Goal: Task Accomplishment & Management: Manage account settings

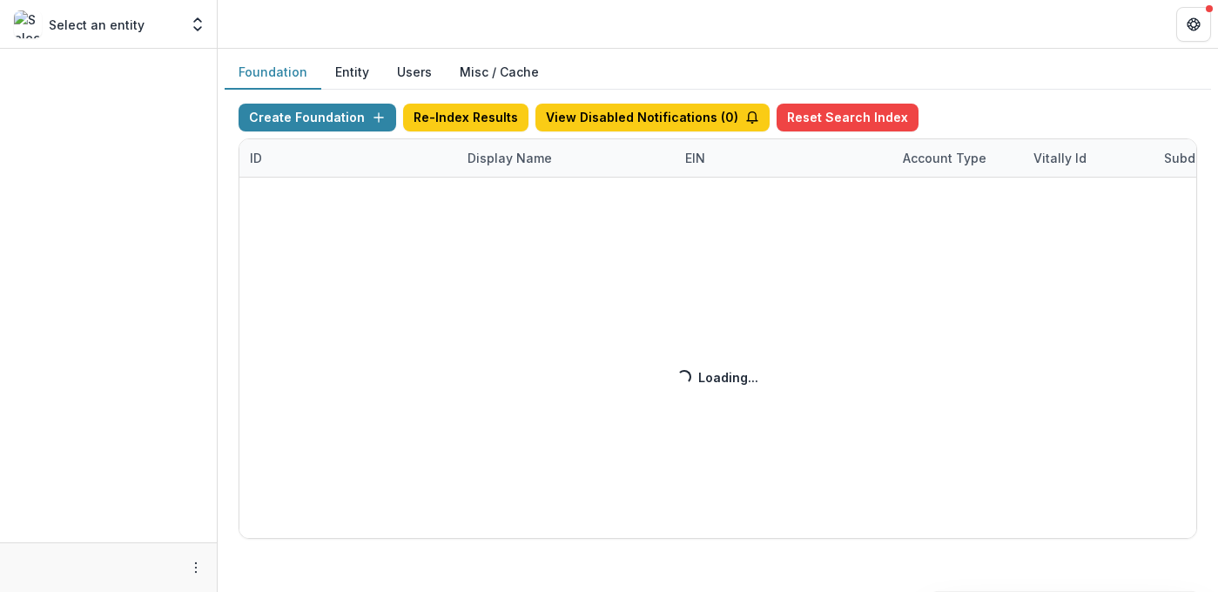
drag, startPoint x: 454, startPoint y: 153, endPoint x: 485, endPoint y: 162, distance: 32.5
click at [454, 152] on div "Create Foundation Re-Index Results View Disabled Notifications ( 0 ) Reset Sear…" at bounding box center [718, 321] width 959 height 435
click at [509, 165] on div "Create Foundation Re-Index Results View Disabled Notifications ( 0 ) Reset Sear…" at bounding box center [718, 321] width 959 height 435
click at [513, 161] on div "Create Foundation Re-Index Results View Disabled Notifications ( 0 ) Reset Sear…" at bounding box center [718, 321] width 959 height 435
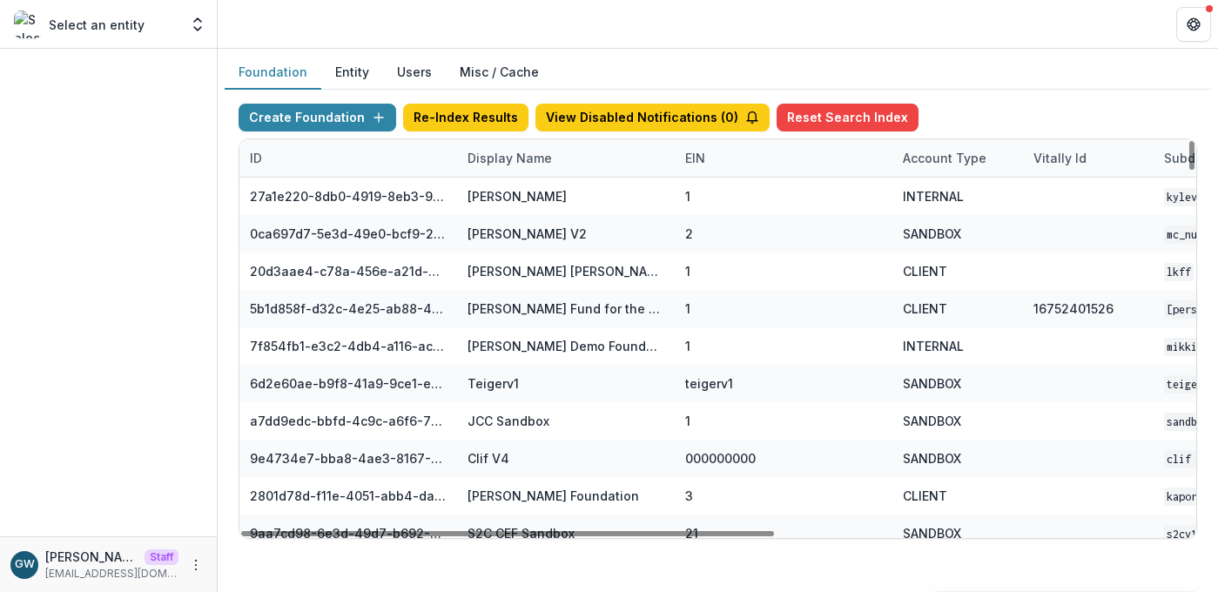
click at [509, 157] on div "Display Name" at bounding box center [509, 158] width 105 height 18
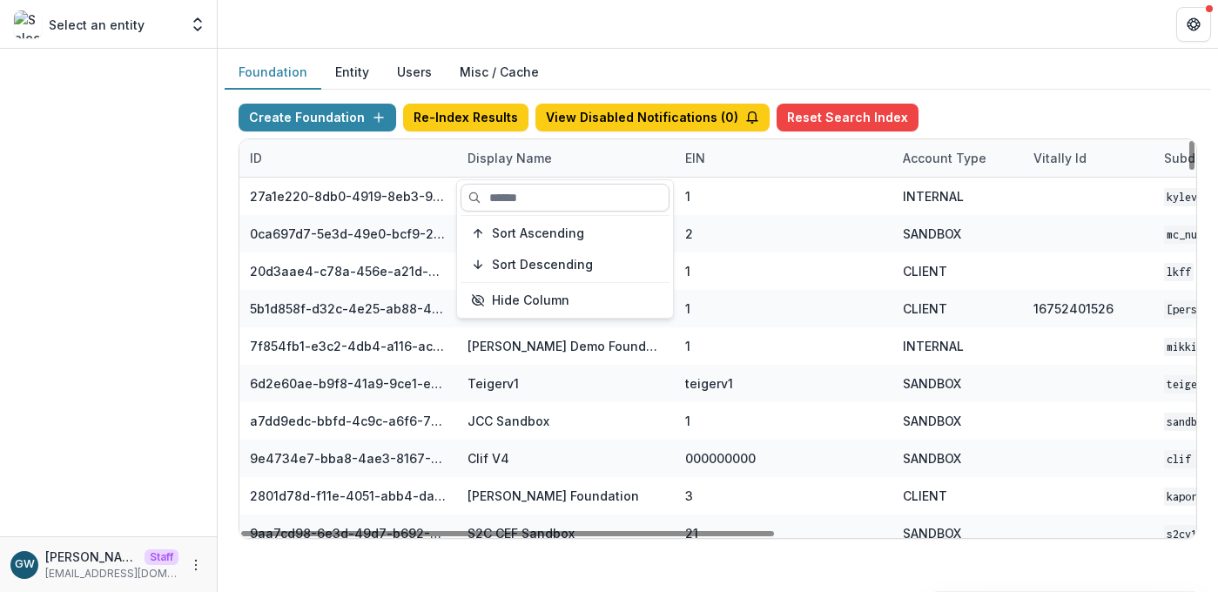
click at [506, 193] on input at bounding box center [565, 198] width 209 height 28
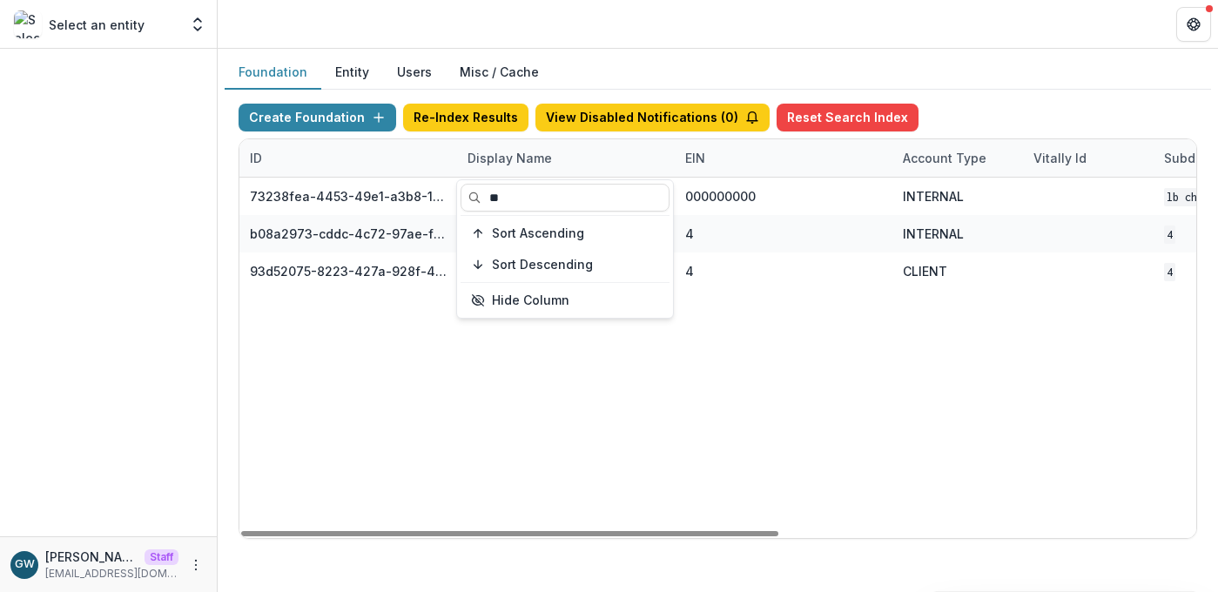
type input "**"
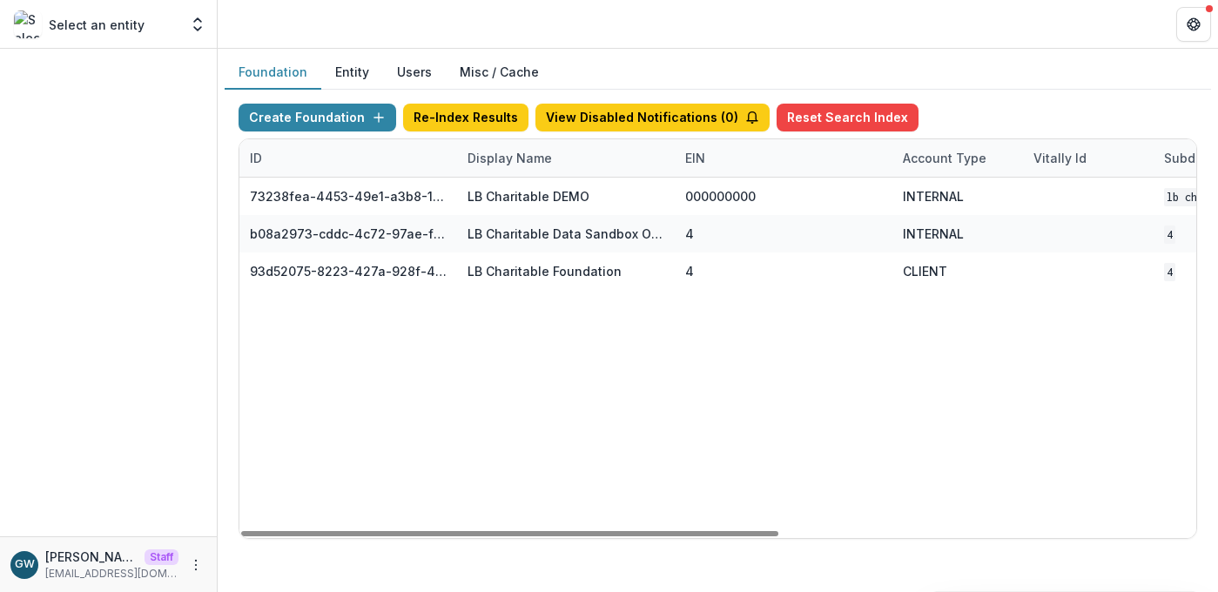
click at [982, 92] on div "Create Foundation Re-Index Results View Disabled Notifications ( 0 ) Reset Sear…" at bounding box center [718, 321] width 987 height 463
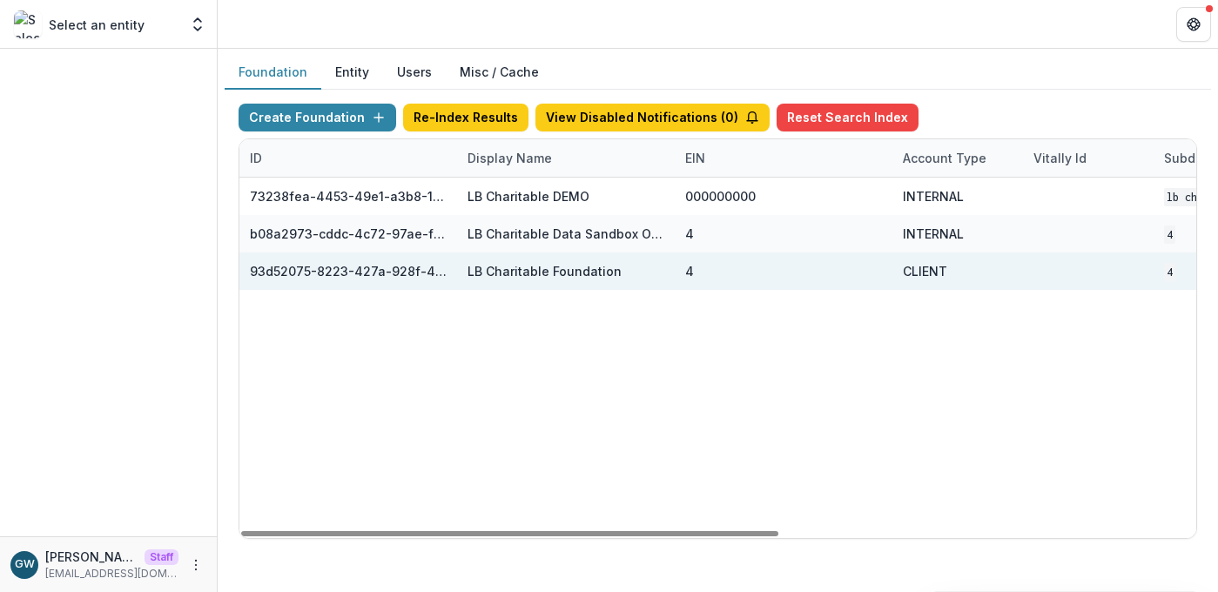
scroll to position [0, 741]
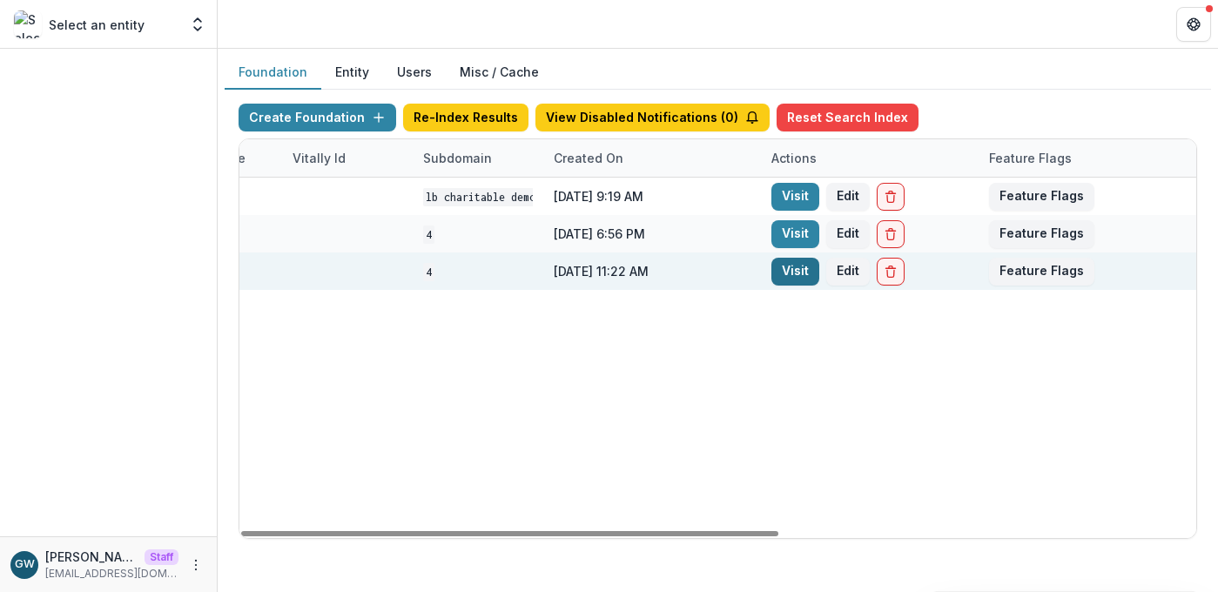
click at [788, 273] on link "Visit" at bounding box center [796, 272] width 48 height 28
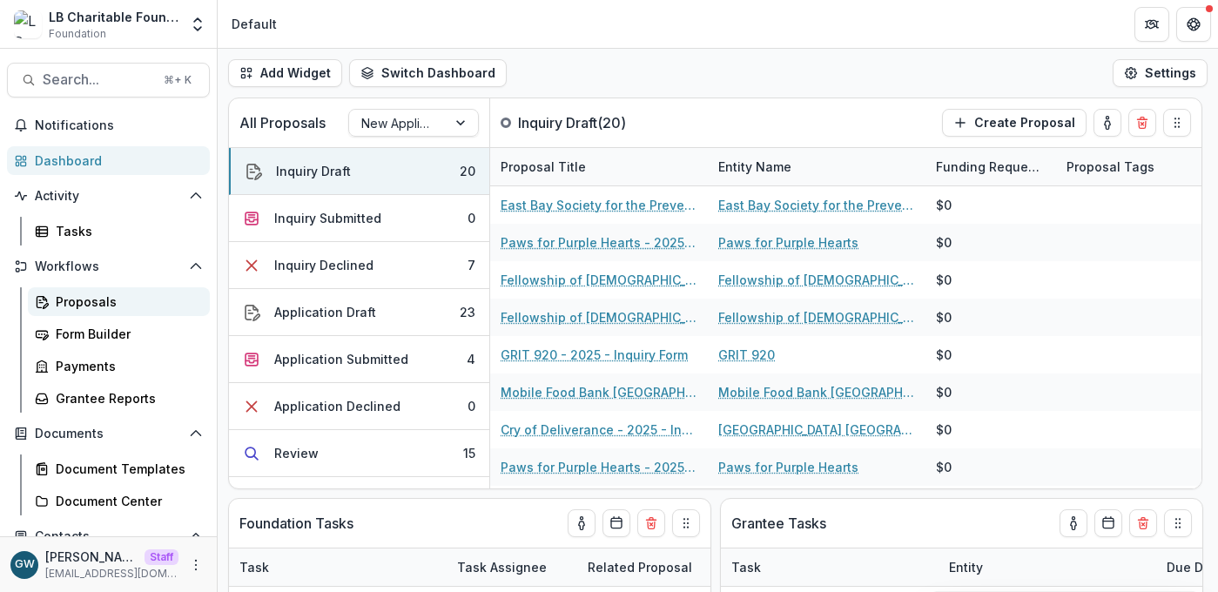
click at [99, 307] on div "Proposals" at bounding box center [126, 302] width 140 height 18
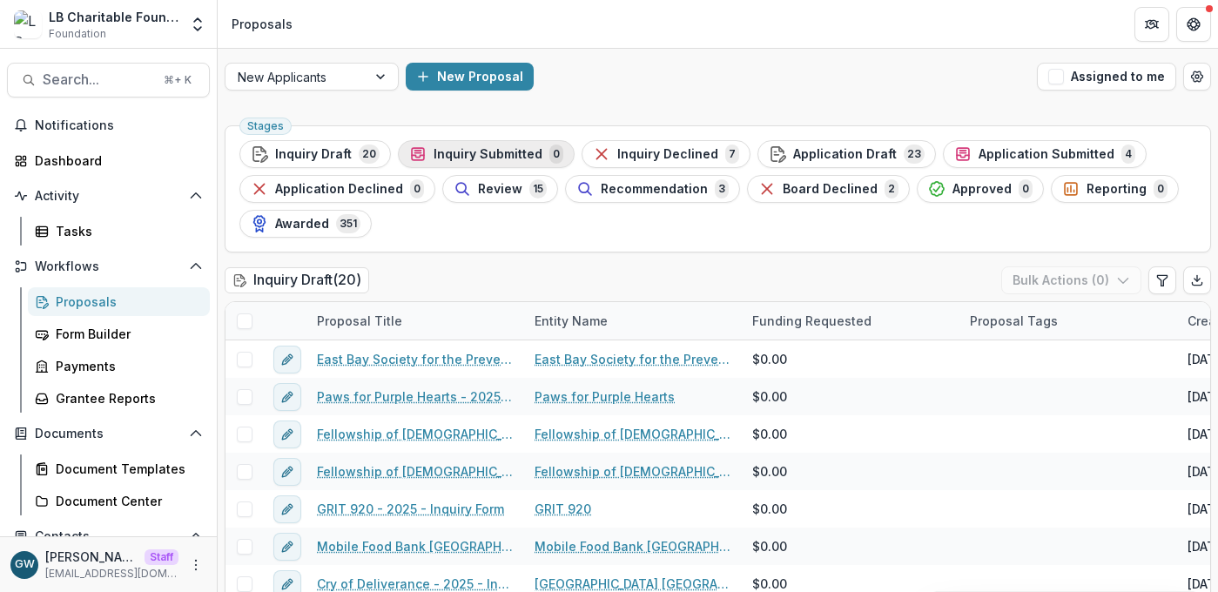
click at [472, 150] on span "Inquiry Submitted" at bounding box center [488, 154] width 109 height 15
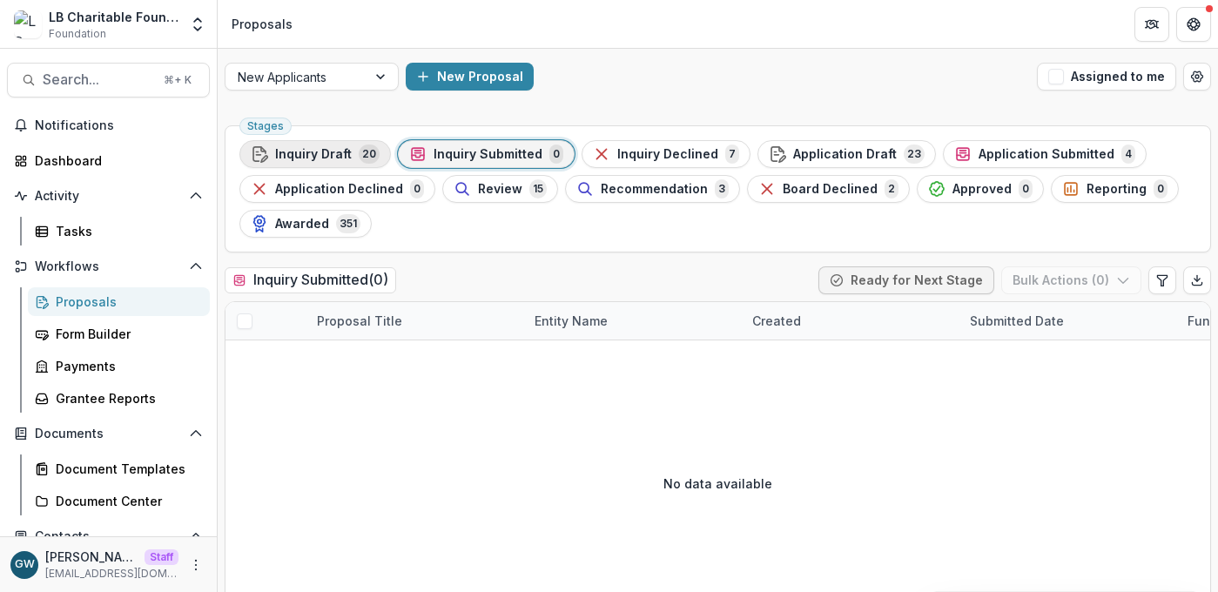
click at [356, 164] on button "Inquiry Draft 20" at bounding box center [316, 154] width 152 height 28
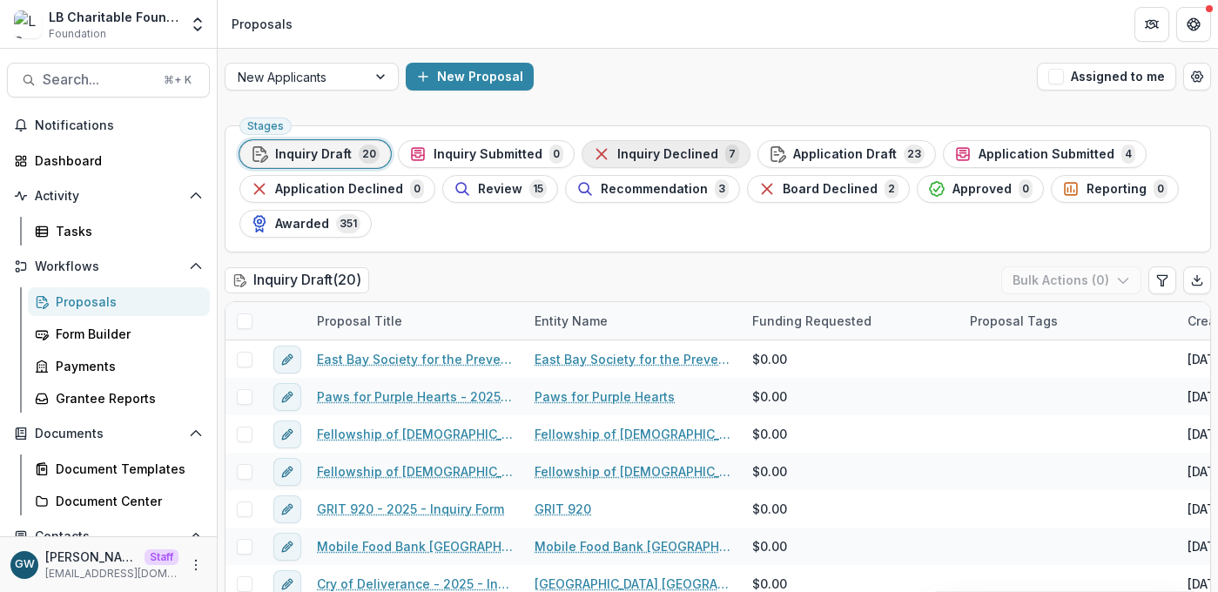
click at [654, 151] on span "Inquiry Declined" at bounding box center [668, 154] width 101 height 15
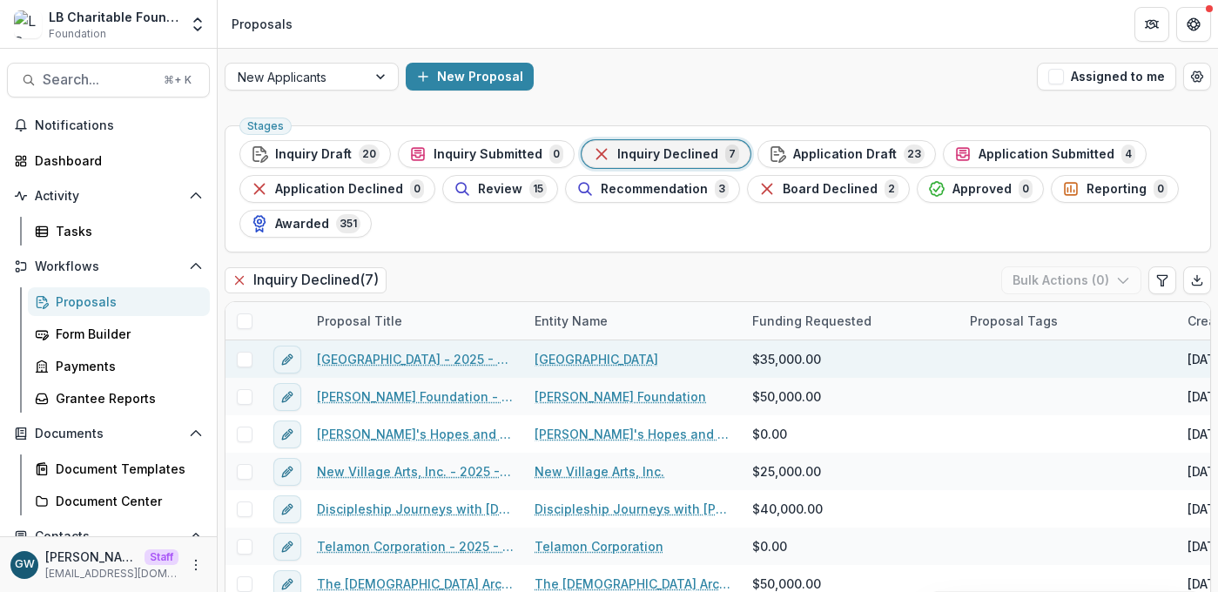
click at [246, 356] on span at bounding box center [245, 360] width 16 height 16
click at [246, 356] on polyline at bounding box center [244, 359] width 8 height 7
click at [443, 353] on link "Eisenhower Medical Center - 2025 - Grant Funding Request Requirements and Quest…" at bounding box center [415, 359] width 197 height 18
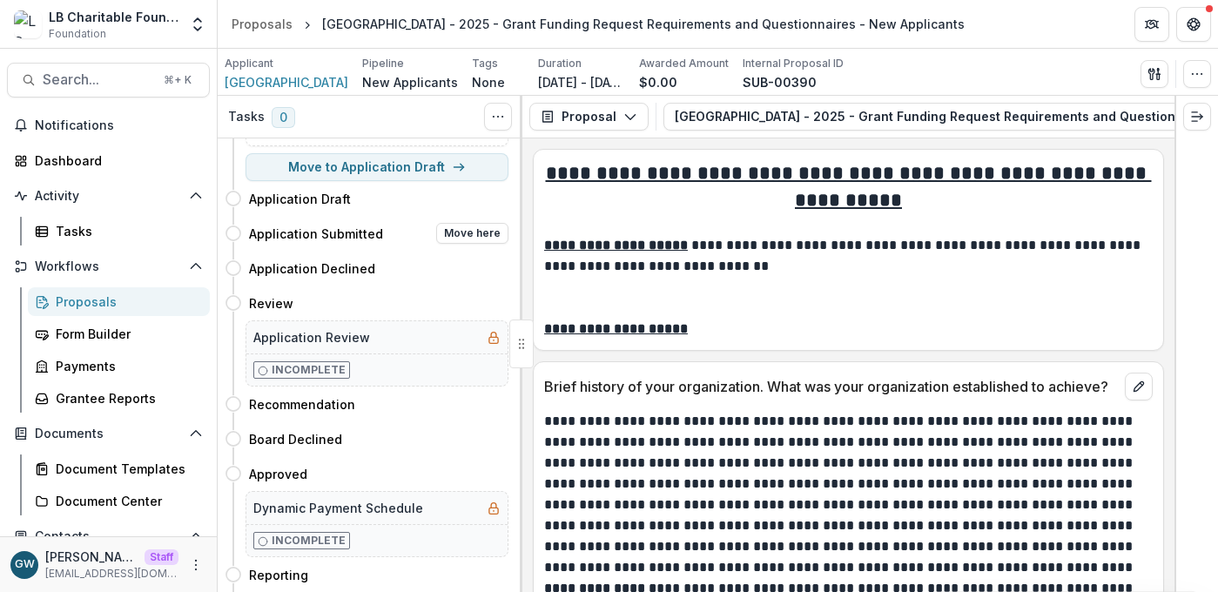
scroll to position [115, 0]
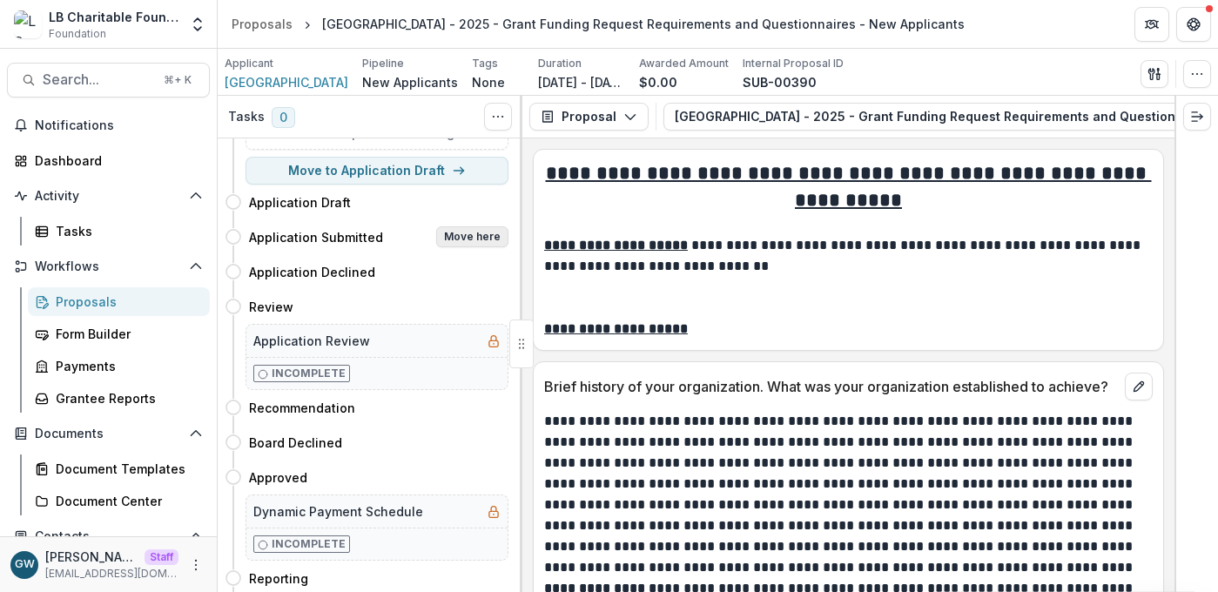
click at [452, 233] on button "Move here" at bounding box center [472, 236] width 72 height 21
select select "**********"
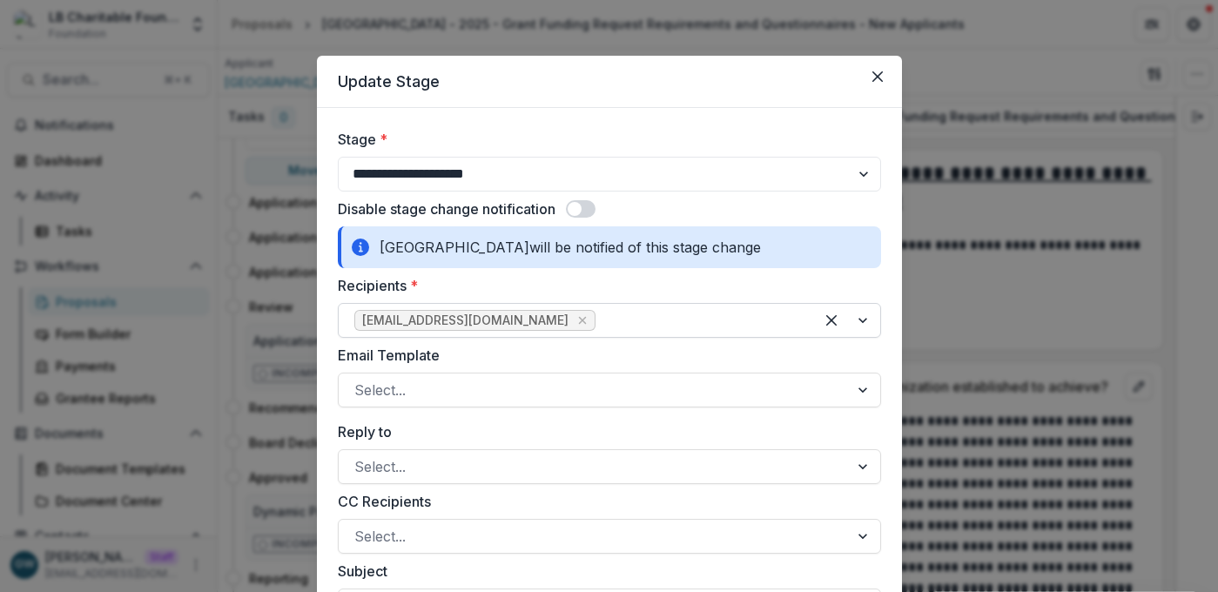
click at [604, 321] on div at bounding box center [698, 320] width 199 height 24
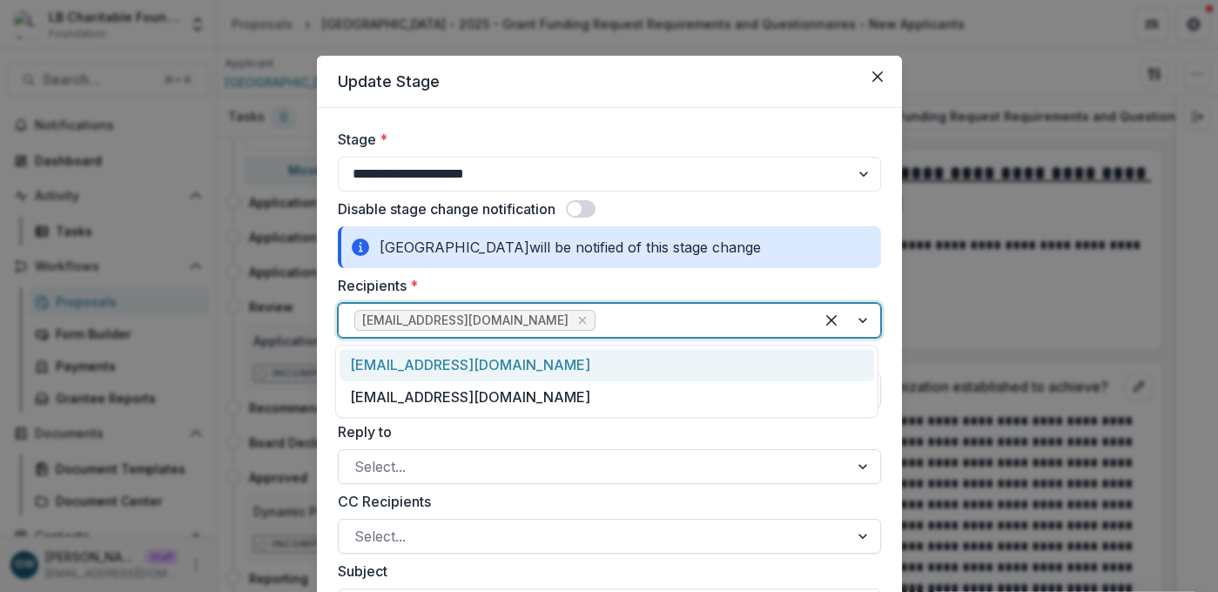
type input "*"
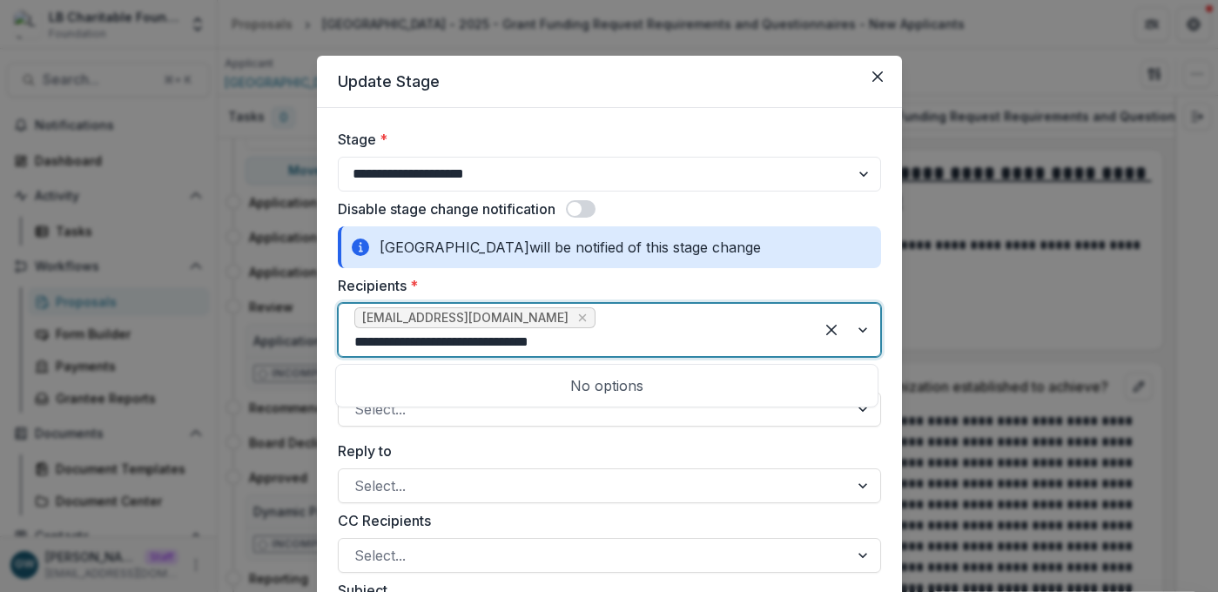
type input "**********"
click at [675, 285] on label "Recipients *" at bounding box center [604, 285] width 533 height 21
click at [589, 332] on input "Recipients *" at bounding box center [471, 342] width 234 height 21
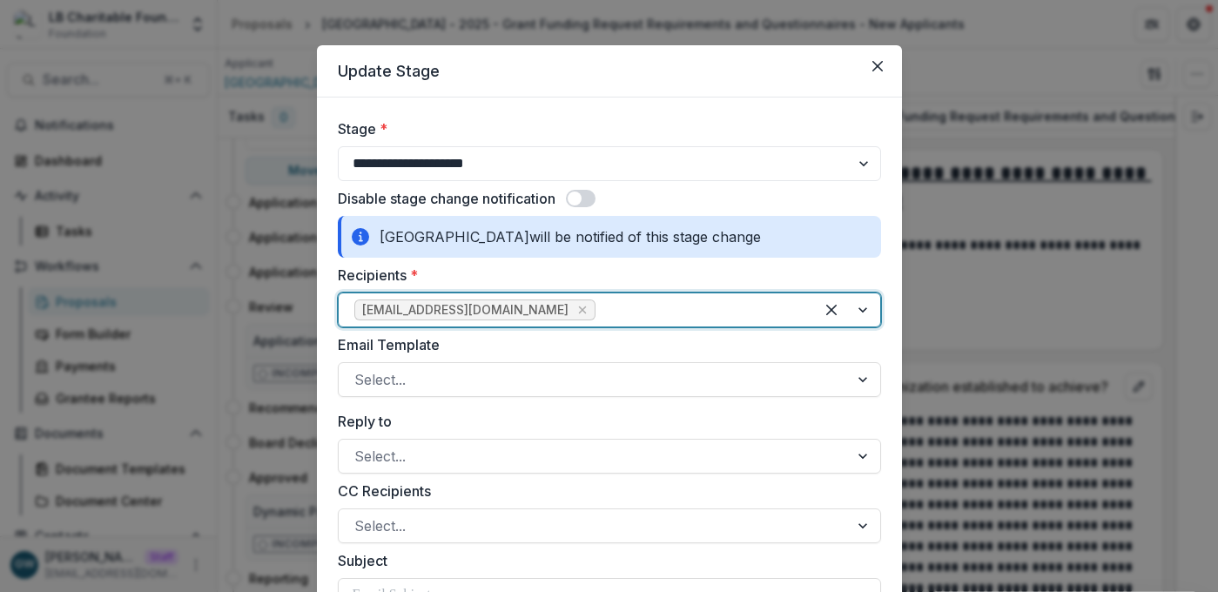
scroll to position [24, 0]
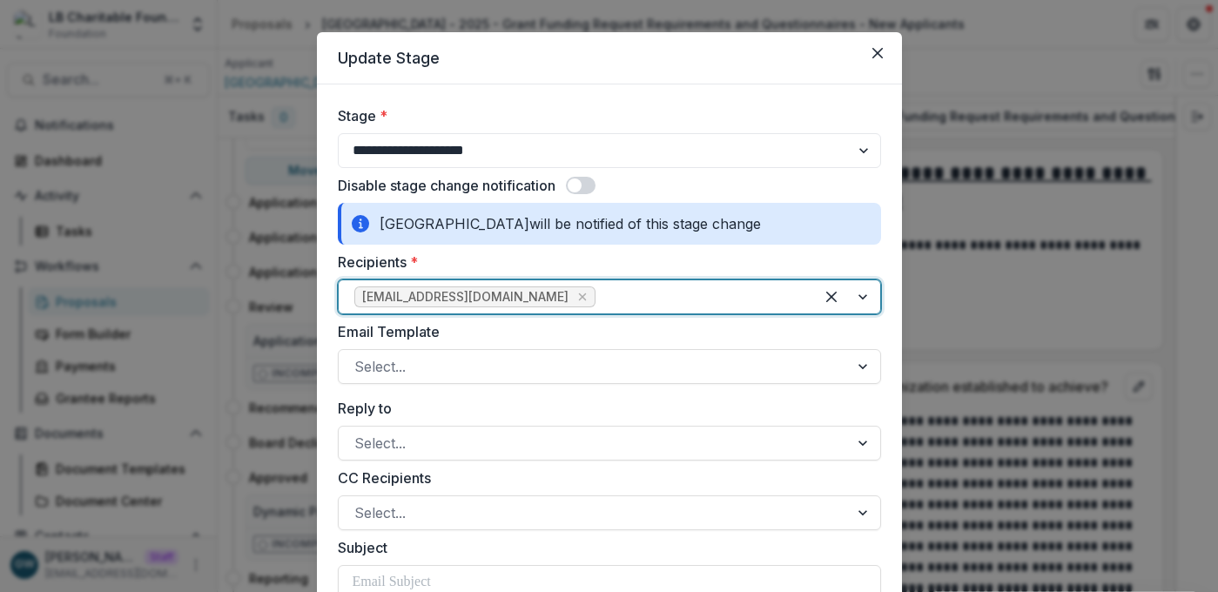
click at [610, 303] on div at bounding box center [698, 297] width 199 height 24
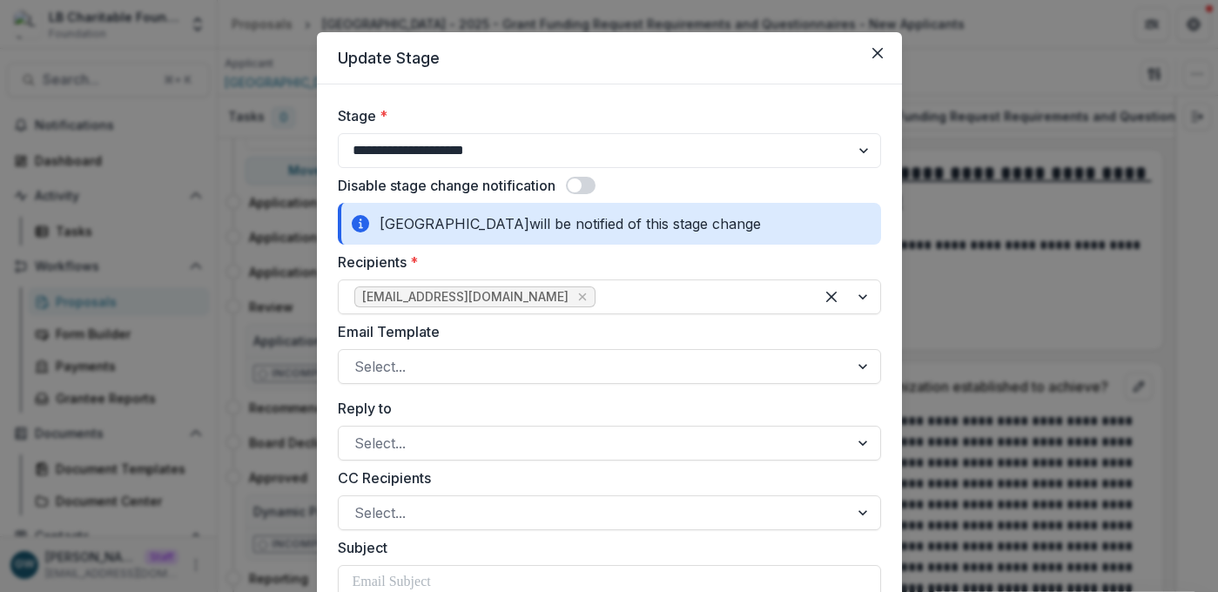
click at [598, 260] on label "Recipients *" at bounding box center [604, 262] width 533 height 21
click at [599, 287] on input "Recipients *" at bounding box center [601, 297] width 4 height 21
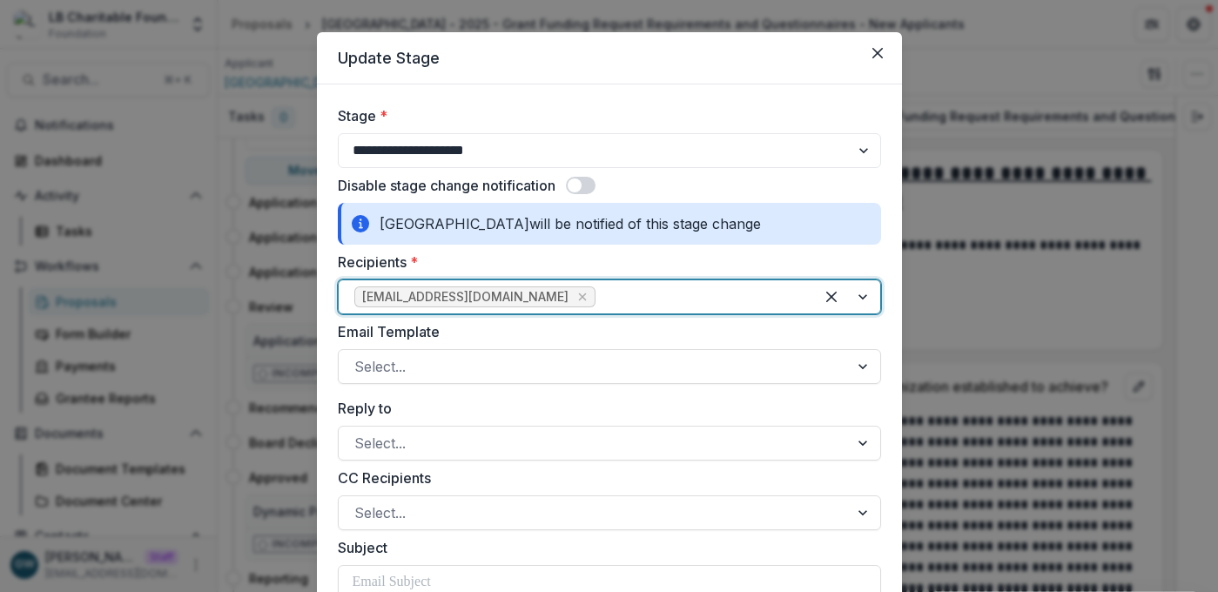
scroll to position [58, 0]
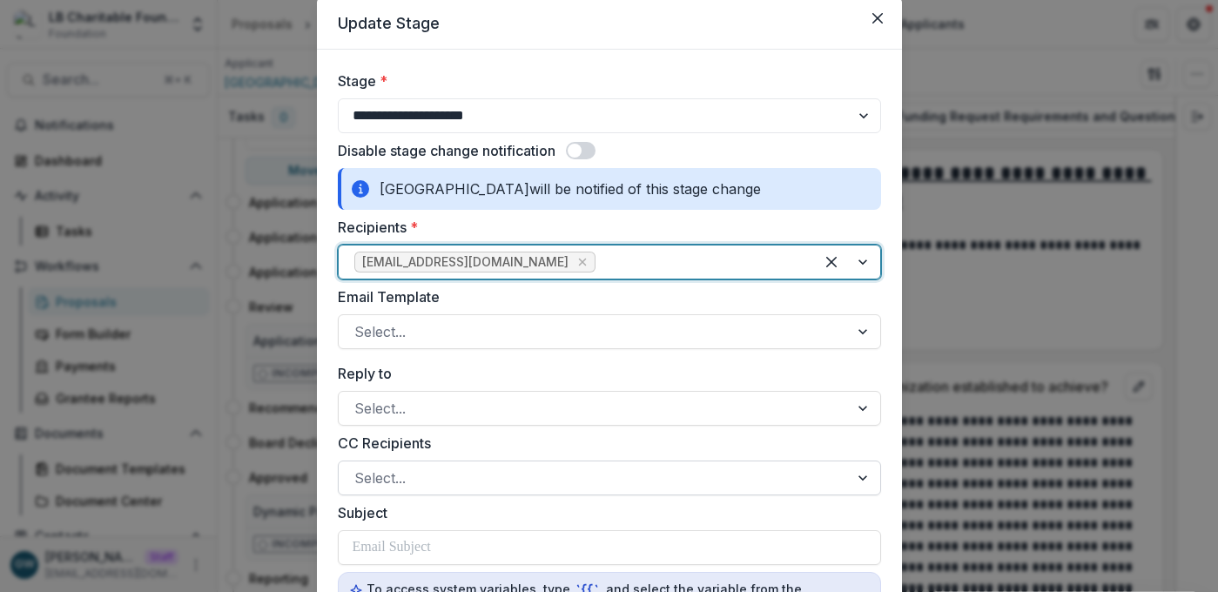
click at [403, 485] on div at bounding box center [593, 478] width 479 height 24
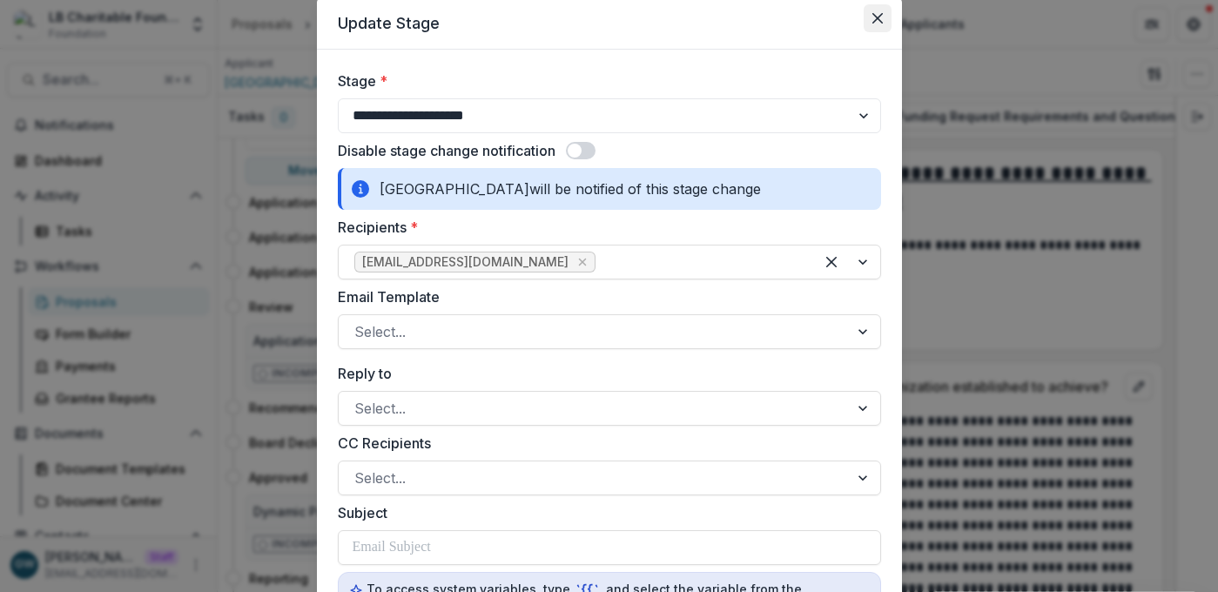
click at [881, 13] on button "Close" at bounding box center [878, 18] width 28 height 28
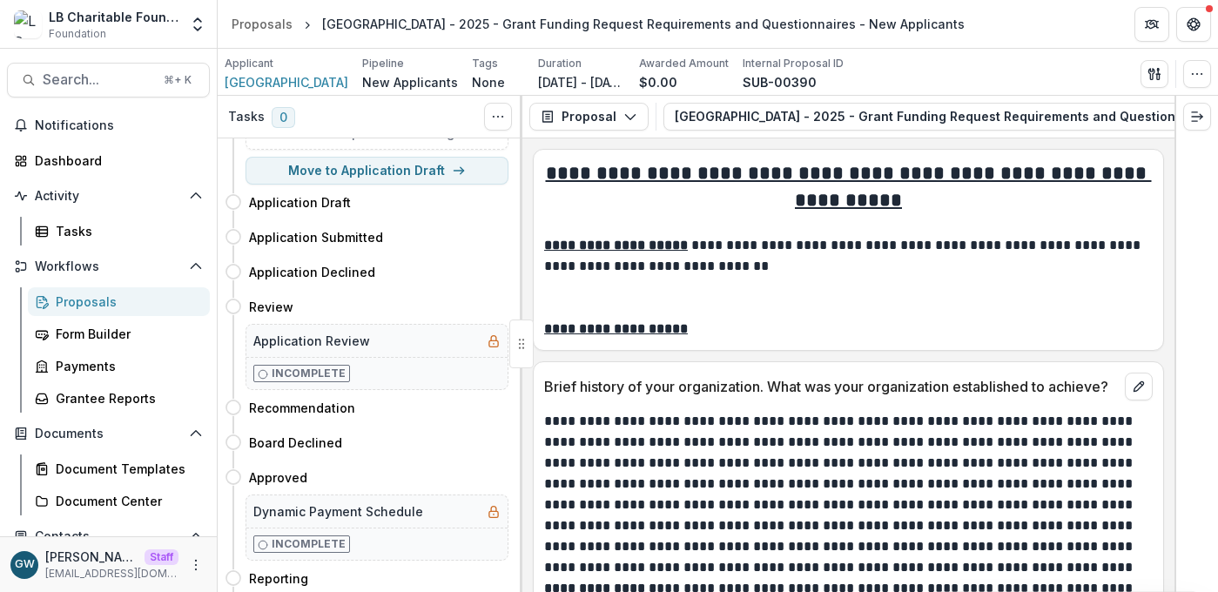
scroll to position [0, 0]
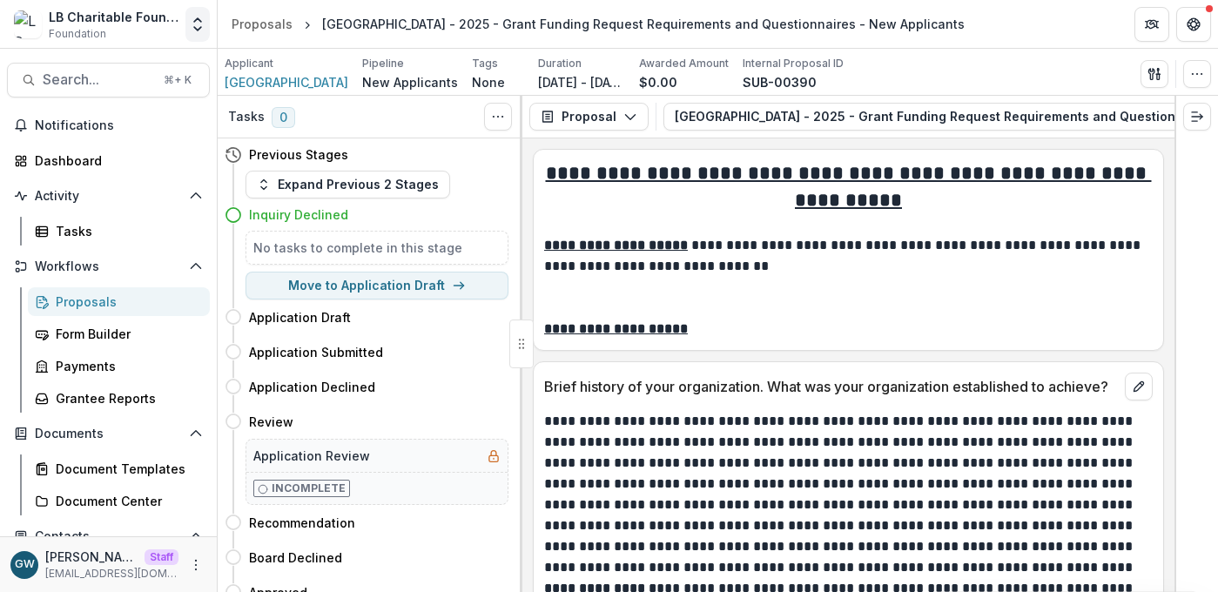
click at [199, 18] on polyline "Open entity switcher" at bounding box center [197, 19] width 7 height 3
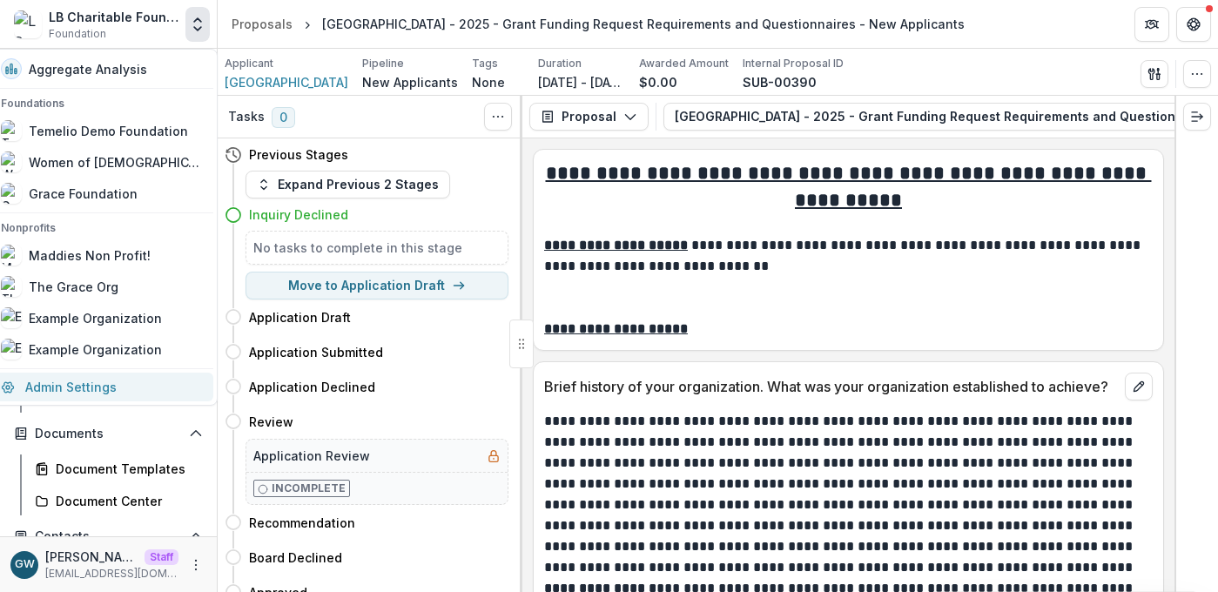
click at [86, 390] on link "Admin Settings" at bounding box center [101, 387] width 223 height 29
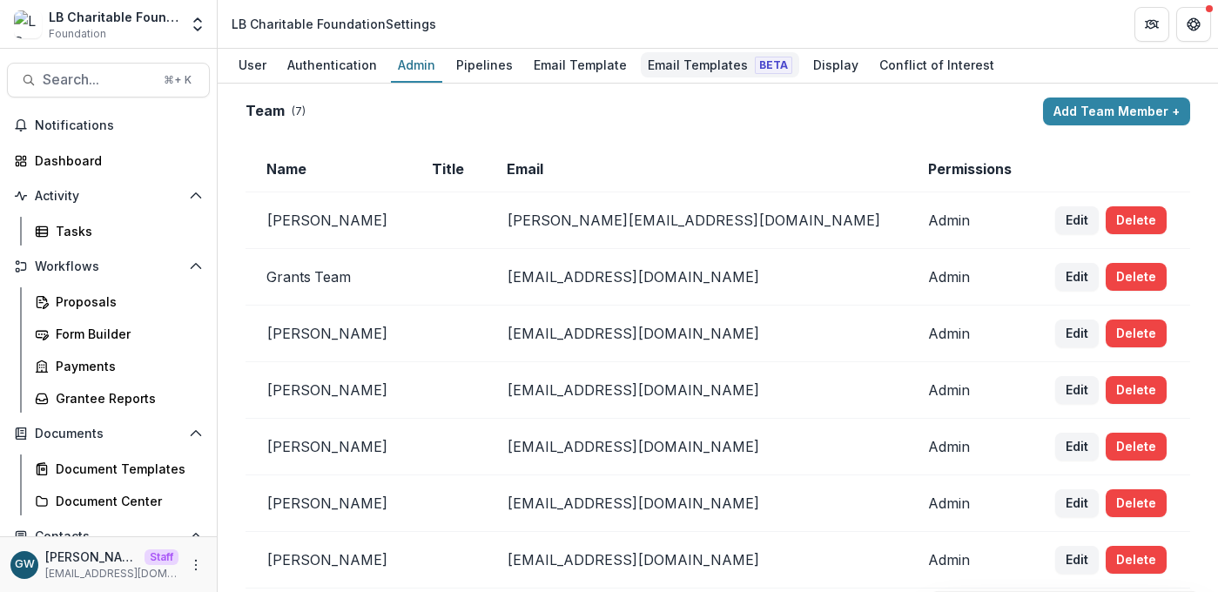
click at [672, 66] on div "Email Templates Beta" at bounding box center [720, 64] width 159 height 25
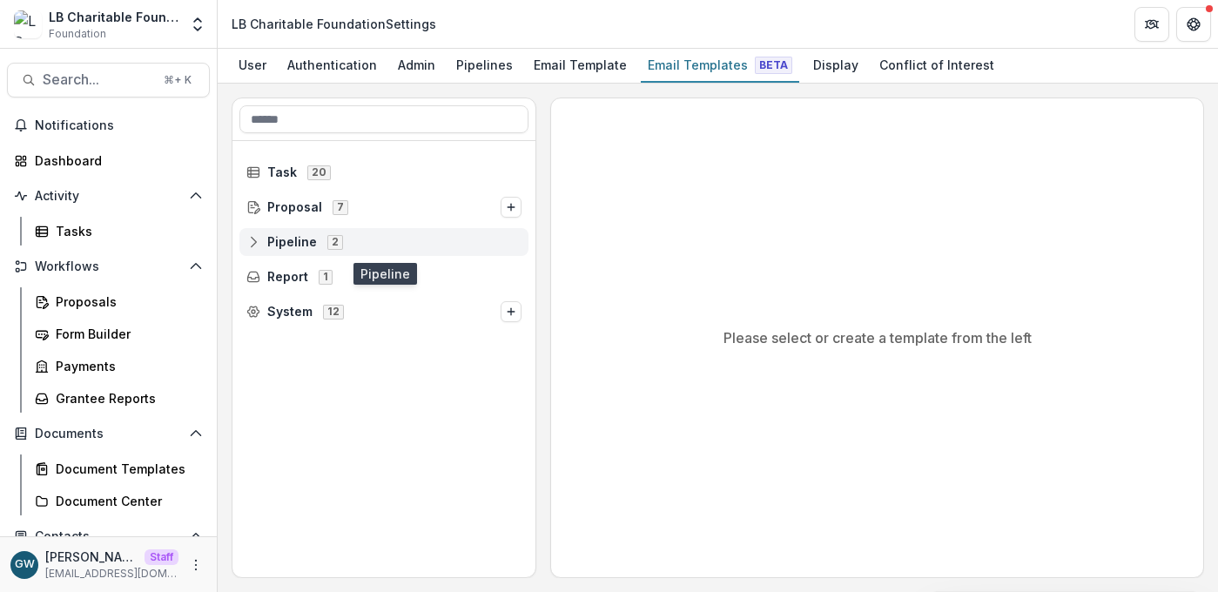
click at [253, 240] on line at bounding box center [253, 242] width 0 height 5
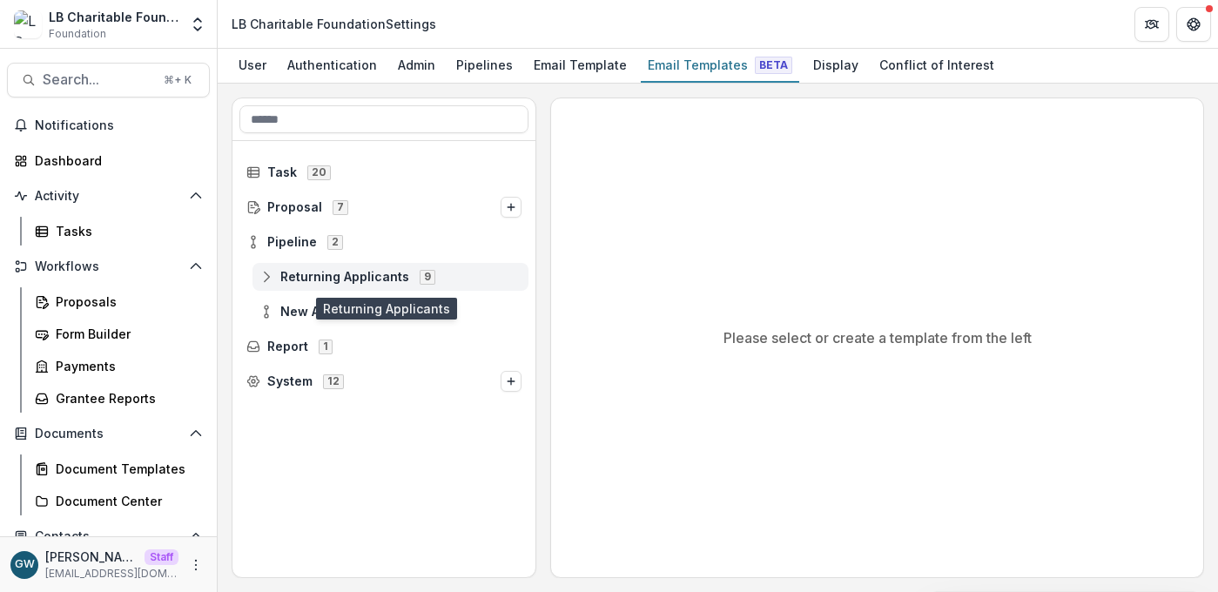
click at [269, 275] on icon at bounding box center [267, 277] width 14 height 14
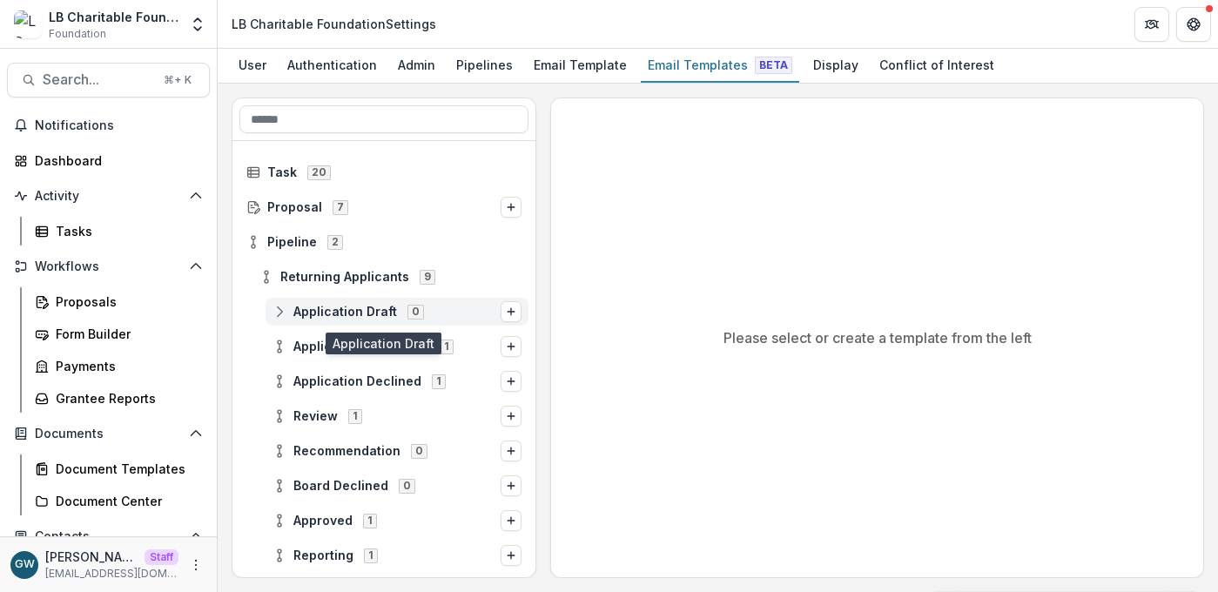
click at [329, 314] on span "Application Draft" at bounding box center [346, 312] width 104 height 15
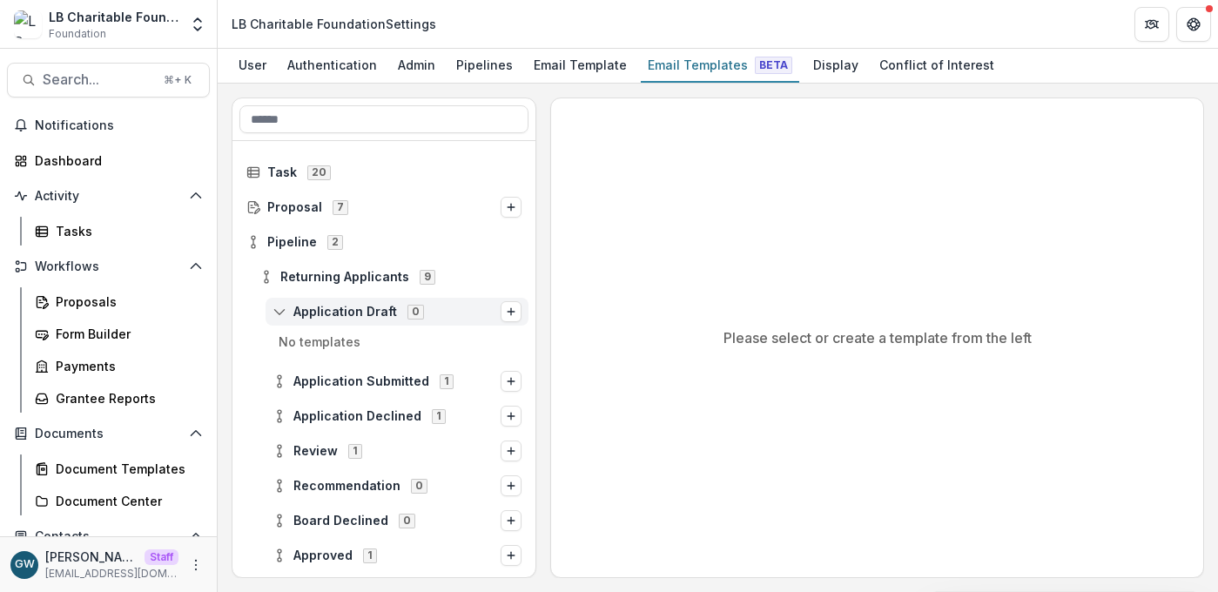
click at [329, 314] on span "Application Draft" at bounding box center [346, 312] width 104 height 15
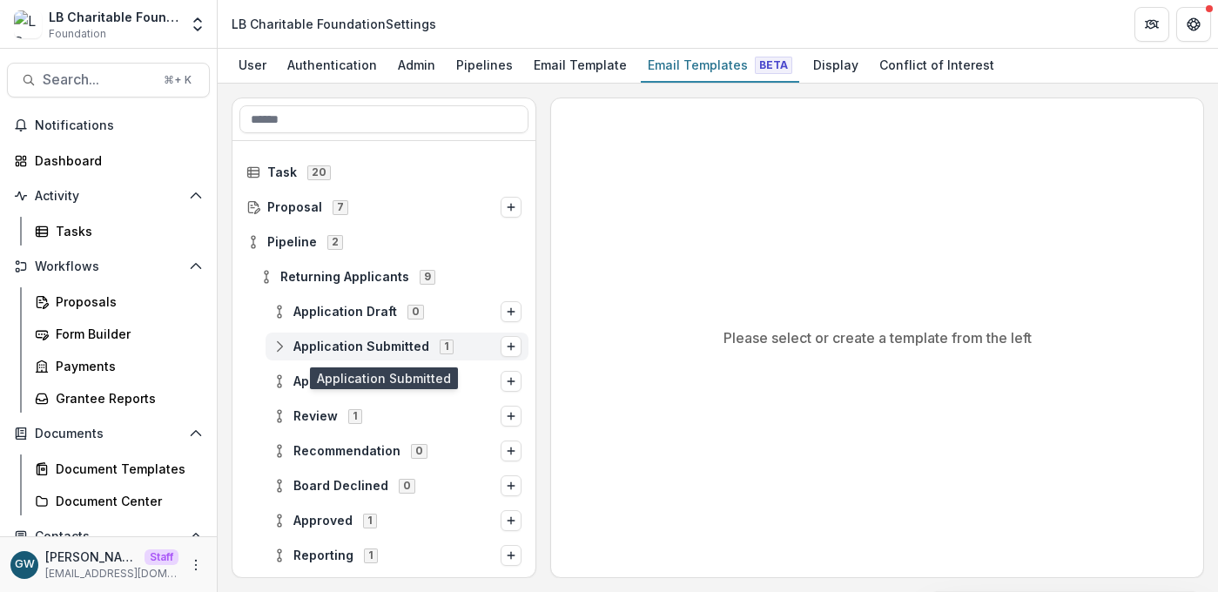
click at [328, 348] on span "Application Submitted" at bounding box center [362, 347] width 136 height 15
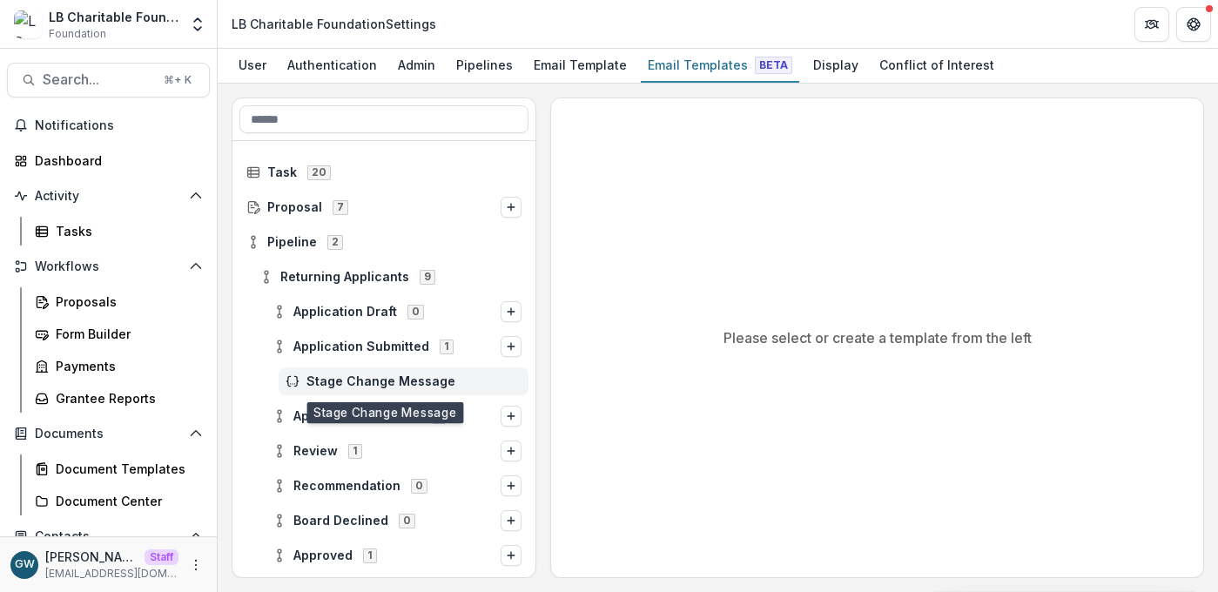
click at [333, 379] on span "Stage Change Message" at bounding box center [414, 382] width 215 height 15
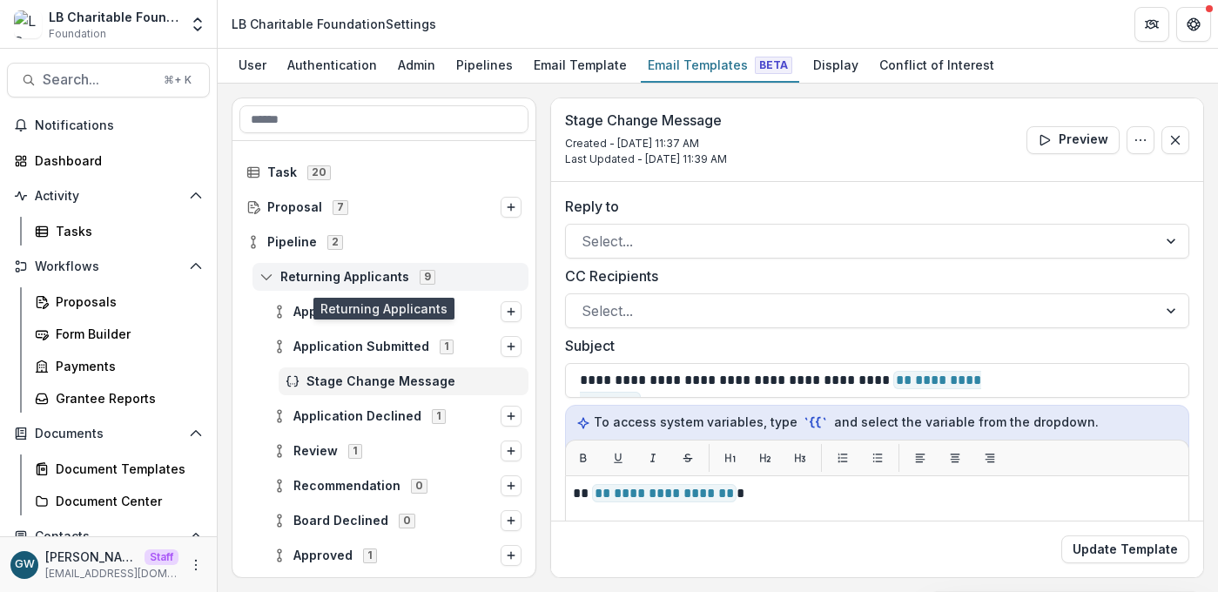
click at [270, 280] on icon at bounding box center [267, 277] width 14 height 14
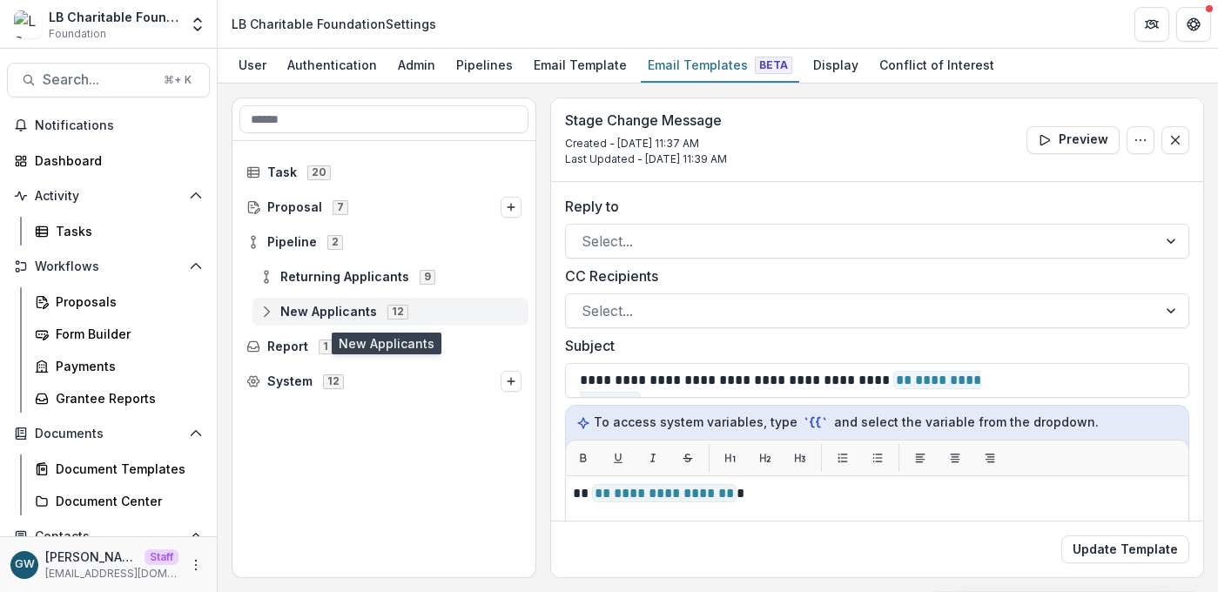
click at [262, 311] on icon at bounding box center [267, 312] width 14 height 14
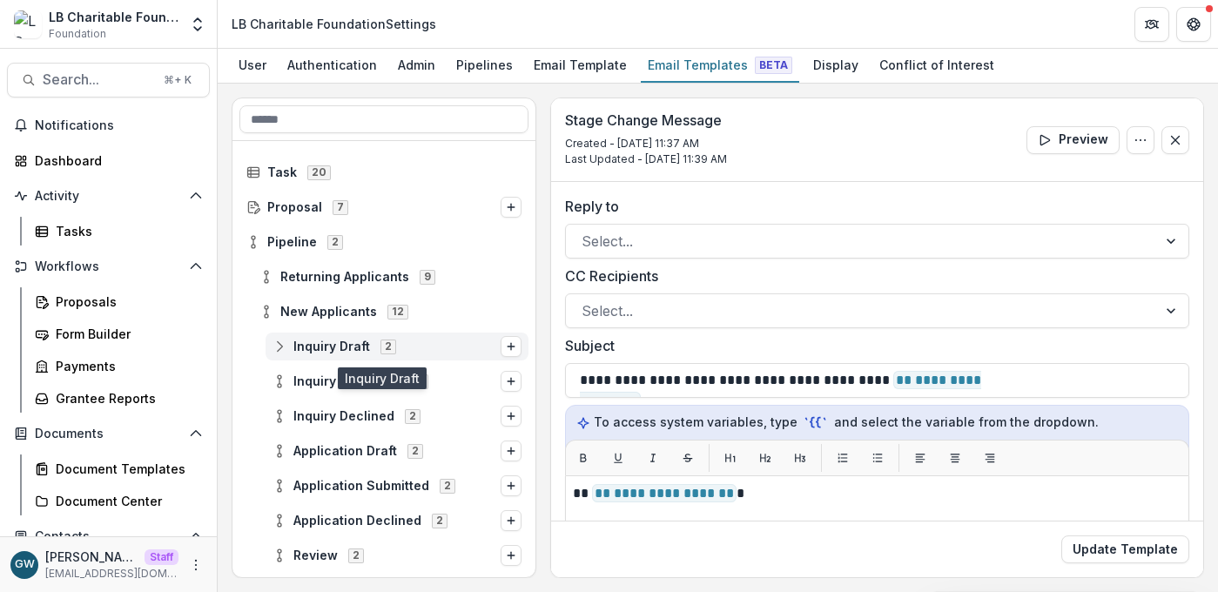
click at [304, 344] on span "Inquiry Draft" at bounding box center [332, 347] width 77 height 15
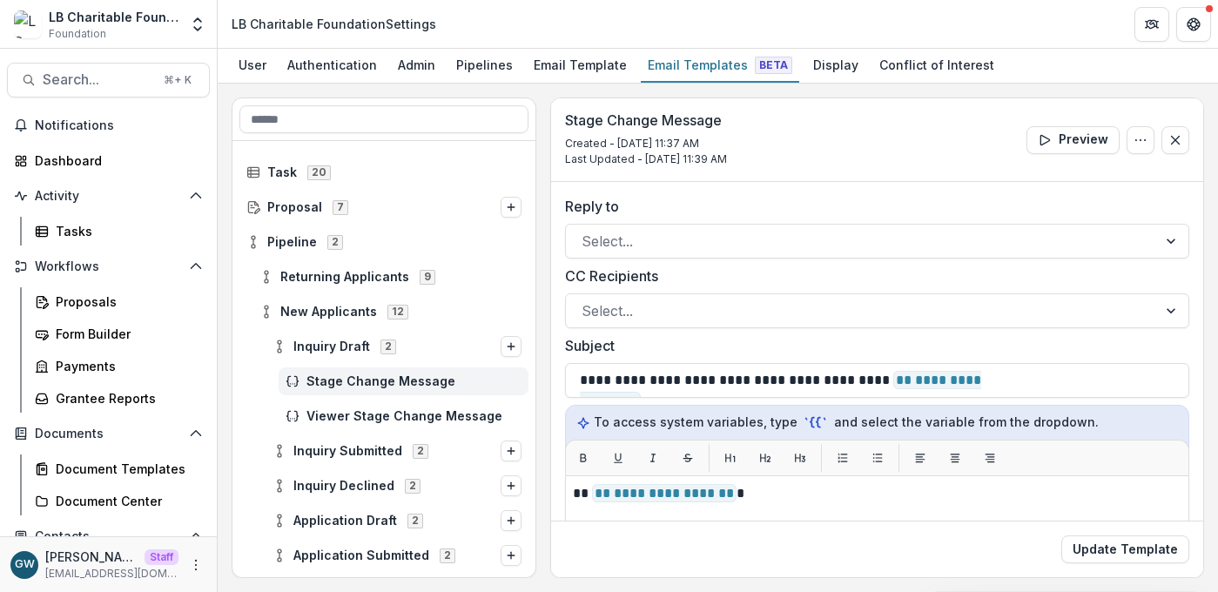
click at [316, 375] on span "Stage Change Message" at bounding box center [414, 382] width 215 height 15
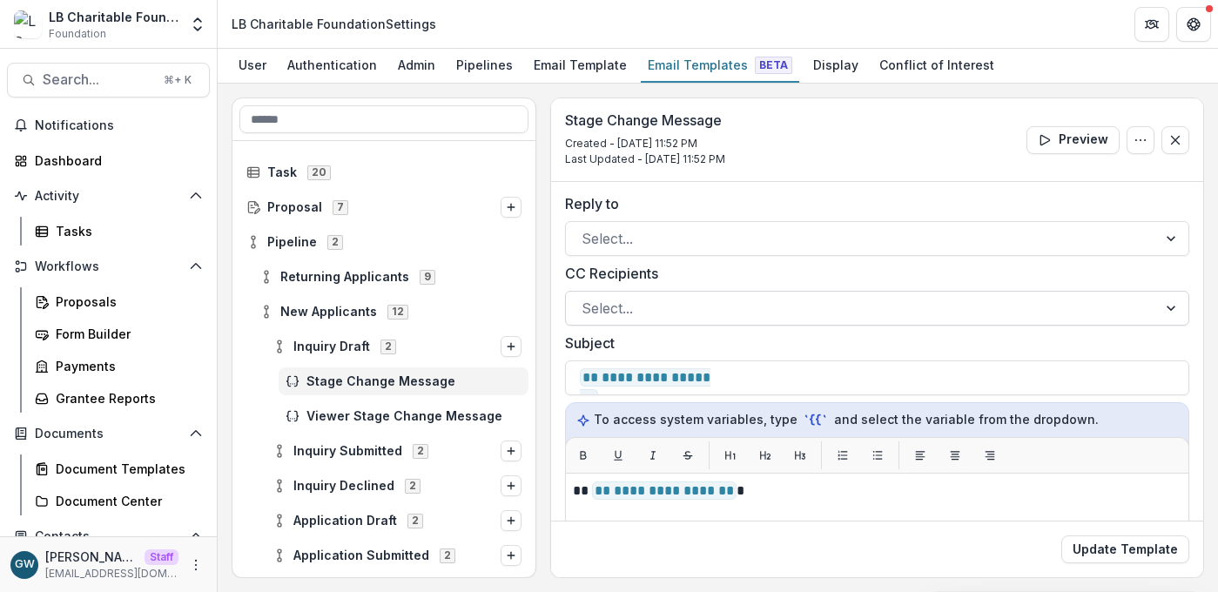
scroll to position [2, 0]
click at [341, 450] on span "Inquiry Submitted" at bounding box center [348, 451] width 109 height 15
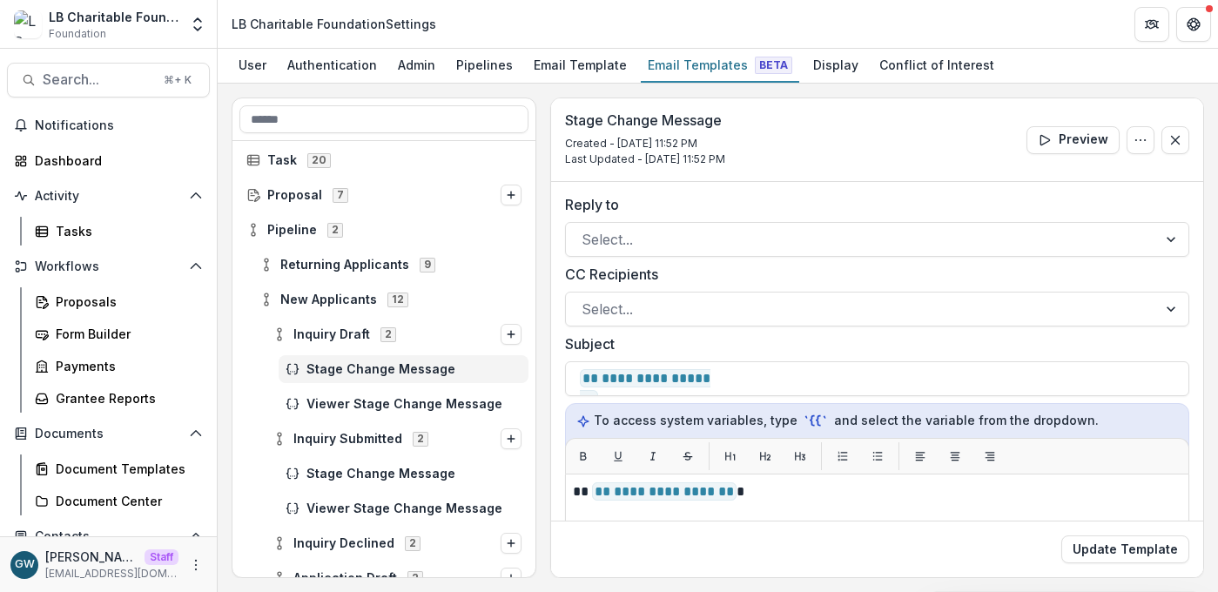
scroll to position [29, 0]
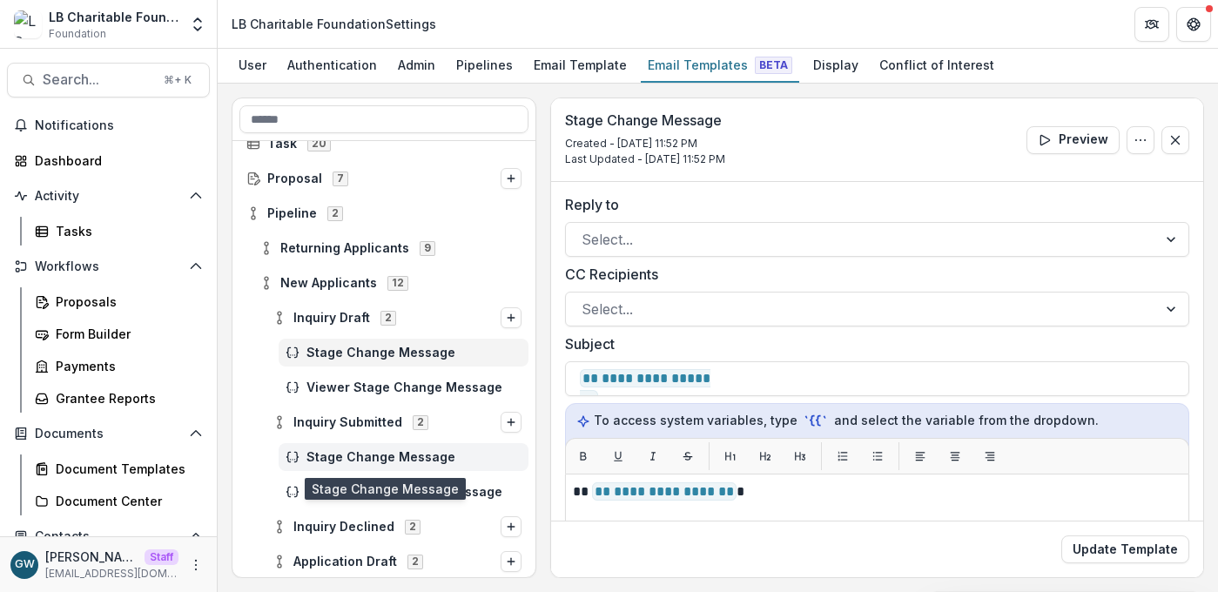
click at [351, 455] on span "Stage Change Message" at bounding box center [414, 457] width 215 height 15
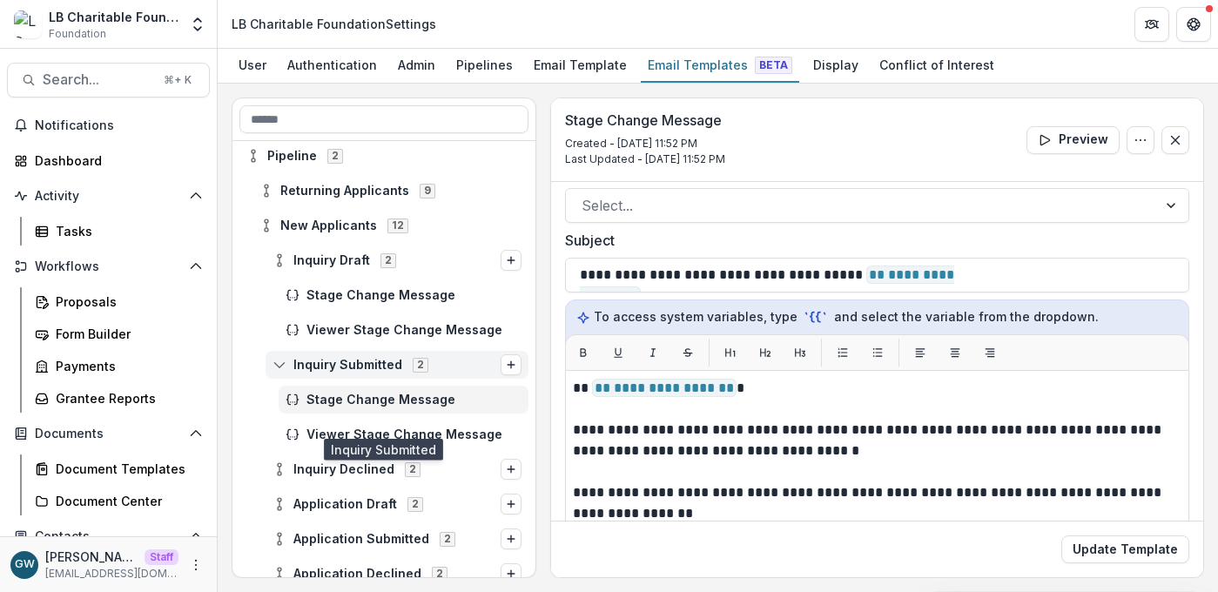
scroll to position [130, 0]
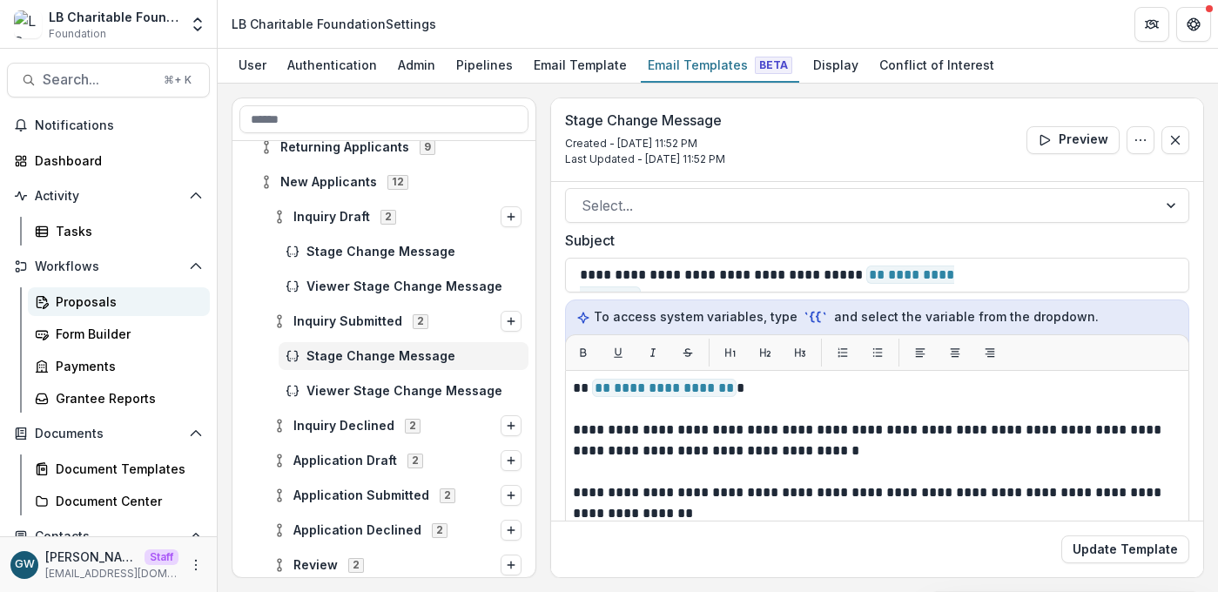
click at [113, 306] on div "Proposals" at bounding box center [126, 302] width 140 height 18
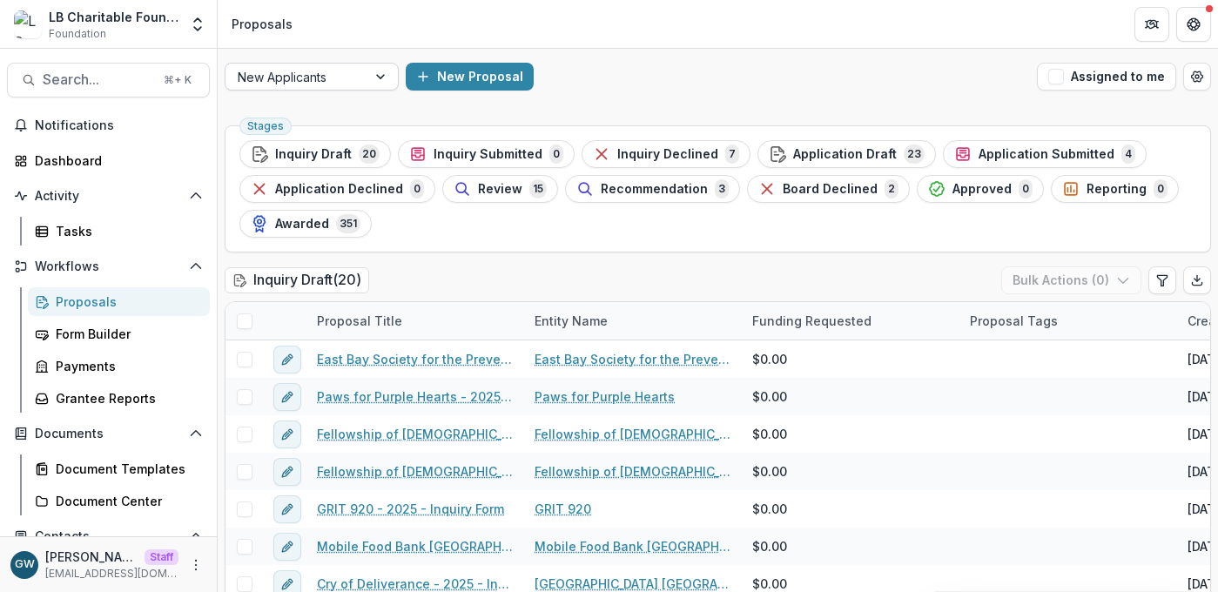
click at [374, 72] on div at bounding box center [382, 77] width 31 height 26
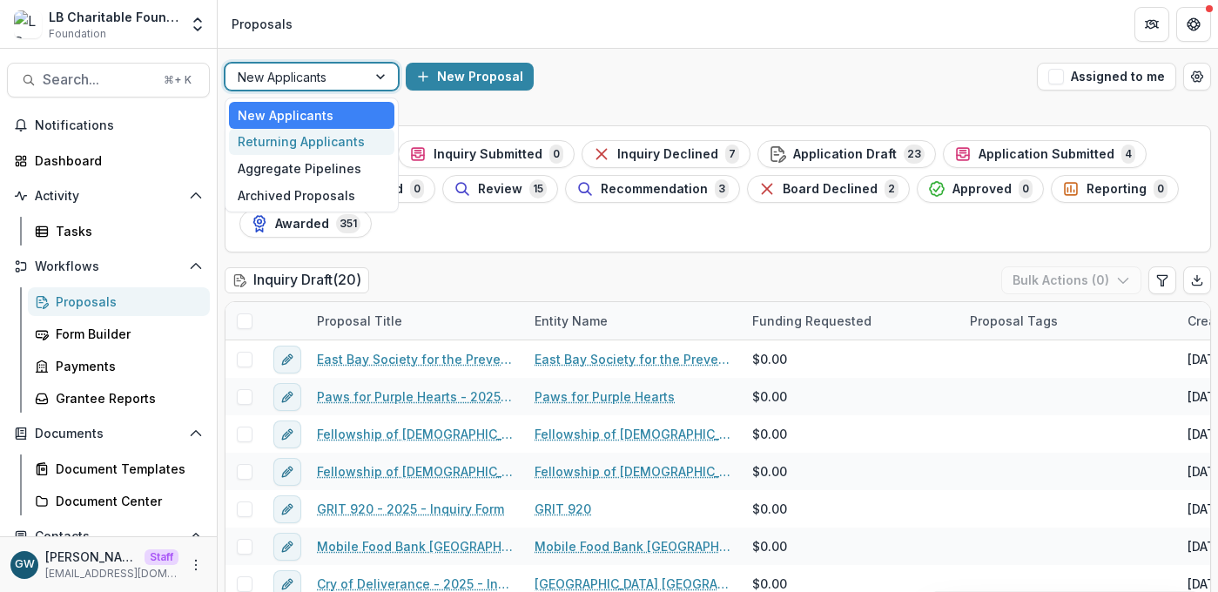
click at [339, 145] on div "Returning Applicants" at bounding box center [311, 142] width 165 height 27
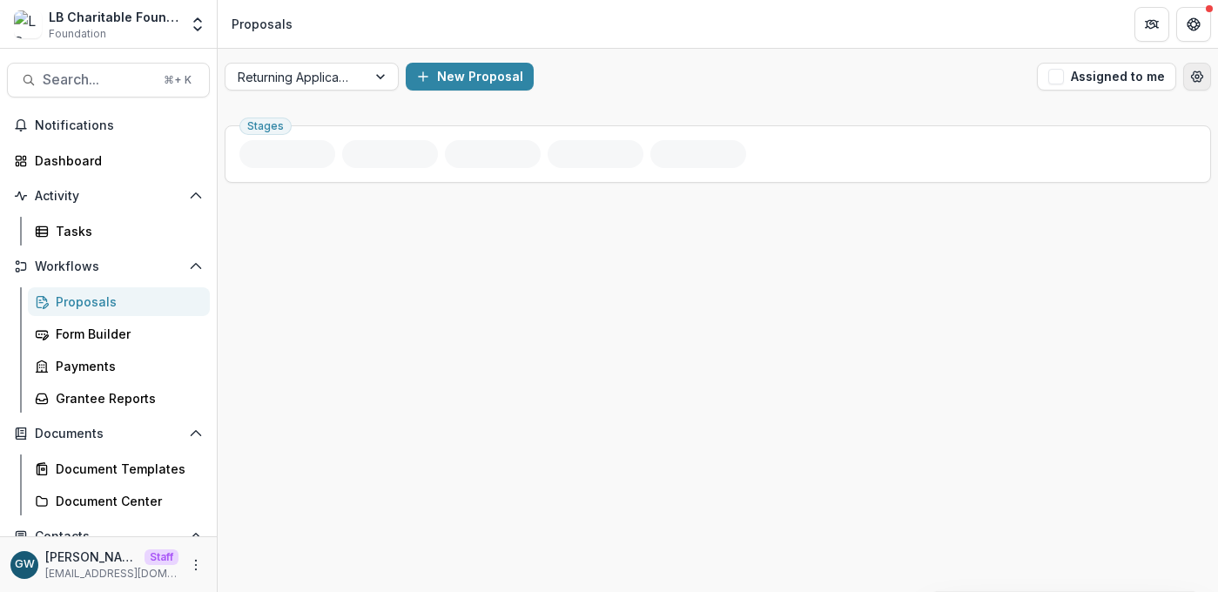
click at [1201, 75] on icon "Open table manager" at bounding box center [1197, 76] width 11 height 10
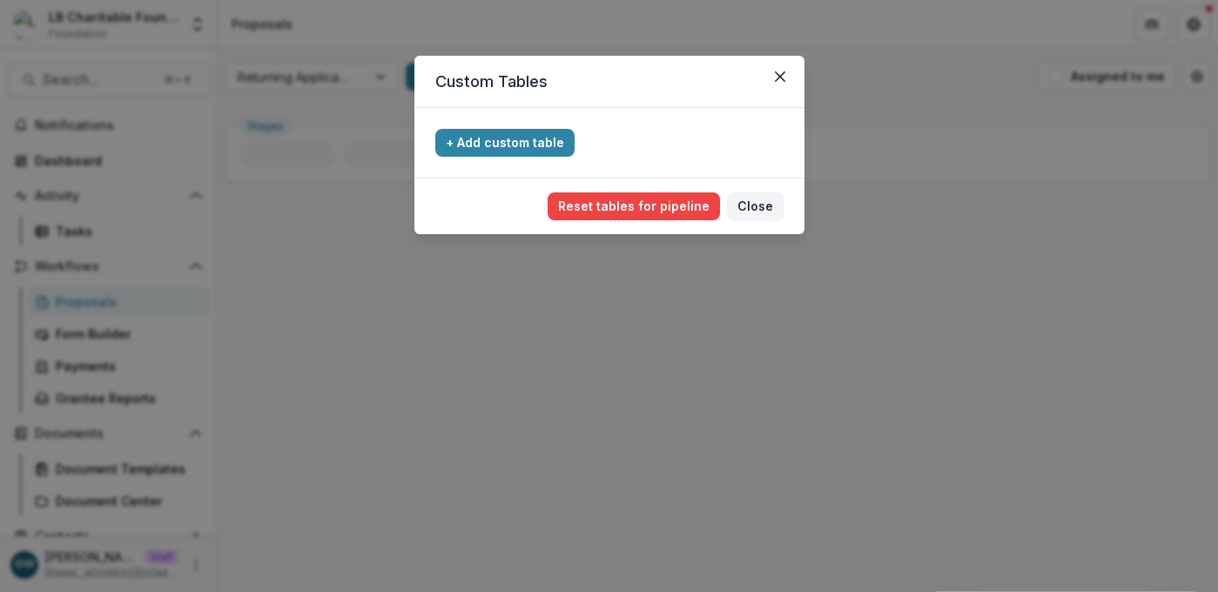
click at [960, 114] on div "Custom Tables To pick up a draggable item, press the space bar. While dragging,…" at bounding box center [609, 296] width 1218 height 592
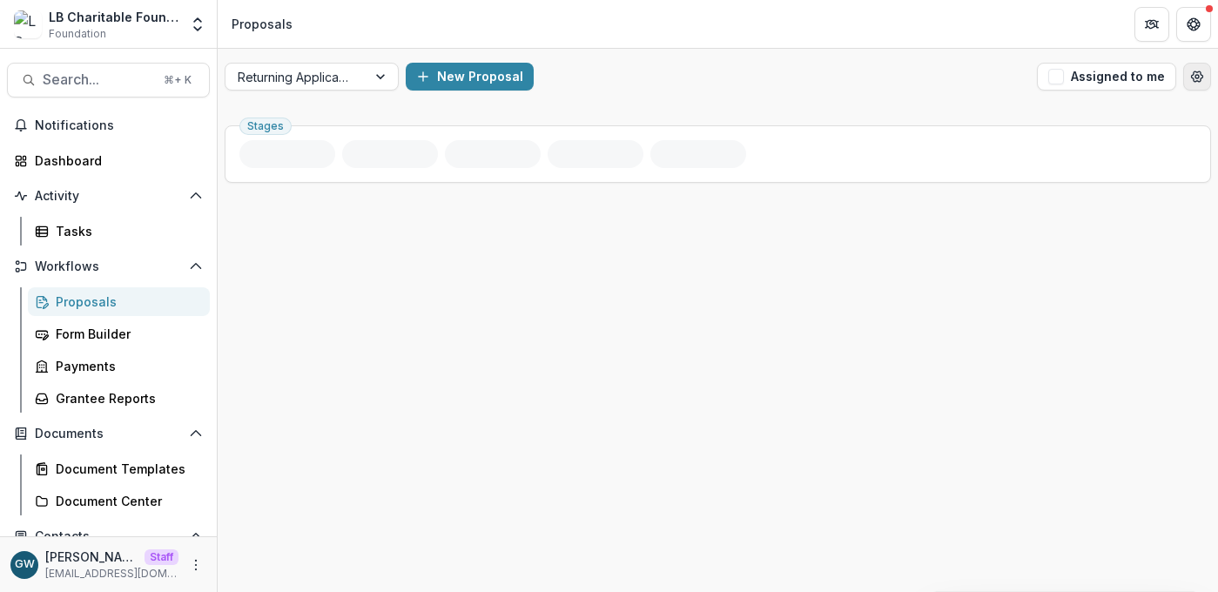
click at [1194, 74] on icon "Open table manager" at bounding box center [1198, 77] width 14 height 14
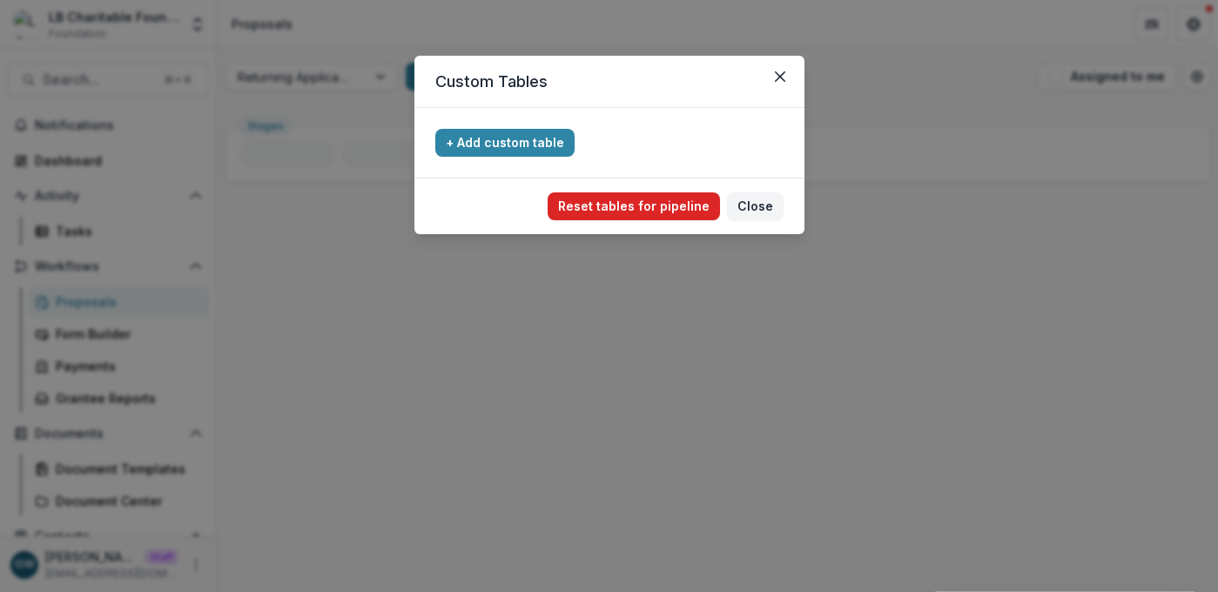
click at [685, 206] on button "Reset tables for pipeline" at bounding box center [634, 206] width 172 height 28
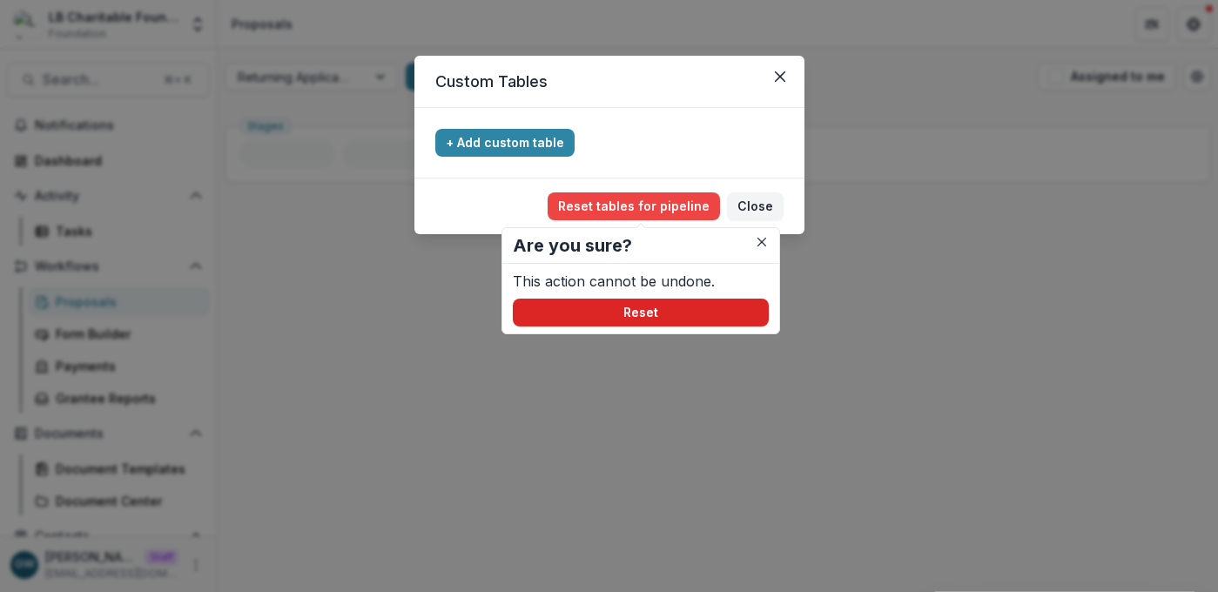
click at [659, 320] on button "Reset" at bounding box center [641, 313] width 256 height 28
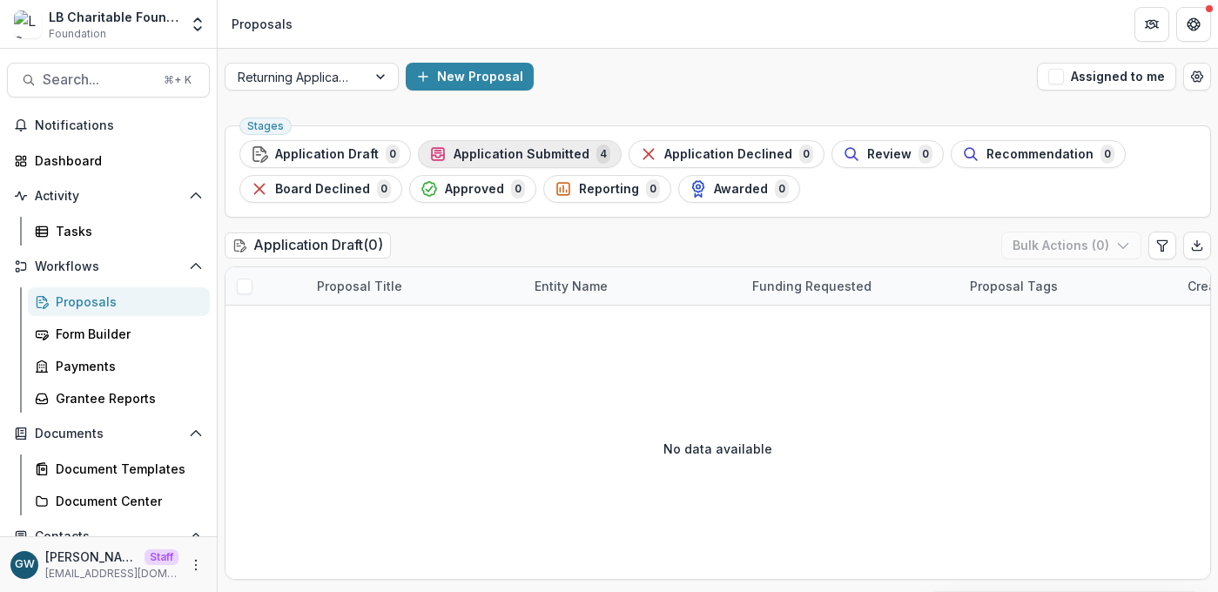
click at [553, 149] on span "Application Submitted" at bounding box center [522, 154] width 136 height 15
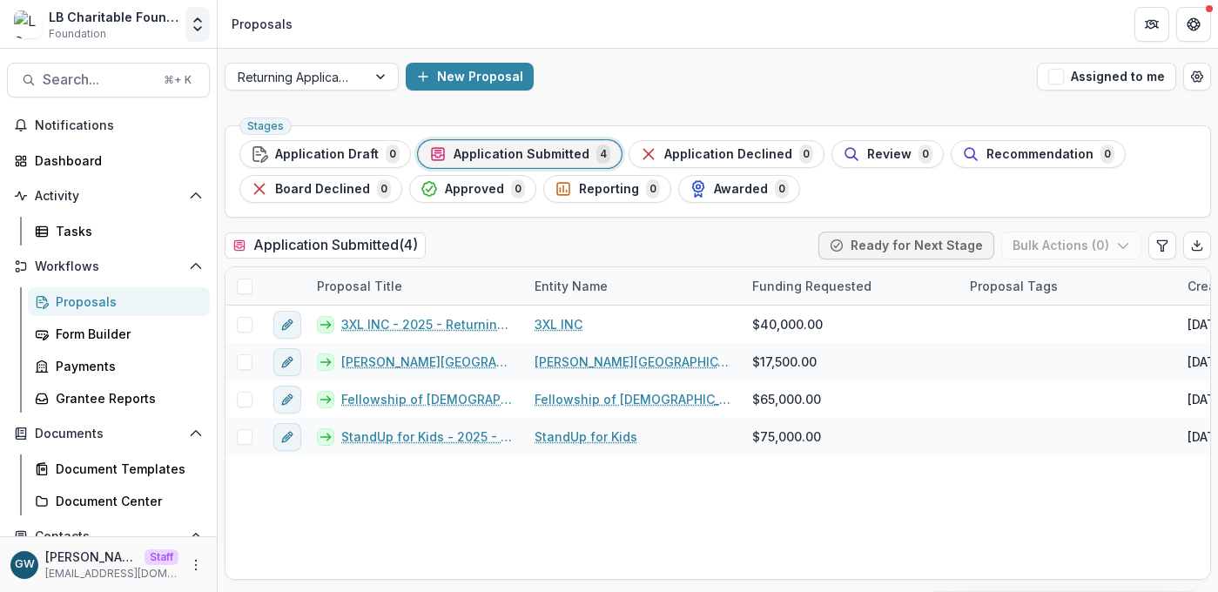
click at [190, 25] on icon "Open entity switcher" at bounding box center [197, 24] width 17 height 17
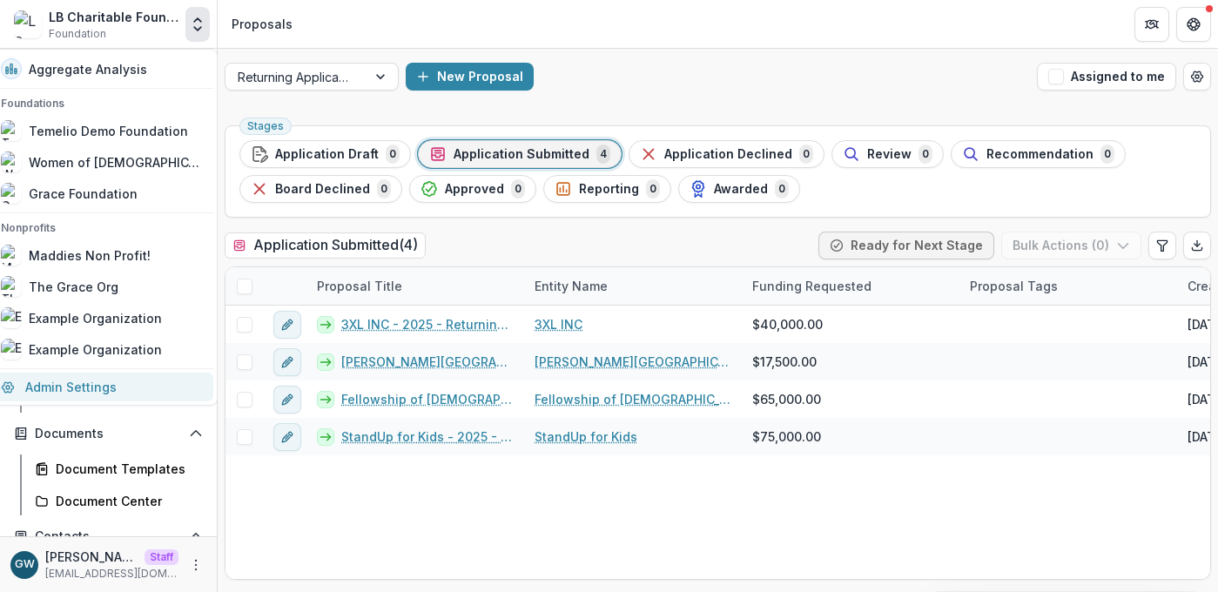
click at [107, 380] on link "Admin Settings" at bounding box center [101, 387] width 223 height 29
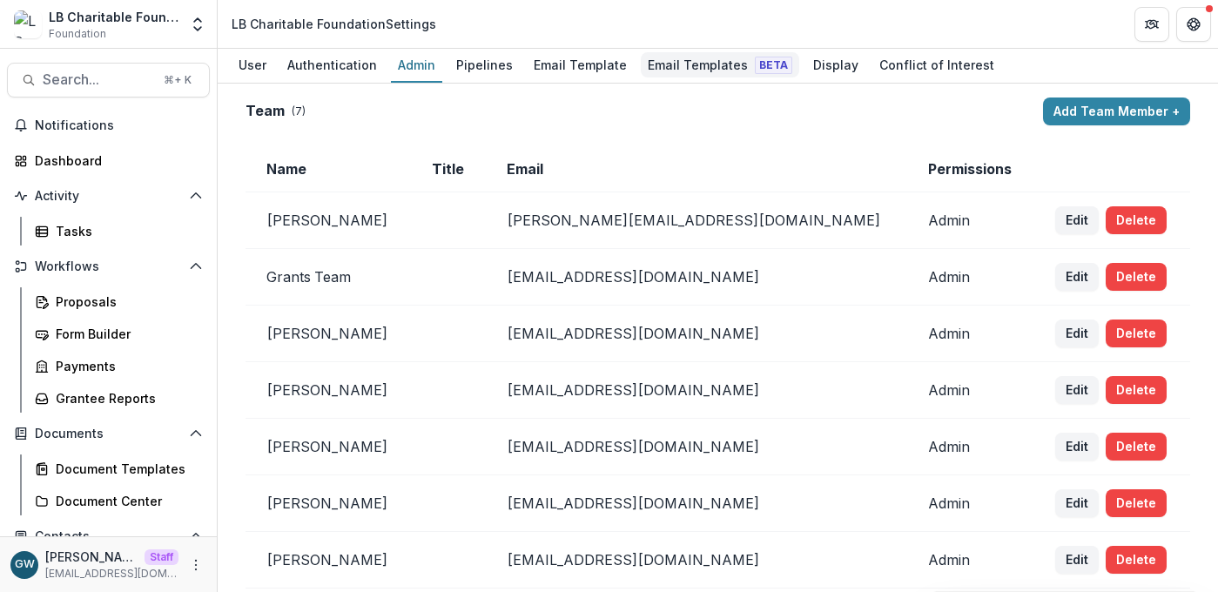
click at [650, 70] on div "Email Templates Beta" at bounding box center [720, 64] width 159 height 25
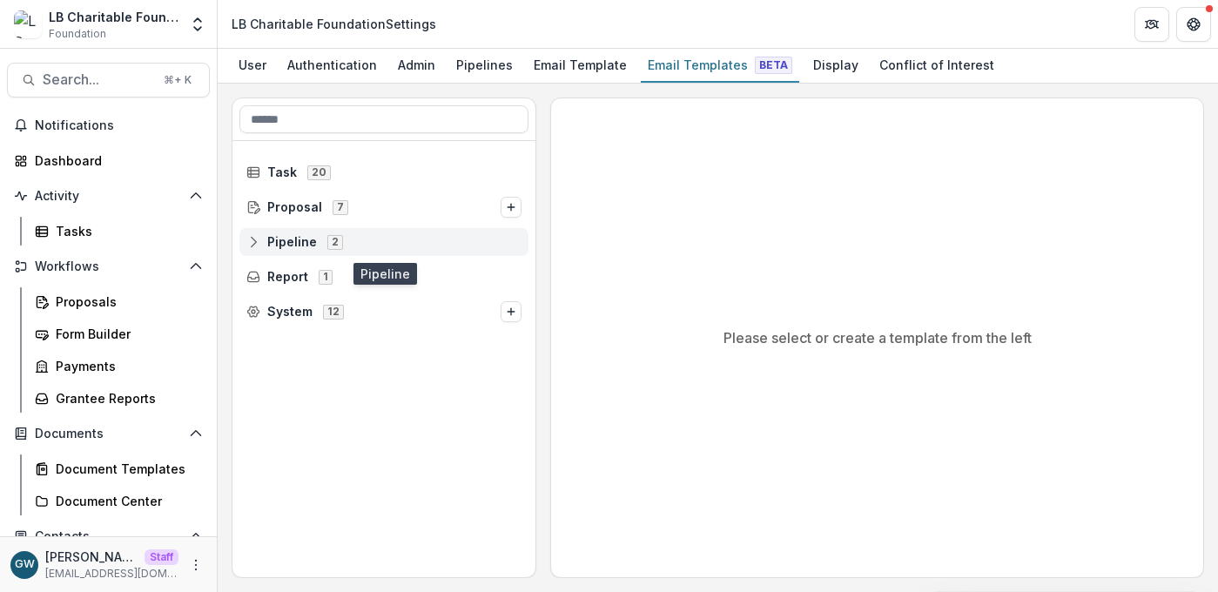
click at [273, 239] on span "Pipeline" at bounding box center [292, 242] width 50 height 15
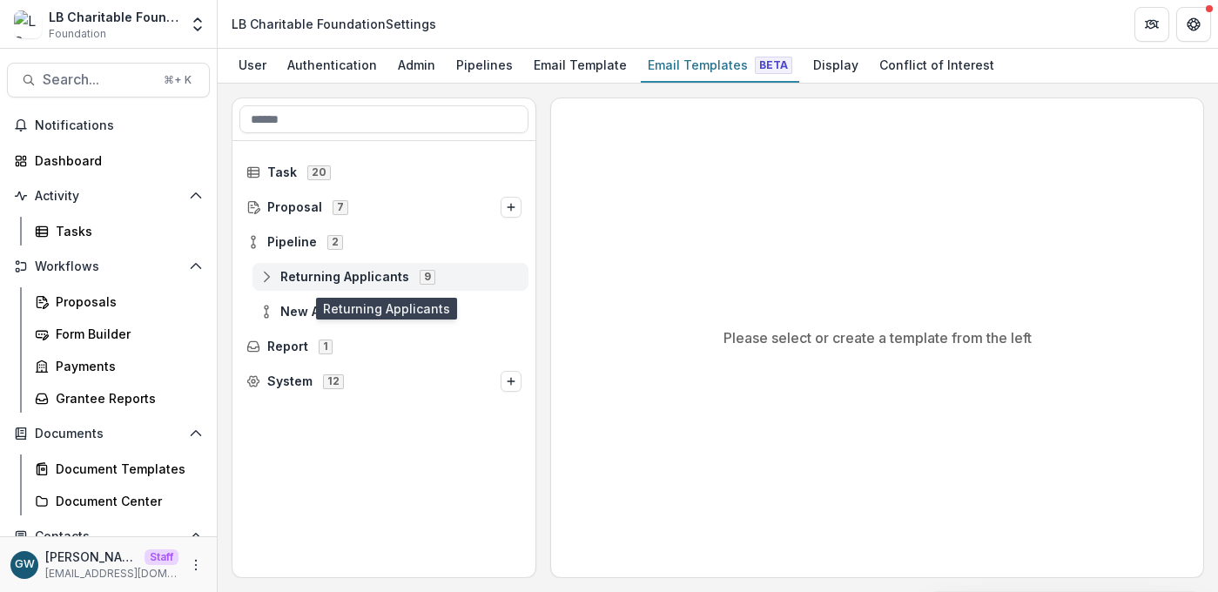
click at [303, 276] on span "Returning Applicants" at bounding box center [344, 277] width 129 height 15
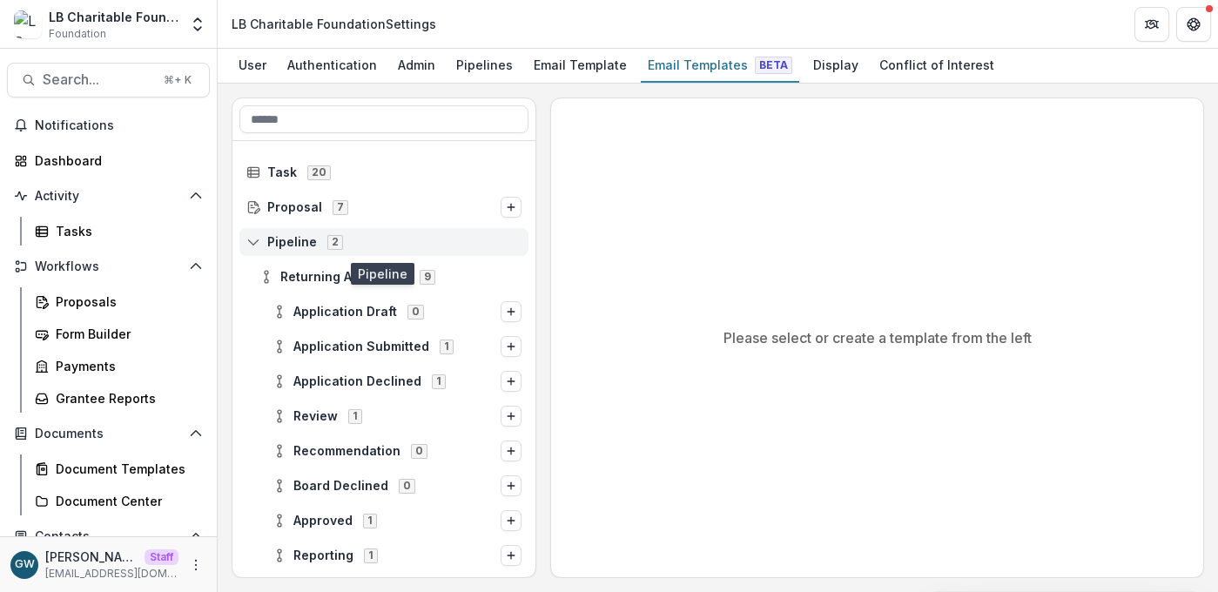
click at [284, 241] on span "Pipeline" at bounding box center [292, 242] width 50 height 15
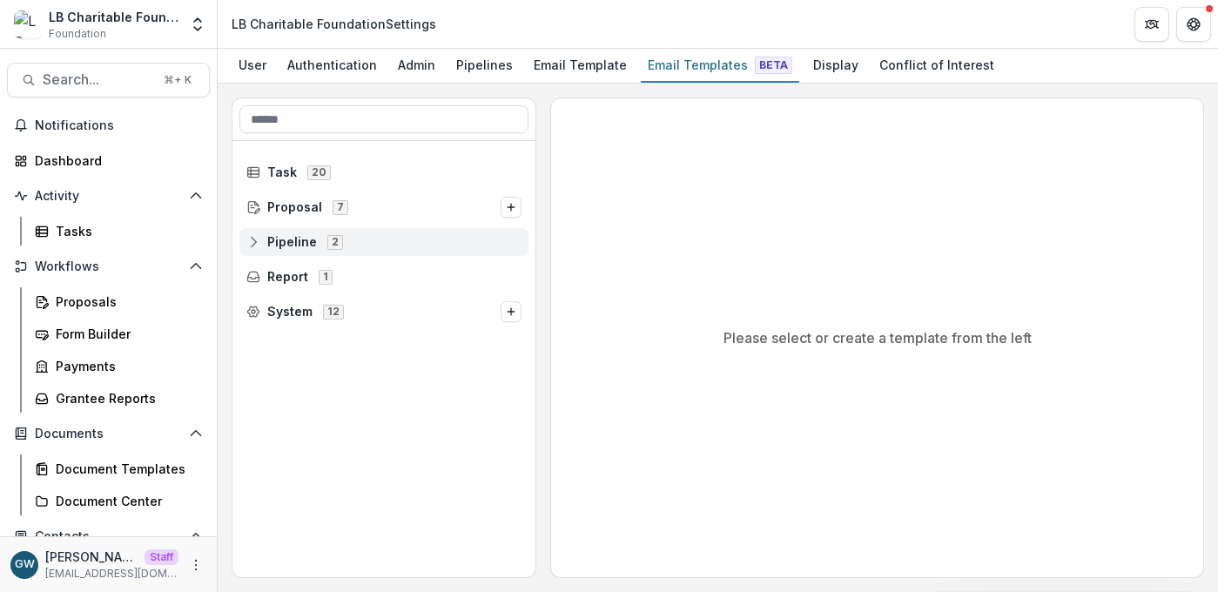
click at [295, 242] on span "Pipeline" at bounding box center [292, 242] width 50 height 15
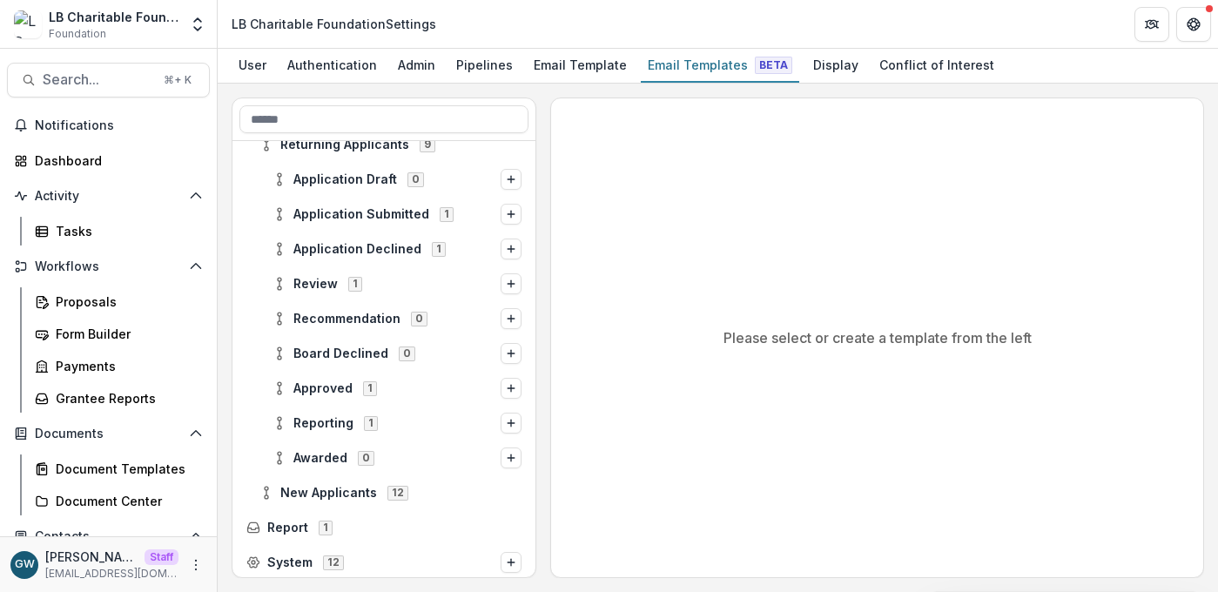
scroll to position [135, 0]
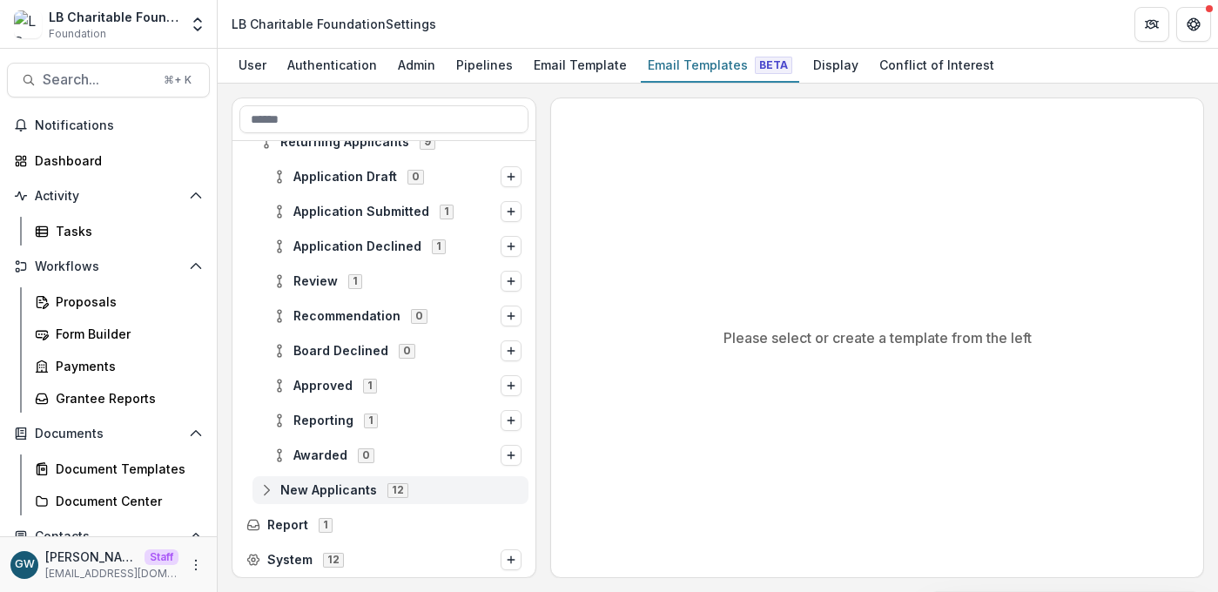
click at [322, 490] on span "New Applicants" at bounding box center [328, 490] width 97 height 15
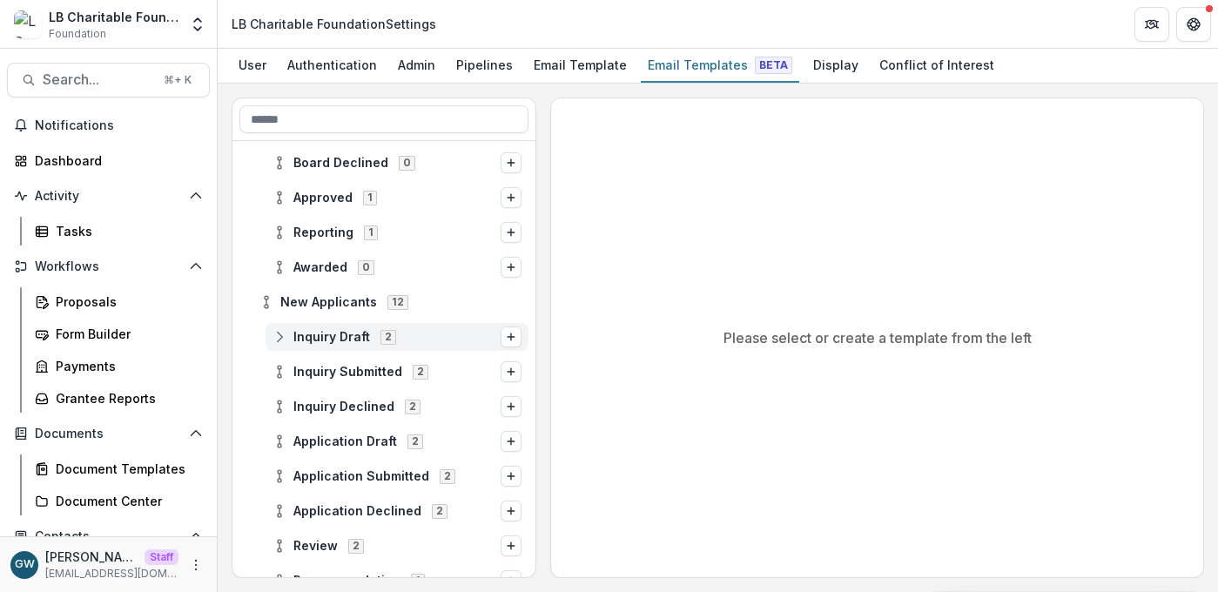
scroll to position [324, 0]
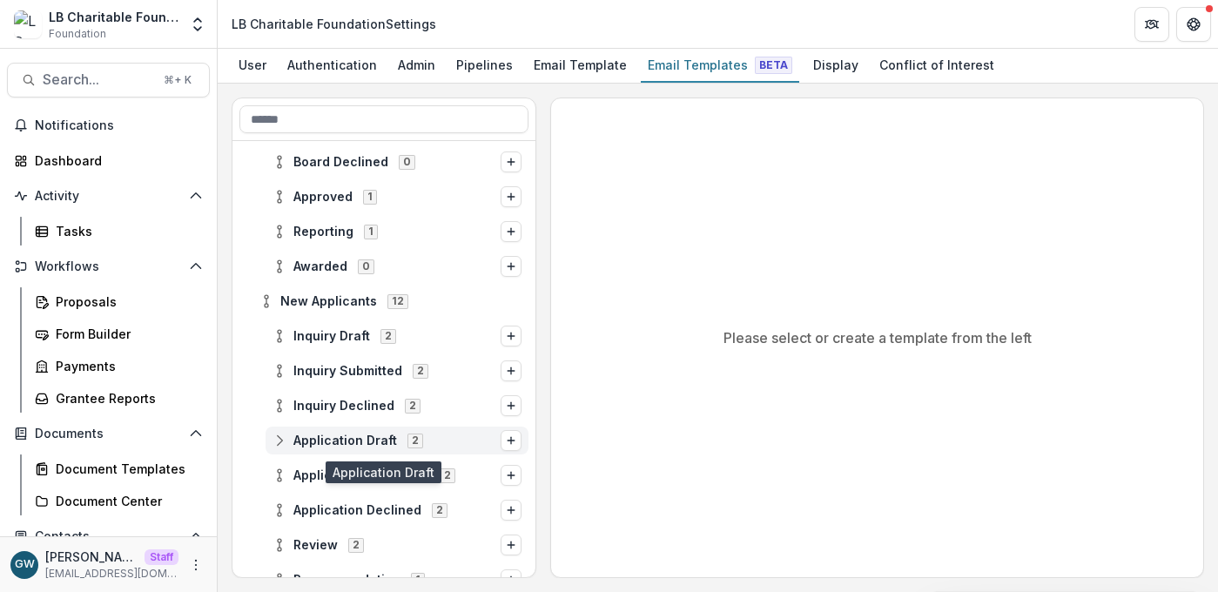
click at [357, 446] on span "Application Draft" at bounding box center [346, 441] width 104 height 15
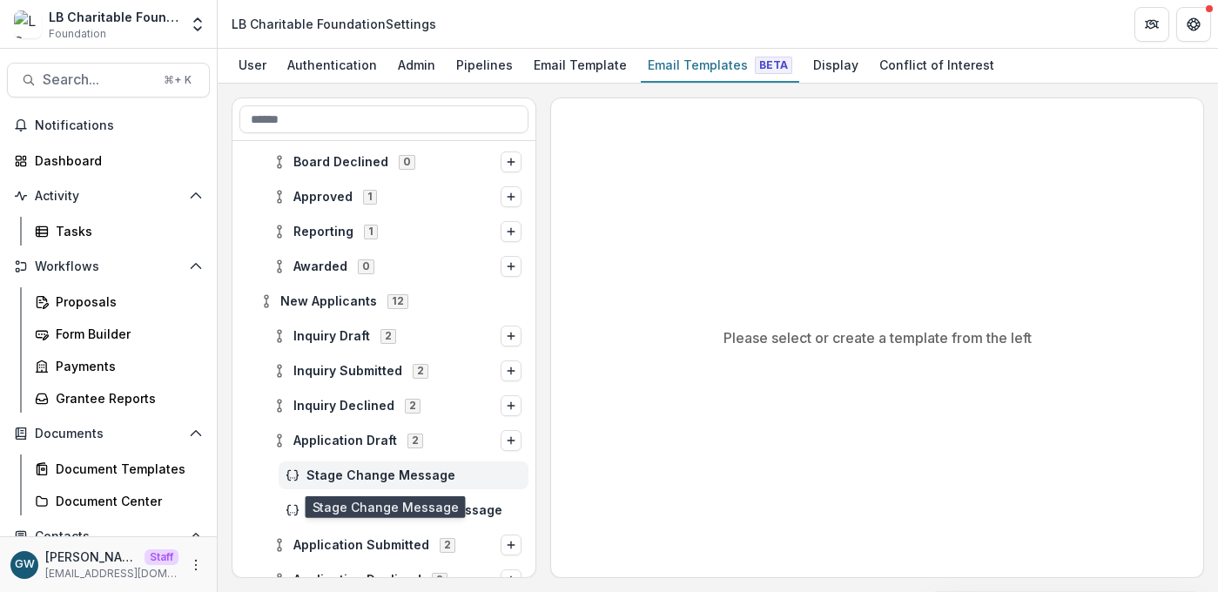
click at [360, 469] on span "Stage Change Message" at bounding box center [414, 476] width 215 height 15
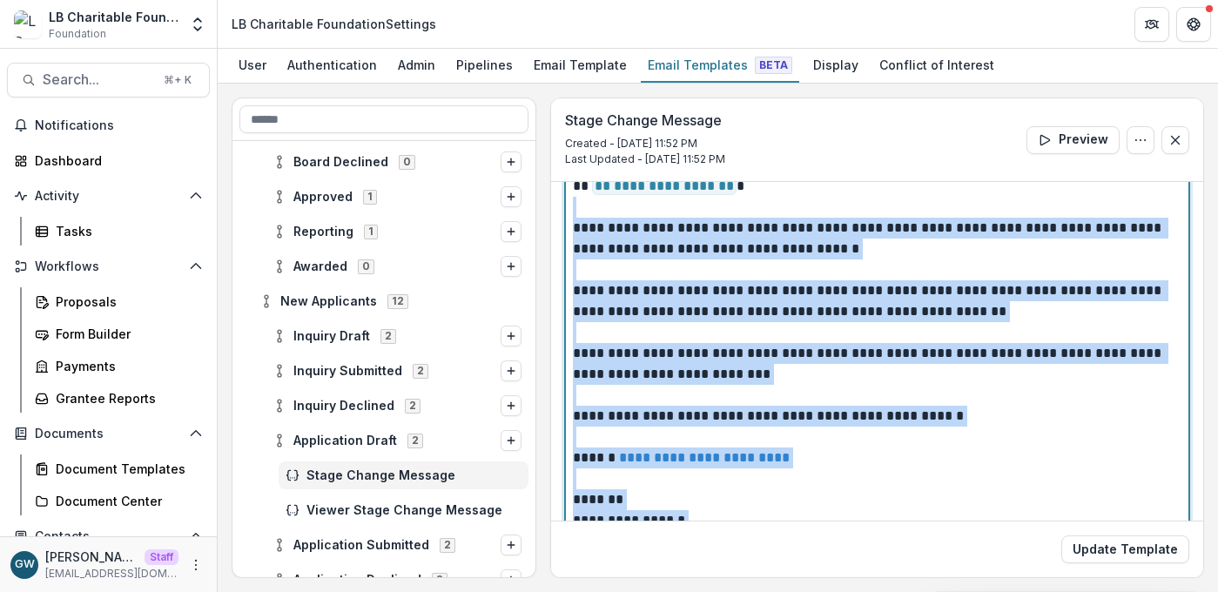
scroll to position [209, 0]
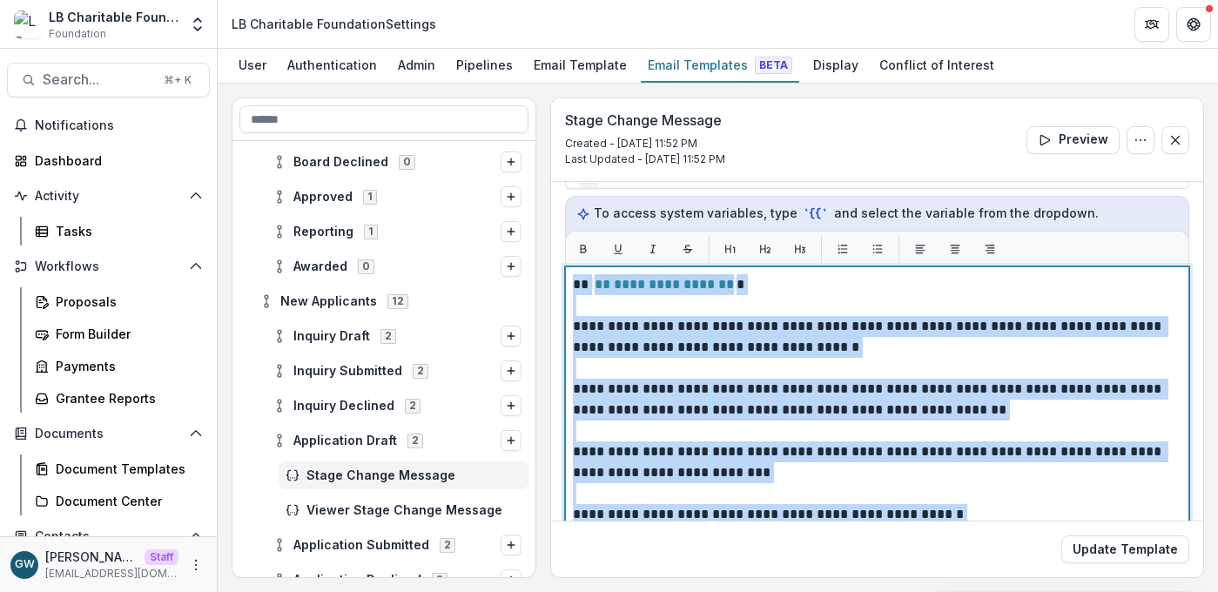
drag, startPoint x: 696, startPoint y: 475, endPoint x: 568, endPoint y: 287, distance: 226.8
click at [568, 287] on div "**********" at bounding box center [877, 484] width 624 height 435
copy div "**********"
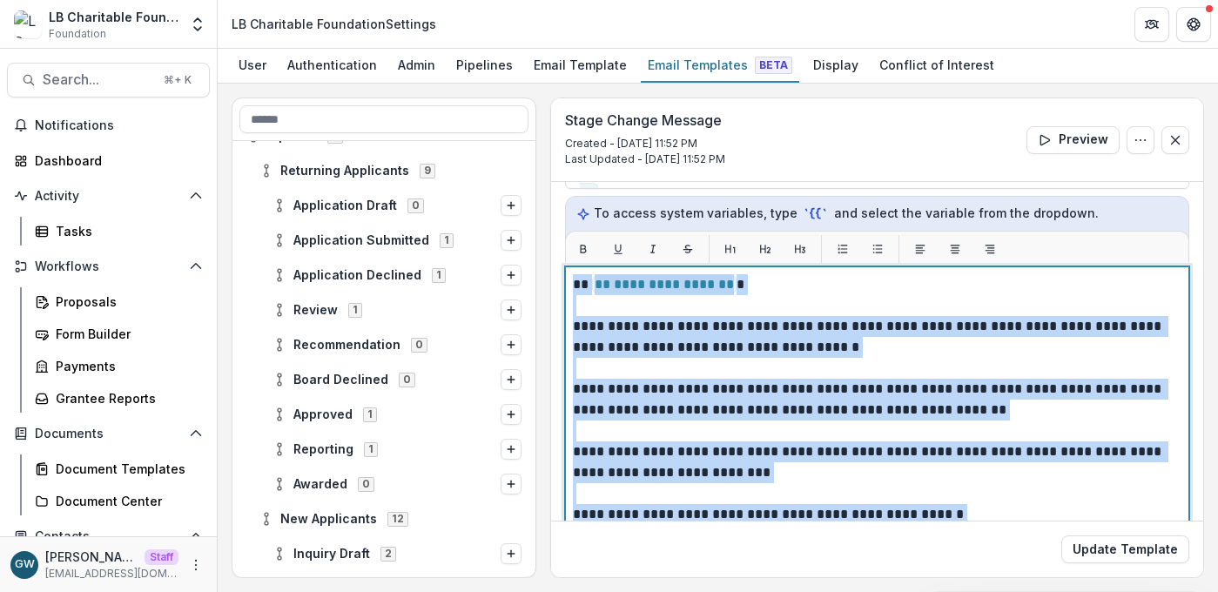
scroll to position [22, 0]
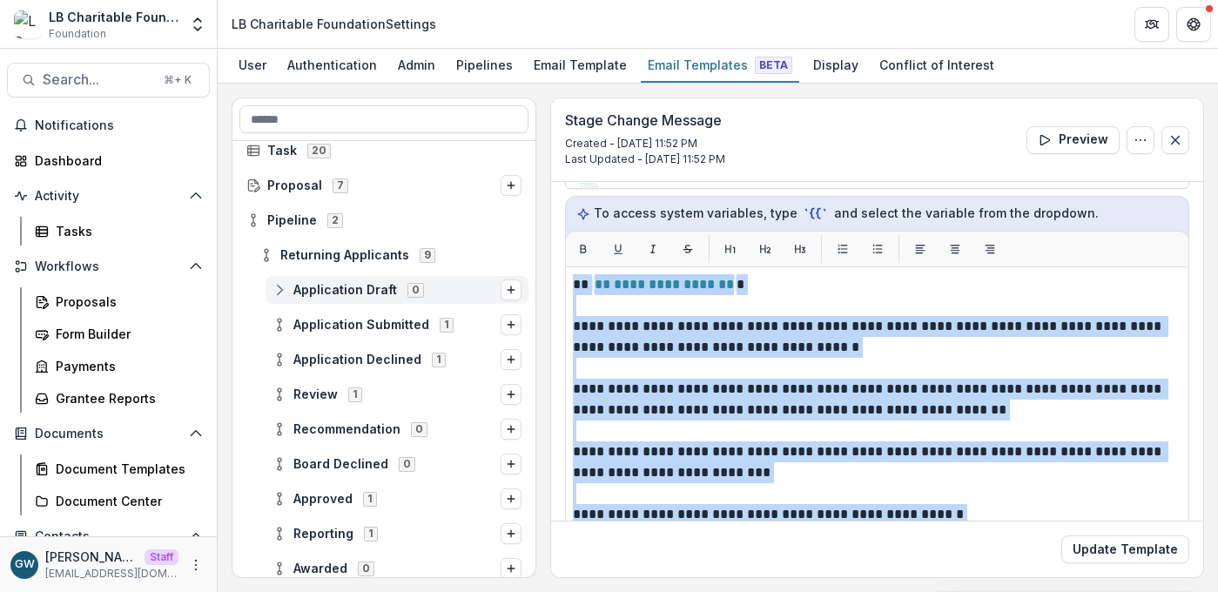
click at [344, 288] on span "Application Draft" at bounding box center [346, 290] width 104 height 15
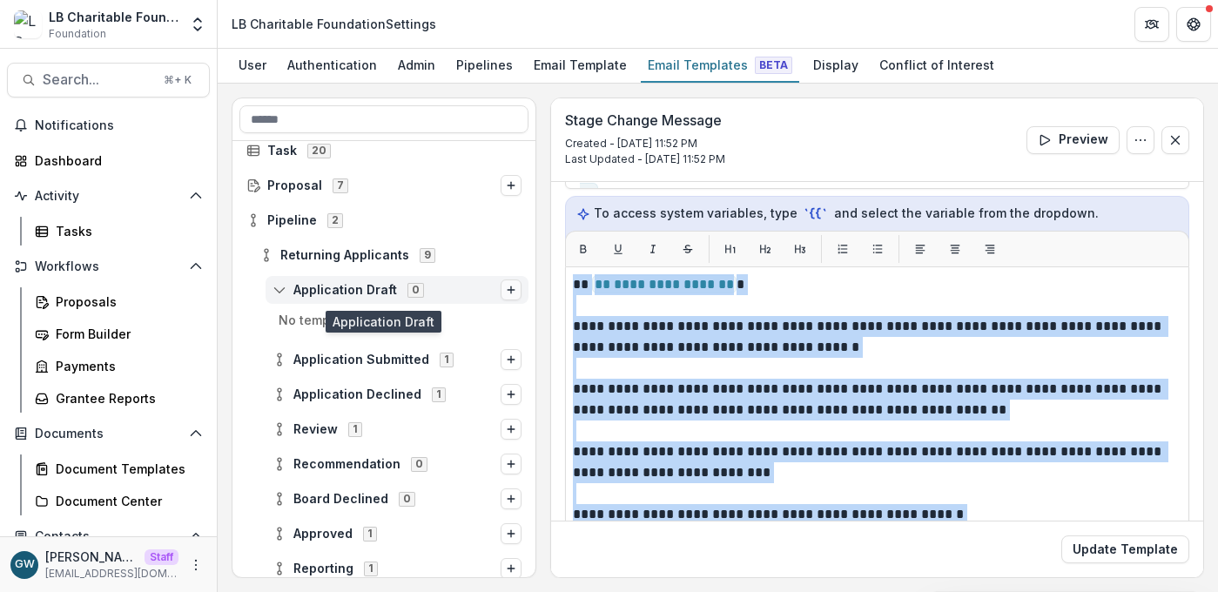
click at [508, 285] on icon "Options" at bounding box center [511, 290] width 10 height 10
click at [461, 320] on button "Stage Change Message" at bounding box center [399, 324] width 235 height 25
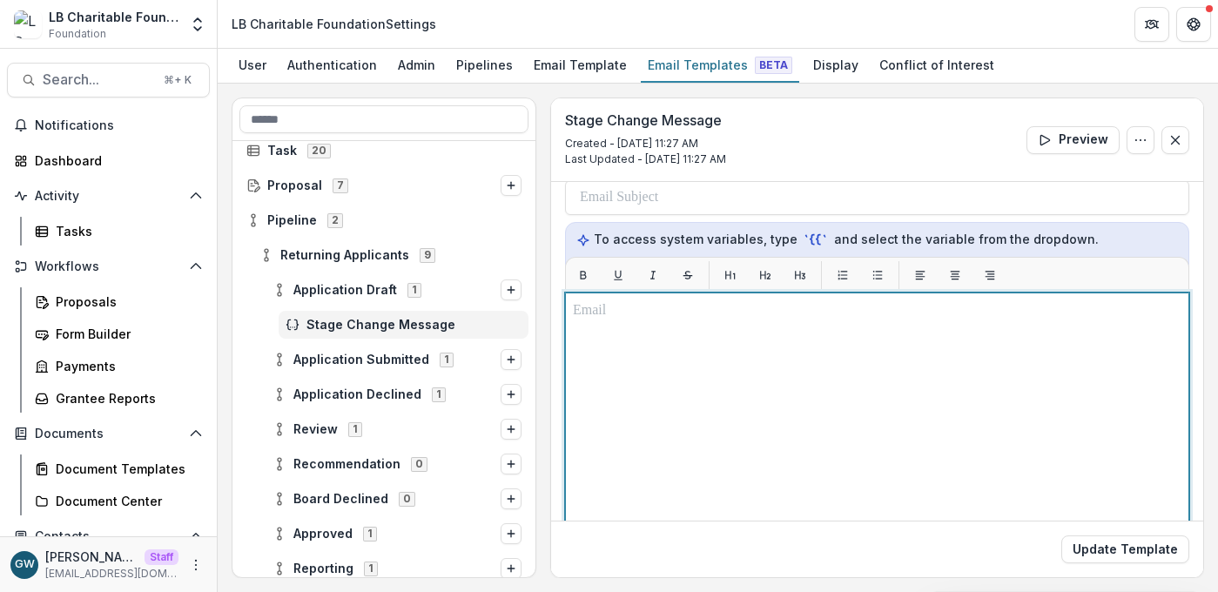
click at [653, 376] on div at bounding box center [877, 510] width 609 height 420
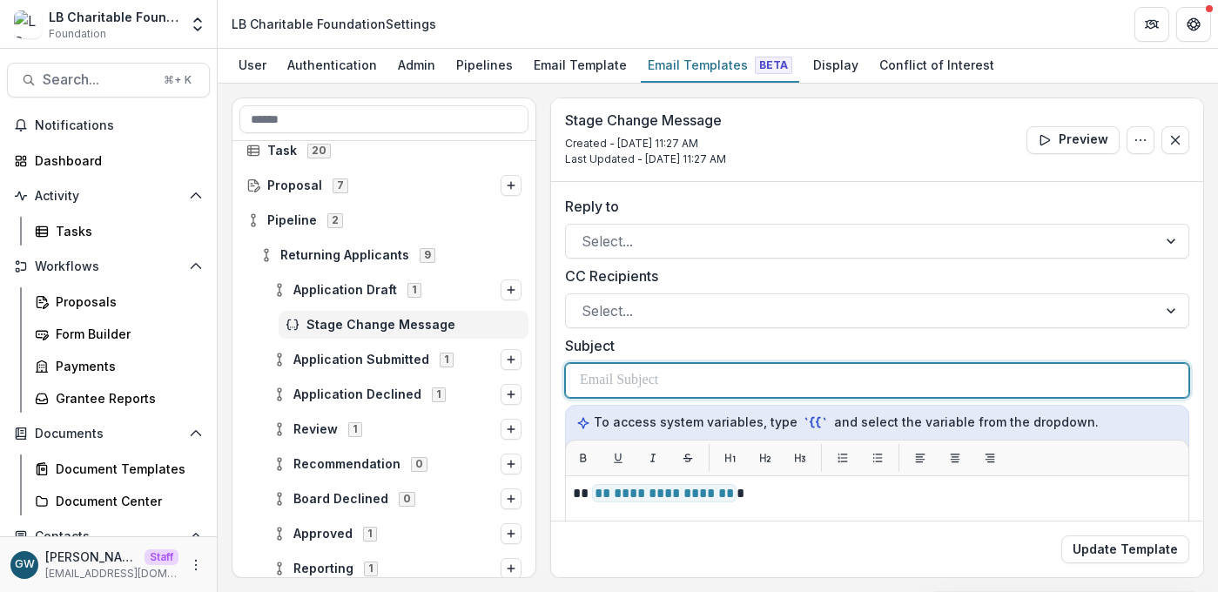
click at [690, 383] on div at bounding box center [877, 380] width 595 height 33
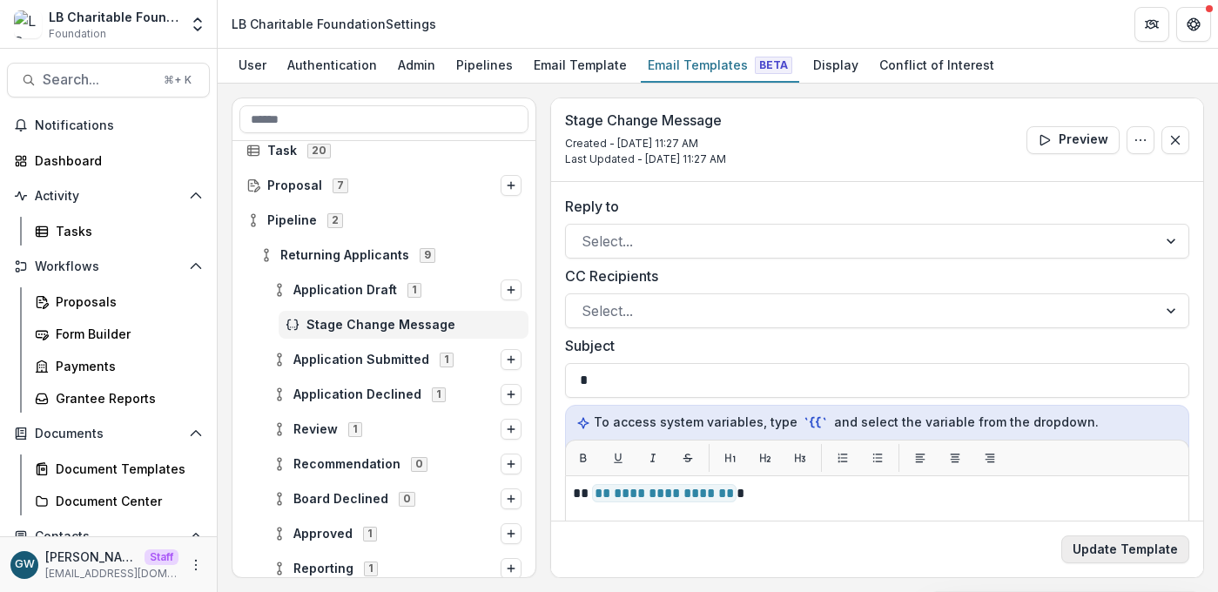
click at [1119, 551] on button "Update Template" at bounding box center [1126, 550] width 128 height 28
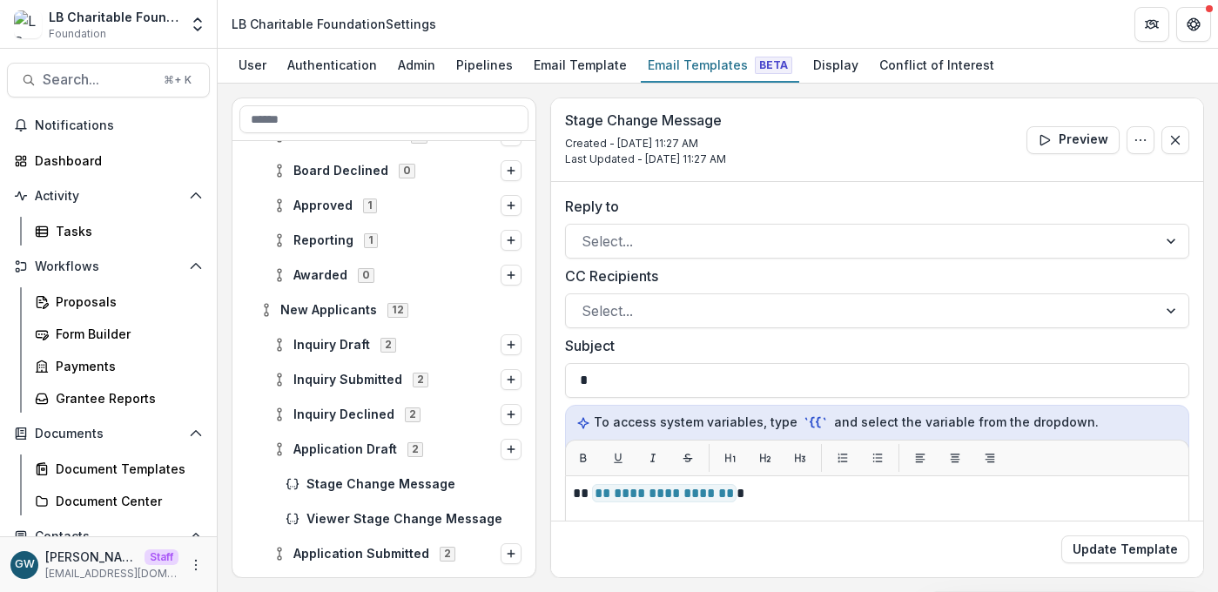
scroll to position [361, 0]
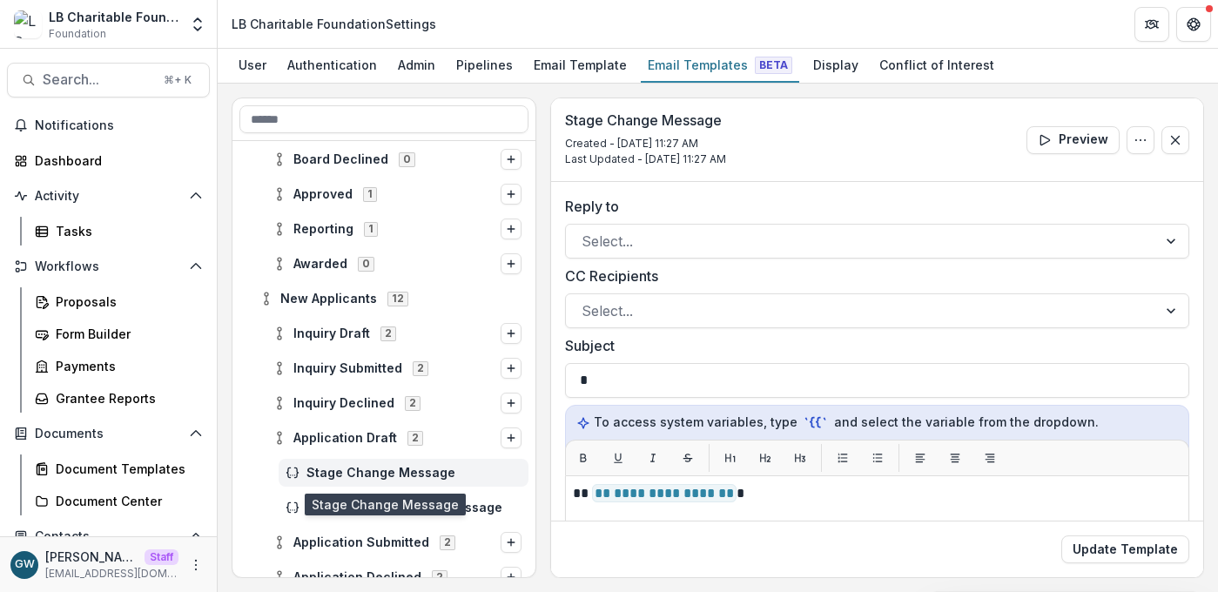
click at [348, 470] on span "Stage Change Message" at bounding box center [414, 473] width 215 height 15
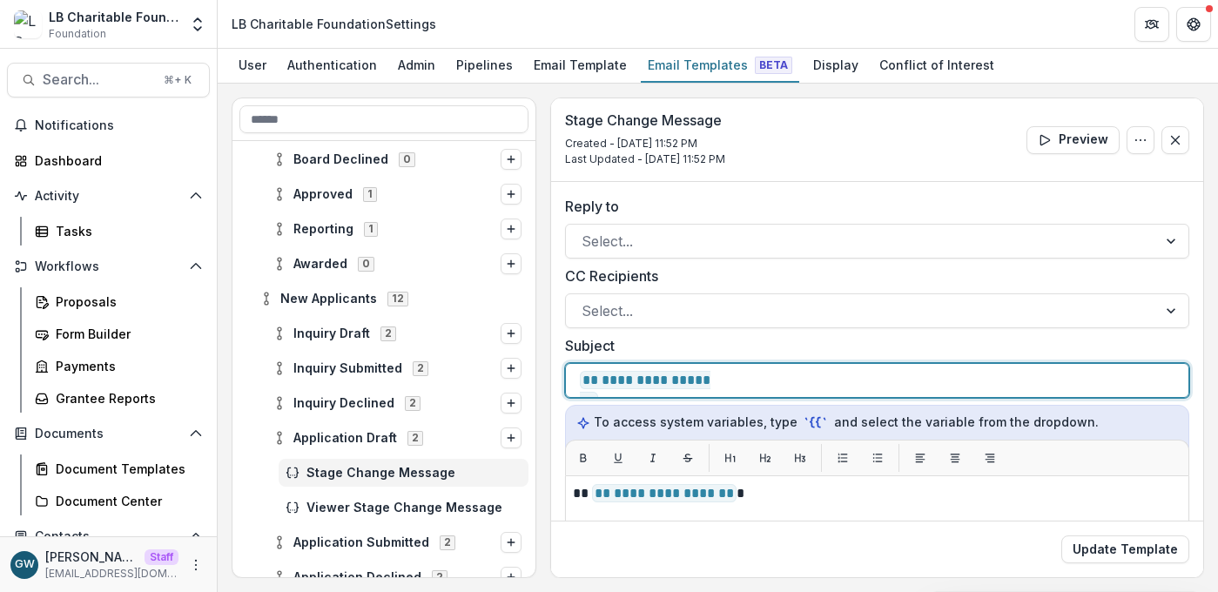
click at [891, 383] on p "**********" at bounding box center [812, 380] width 464 height 21
copy p "********"
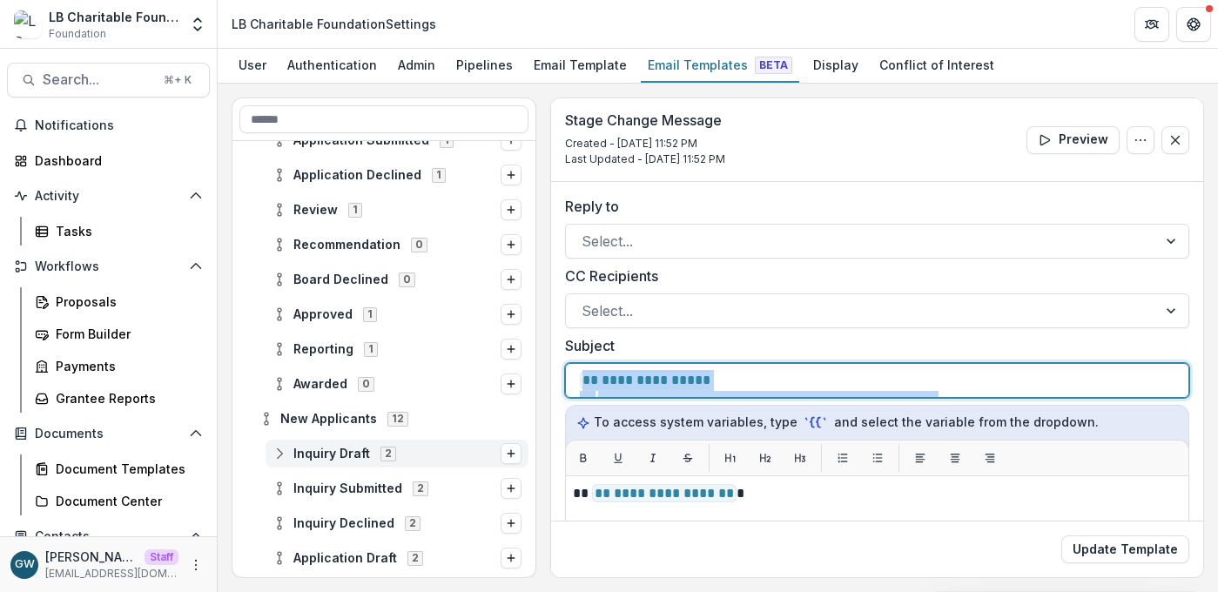
scroll to position [130, 0]
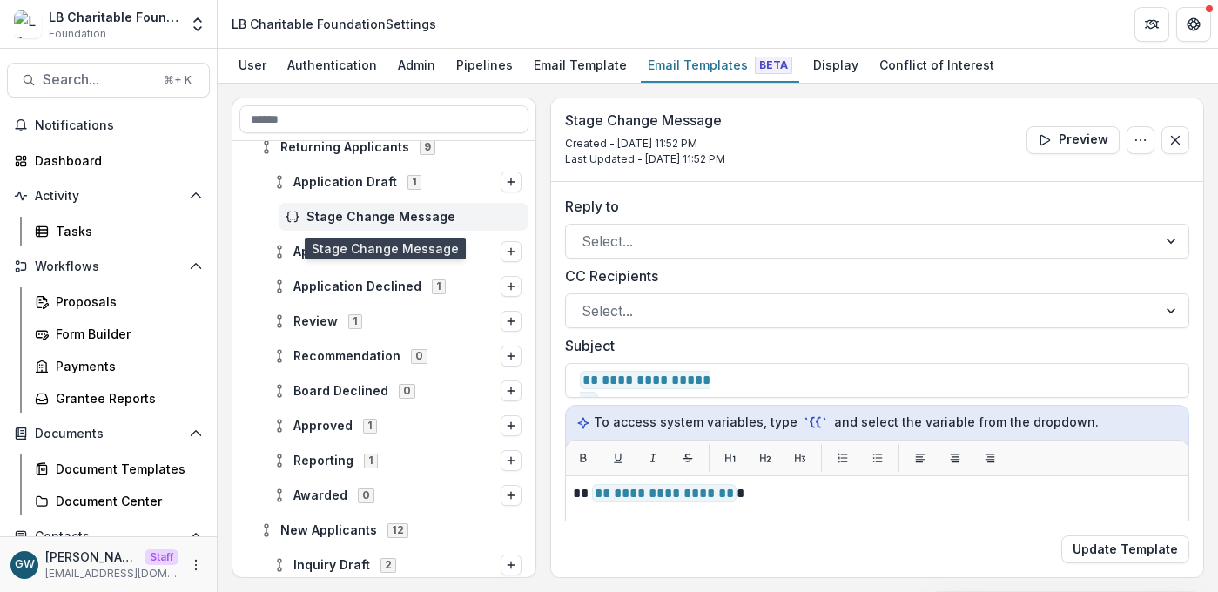
click at [380, 221] on span "Stage Change Message" at bounding box center [414, 217] width 215 height 15
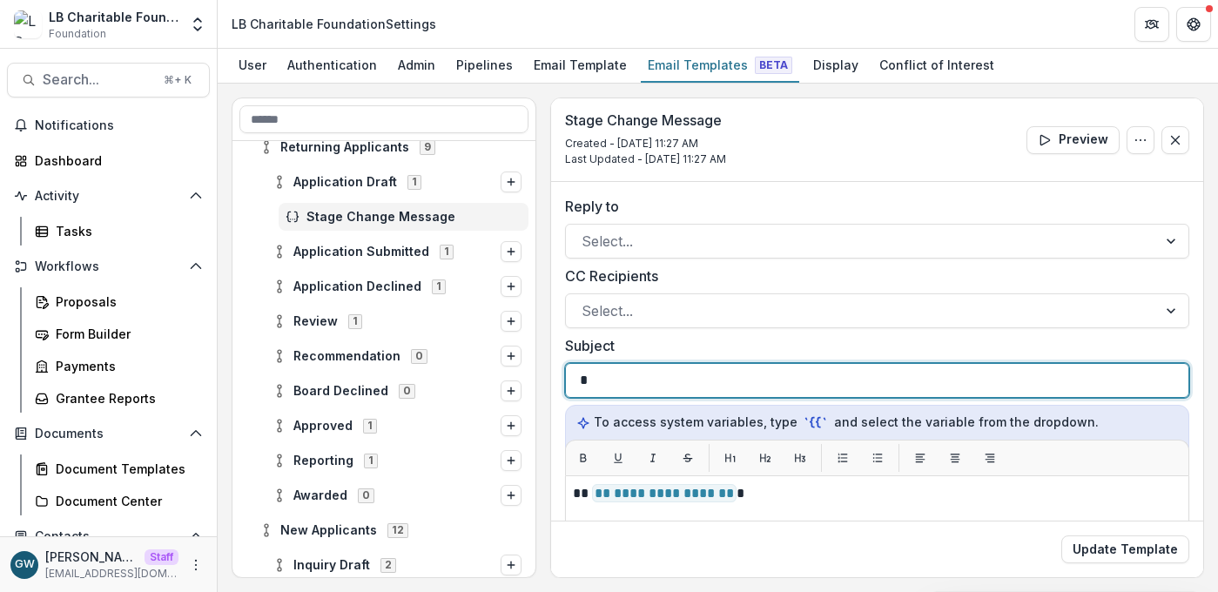
click at [617, 374] on div "*" at bounding box center [877, 380] width 595 height 33
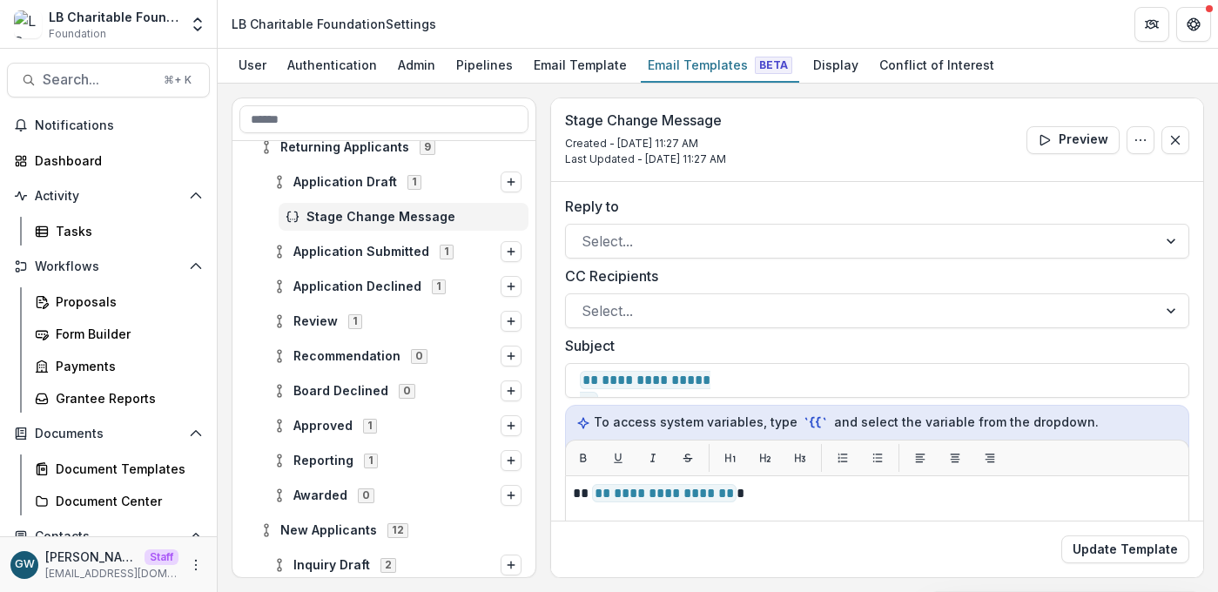
click at [862, 348] on label "Subject" at bounding box center [872, 345] width 614 height 21
click at [1106, 548] on button "Update Template" at bounding box center [1126, 550] width 128 height 28
click at [688, 73] on div "Email Templates Beta" at bounding box center [720, 64] width 159 height 25
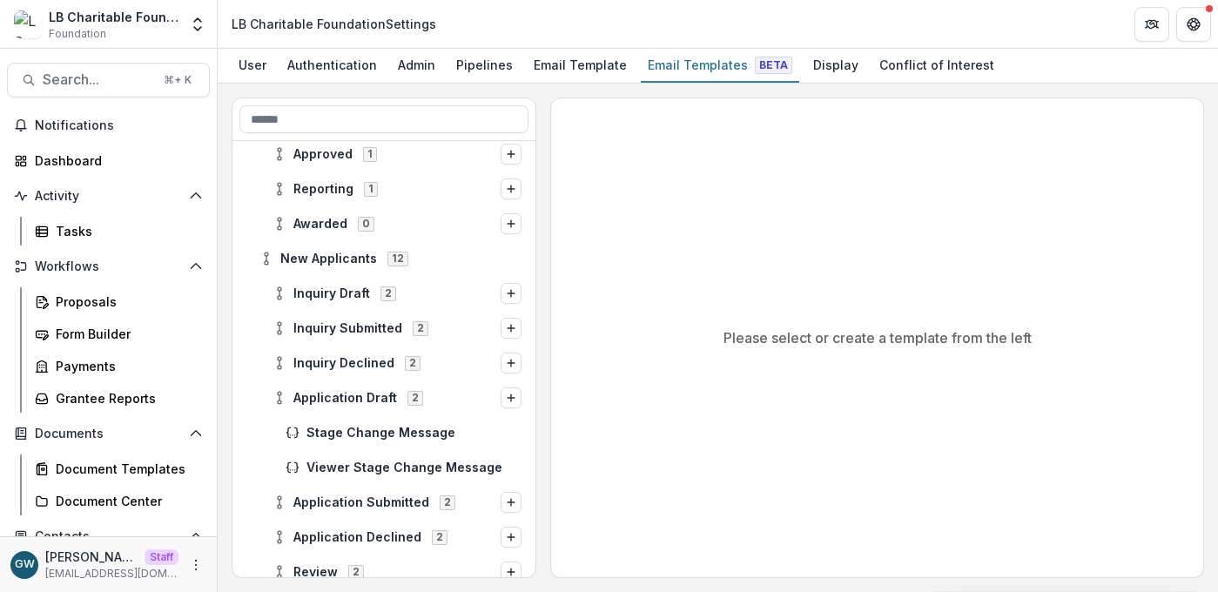
scroll to position [402, 0]
click at [278, 397] on icon at bounding box center [280, 397] width 14 height 14
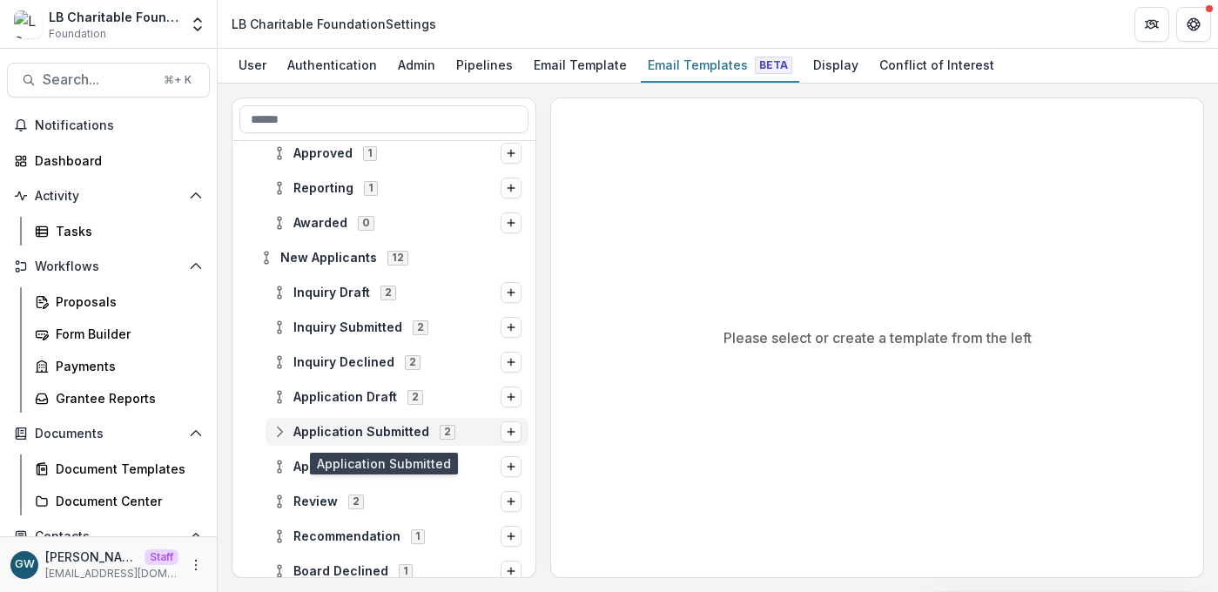
click at [369, 430] on span "Application Submitted" at bounding box center [362, 432] width 136 height 15
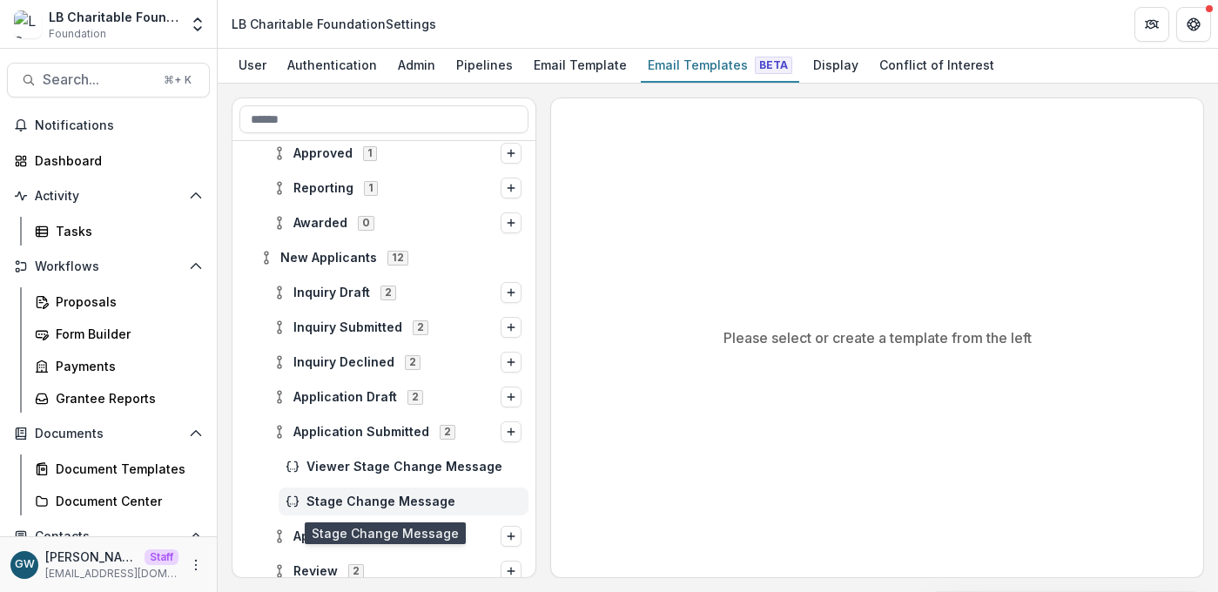
click at [350, 493] on div "Stage Change Message" at bounding box center [404, 502] width 250 height 28
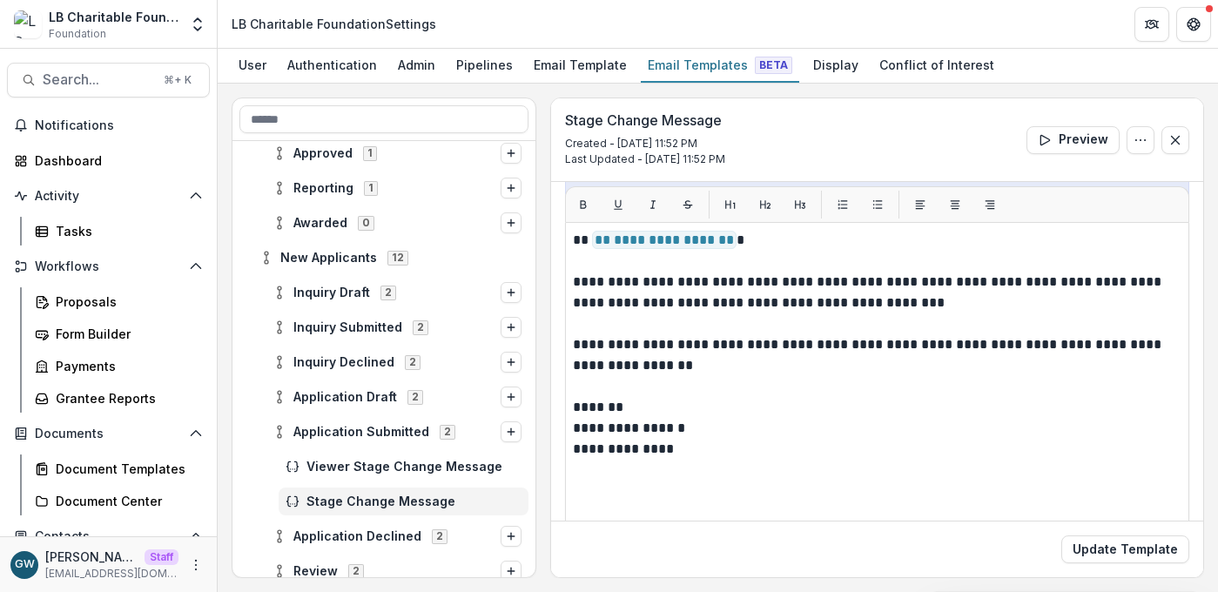
scroll to position [265, 0]
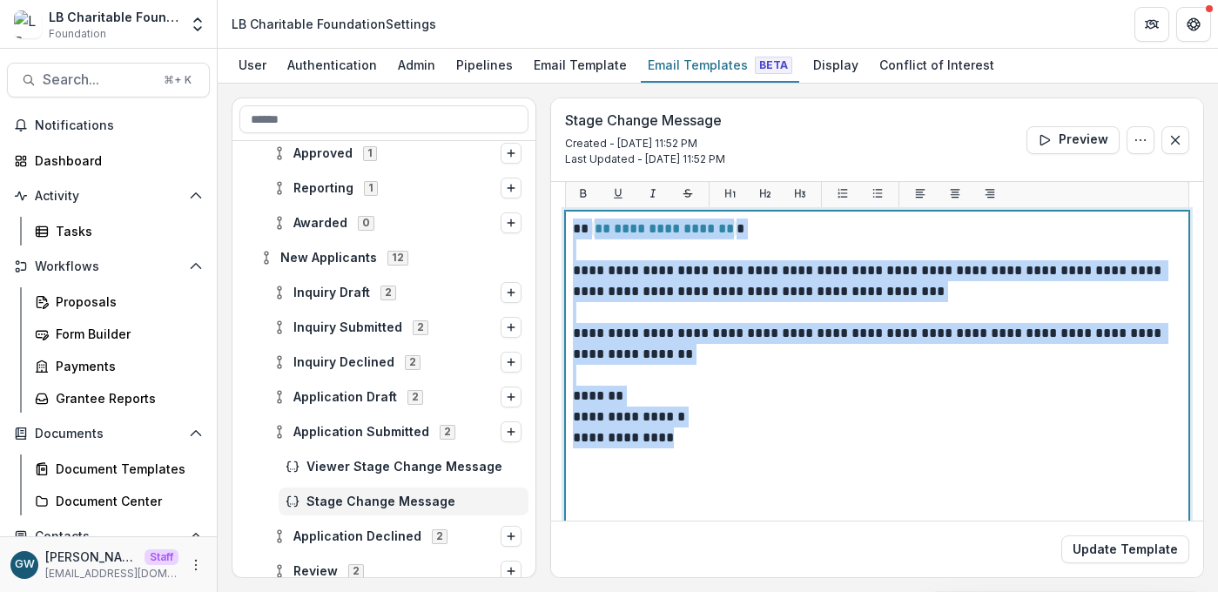
drag, startPoint x: 698, startPoint y: 442, endPoint x: 541, endPoint y: 230, distance: 263.4
click at [541, 230] on div "**********" at bounding box center [718, 338] width 973 height 481
copy div "**********"
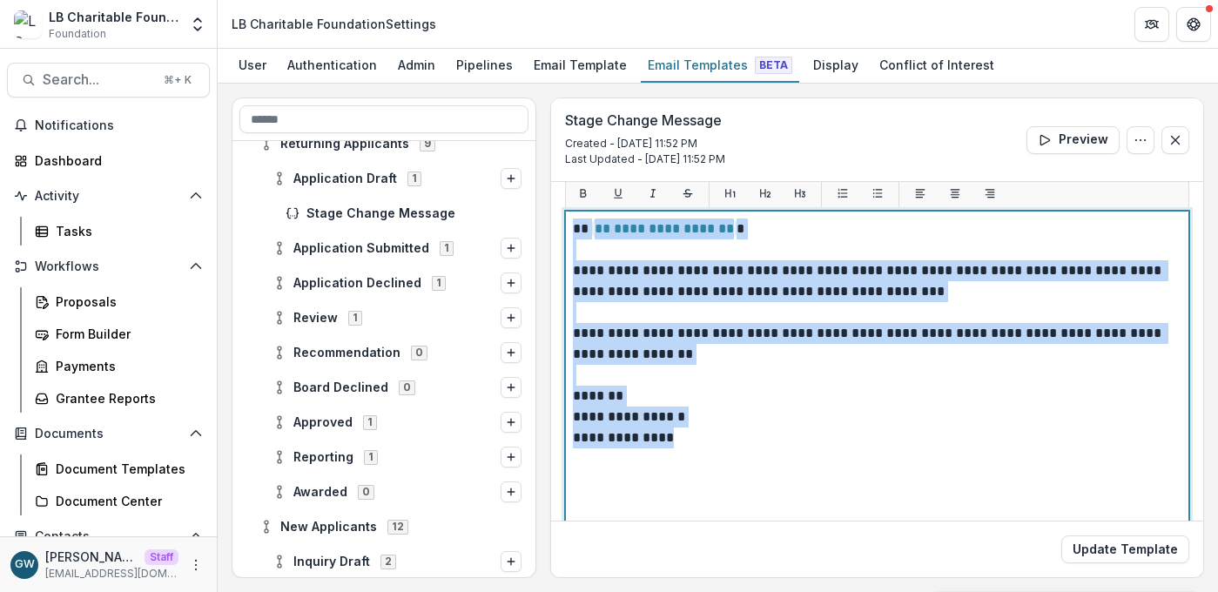
scroll to position [132, 0]
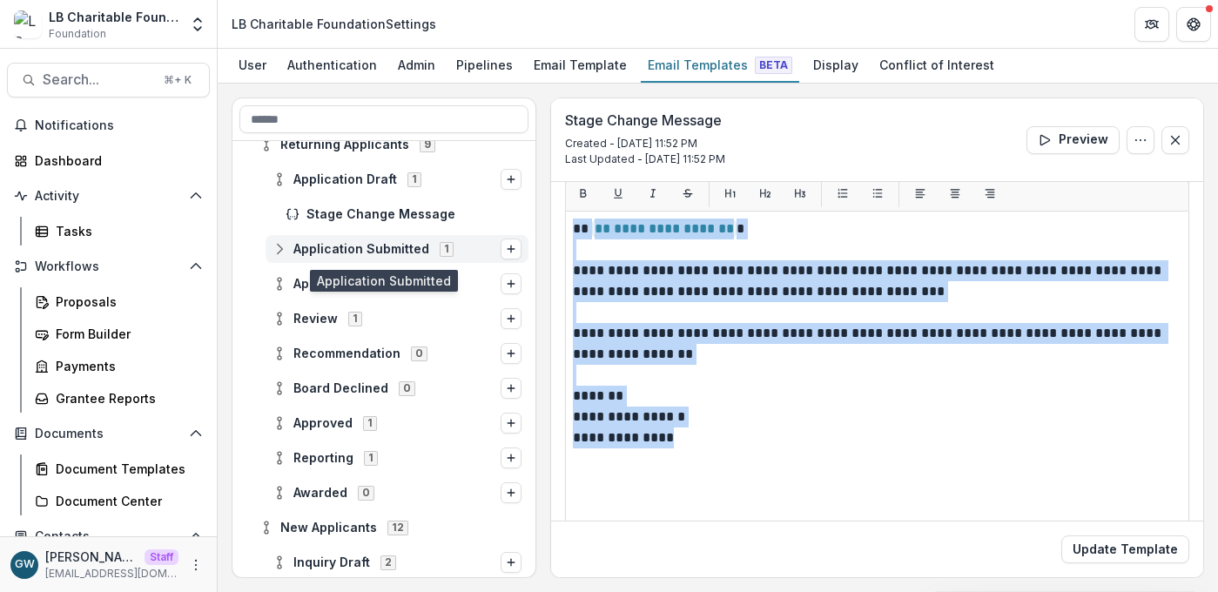
click at [355, 249] on span "Application Submitted" at bounding box center [362, 249] width 136 height 15
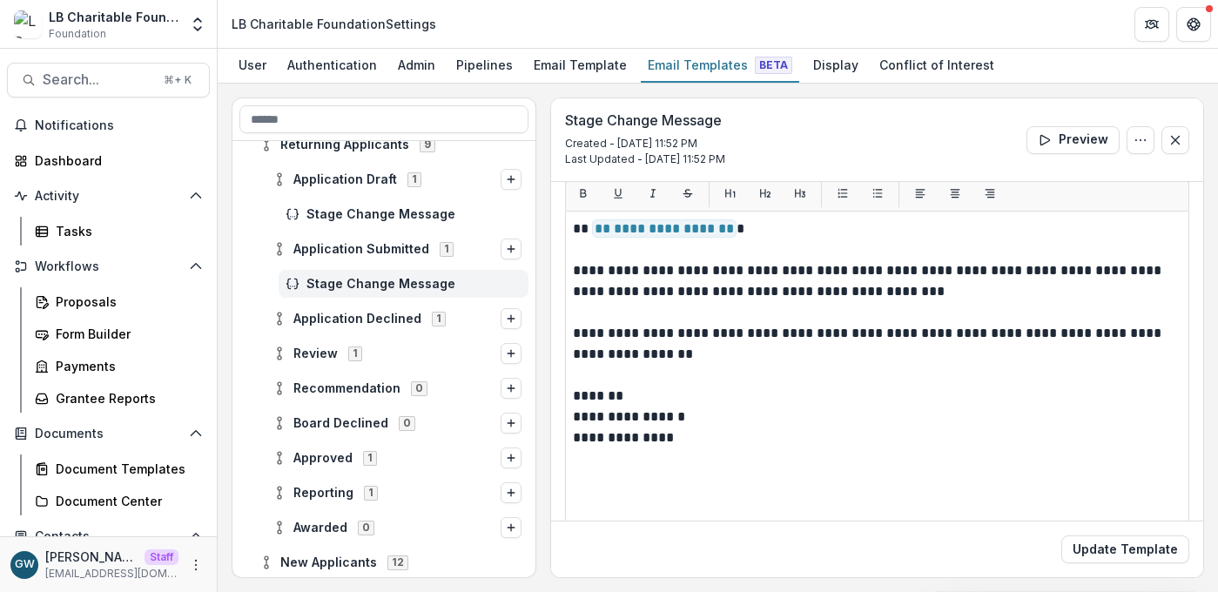
click at [360, 287] on span "Stage Change Message" at bounding box center [414, 284] width 215 height 15
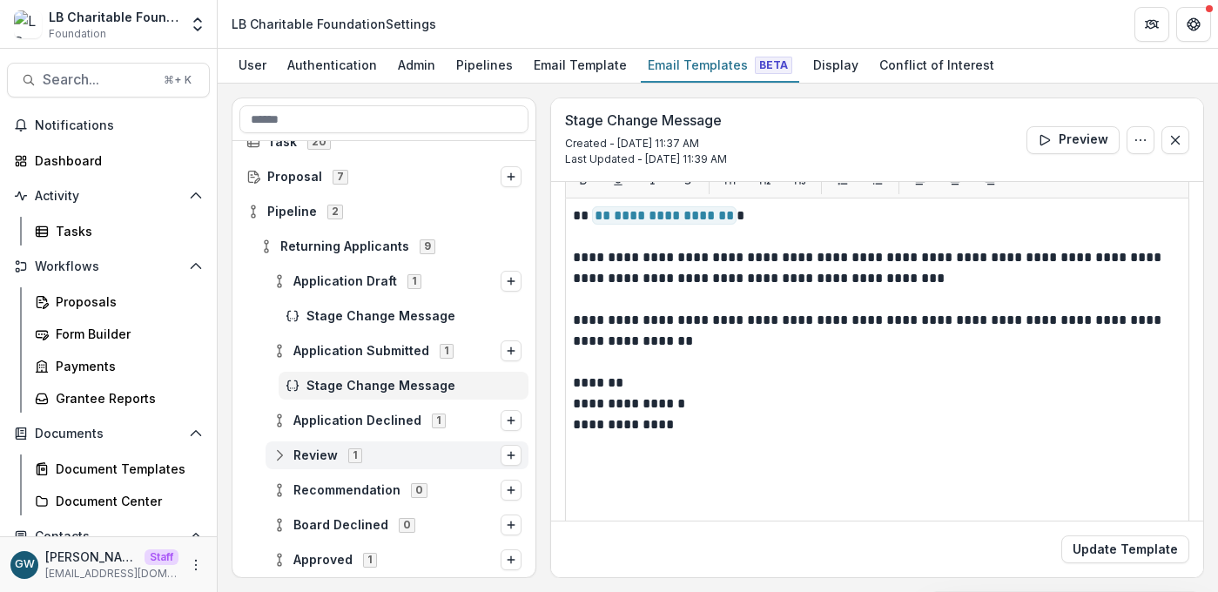
scroll to position [34, 0]
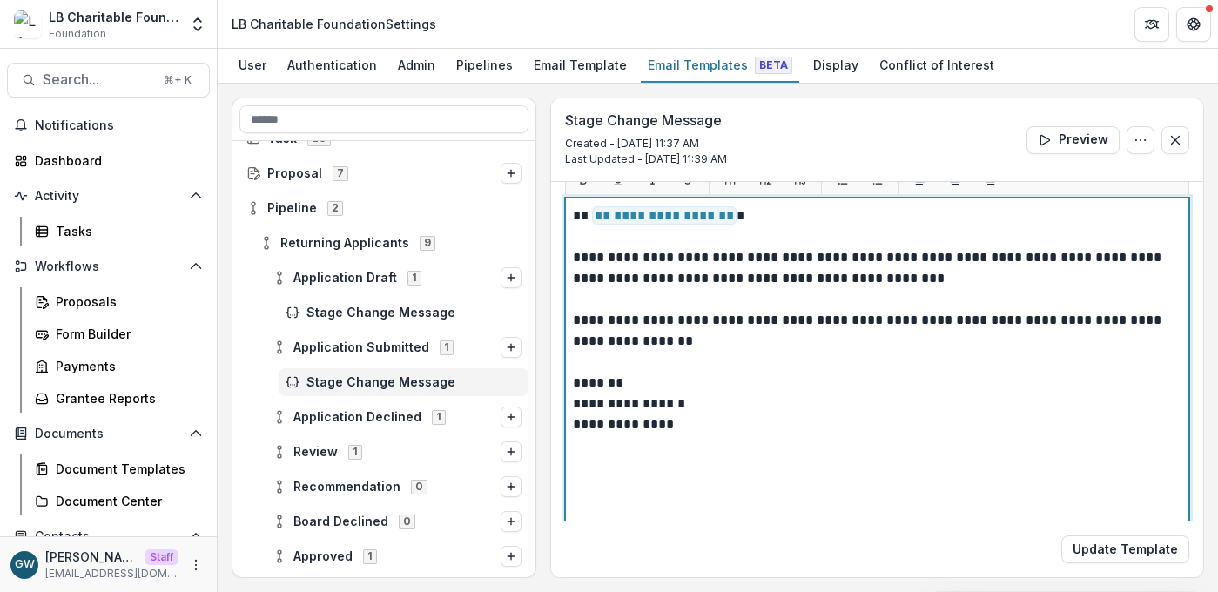
click at [765, 421] on p "**********" at bounding box center [875, 425] width 604 height 21
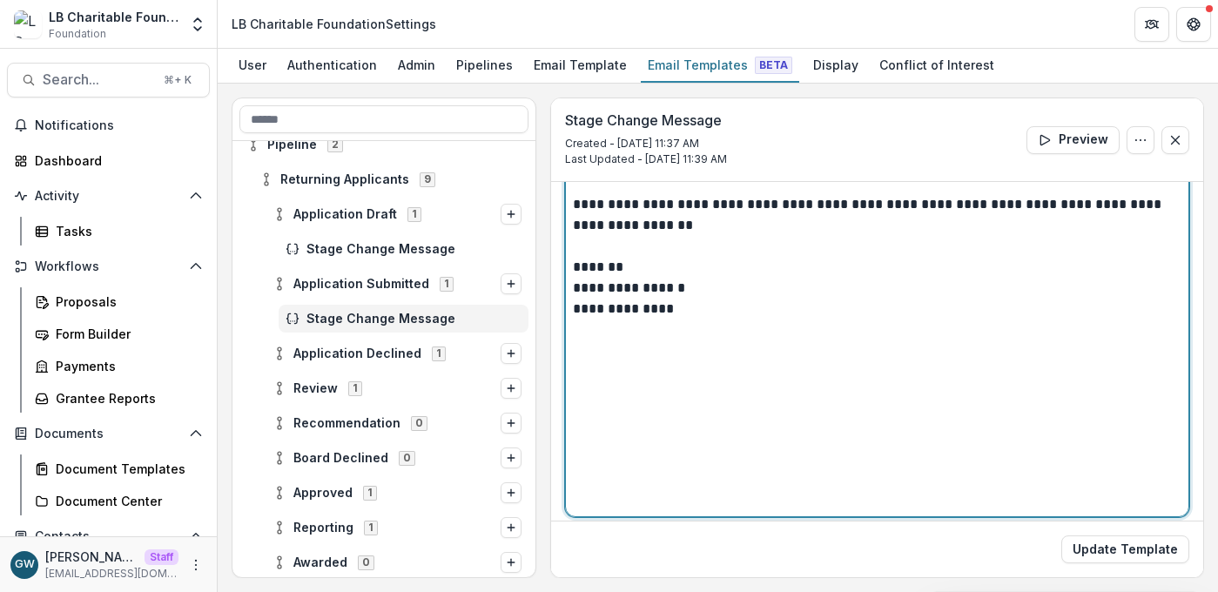
scroll to position [98, 0]
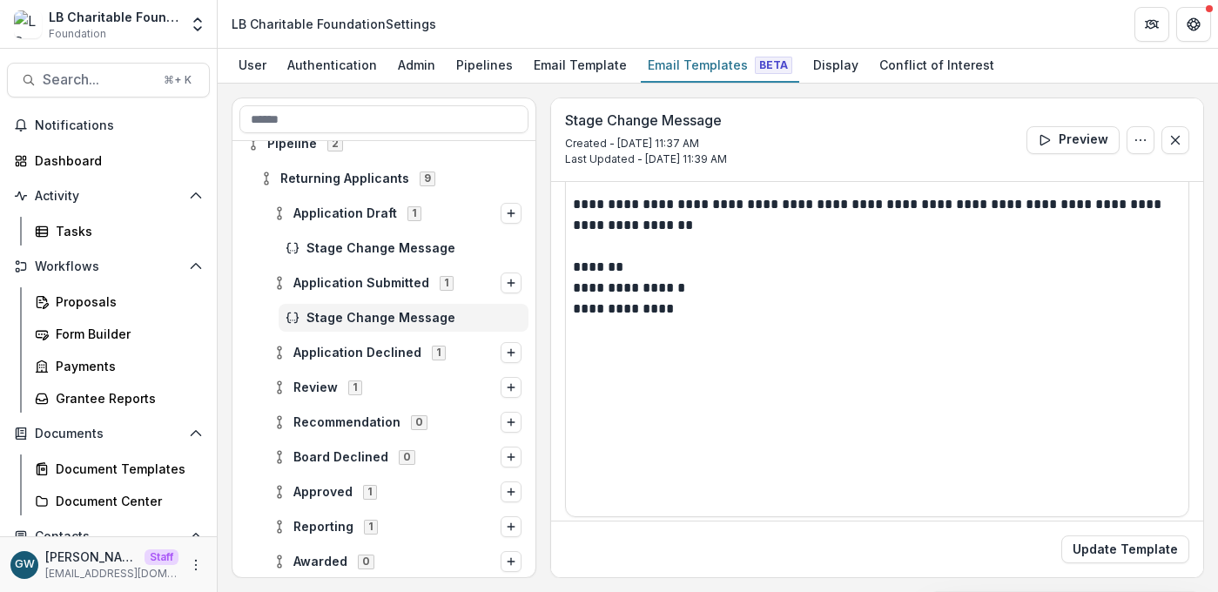
click at [540, 183] on div "**********" at bounding box center [718, 338] width 973 height 481
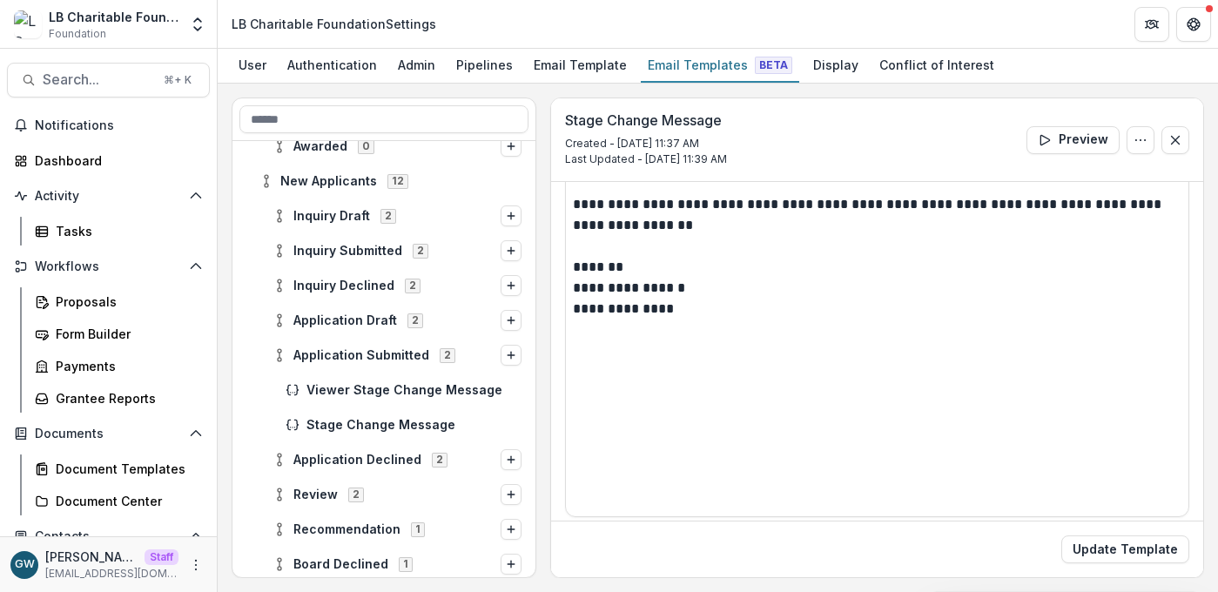
scroll to position [535, 0]
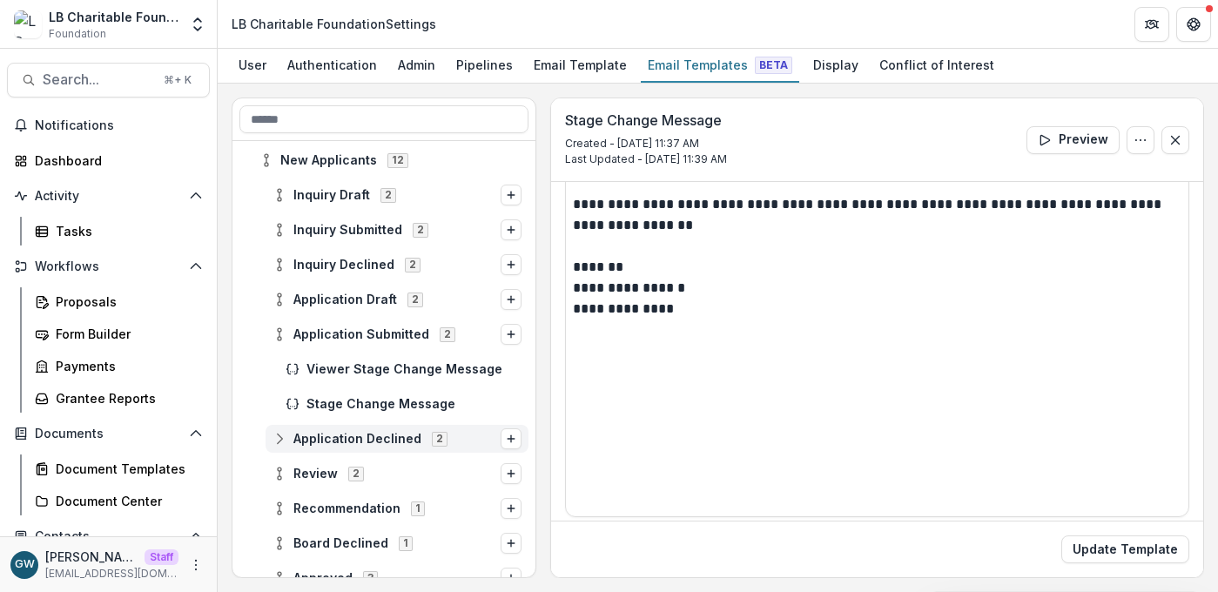
click at [351, 432] on span "Application Declined" at bounding box center [358, 439] width 128 height 15
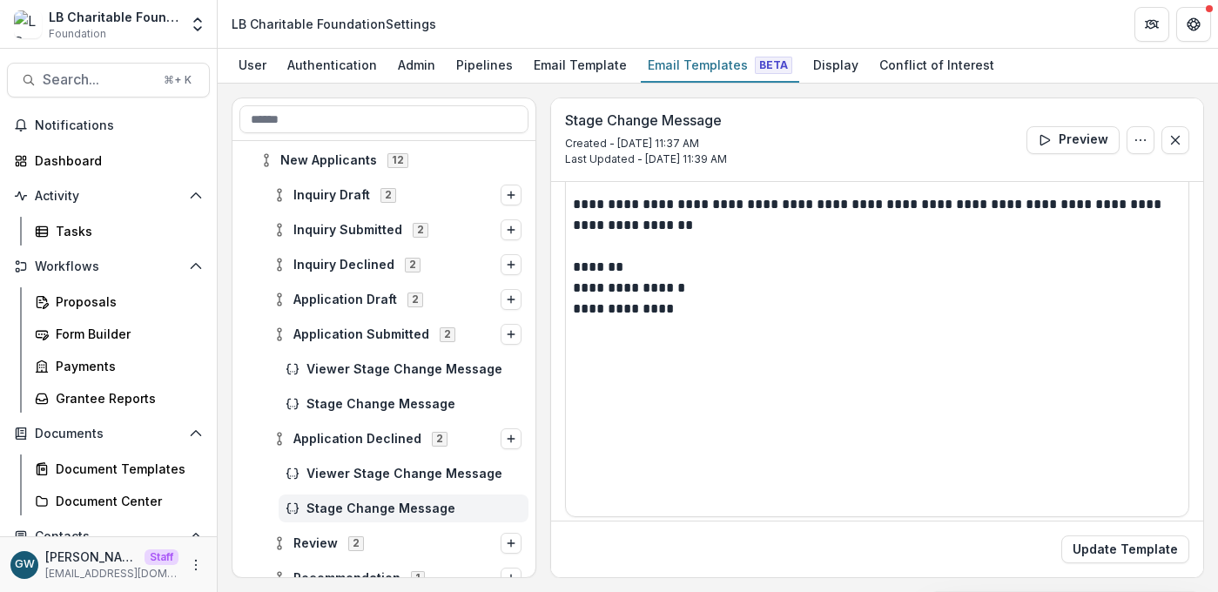
click at [373, 498] on div "Stage Change Message" at bounding box center [404, 509] width 250 height 28
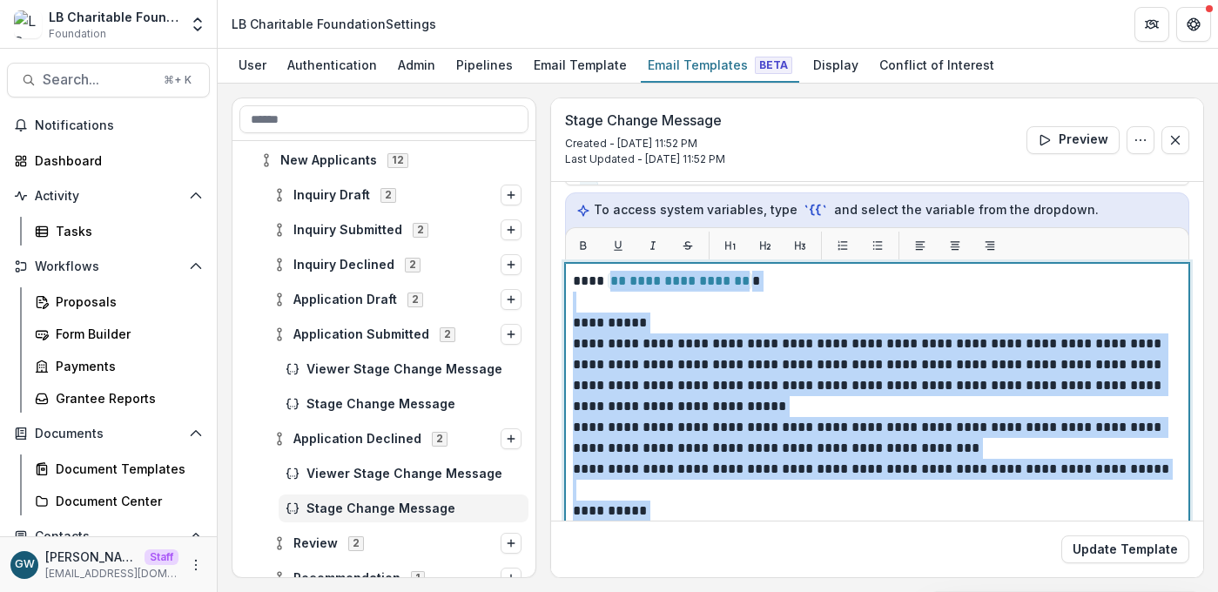
scroll to position [204, 0]
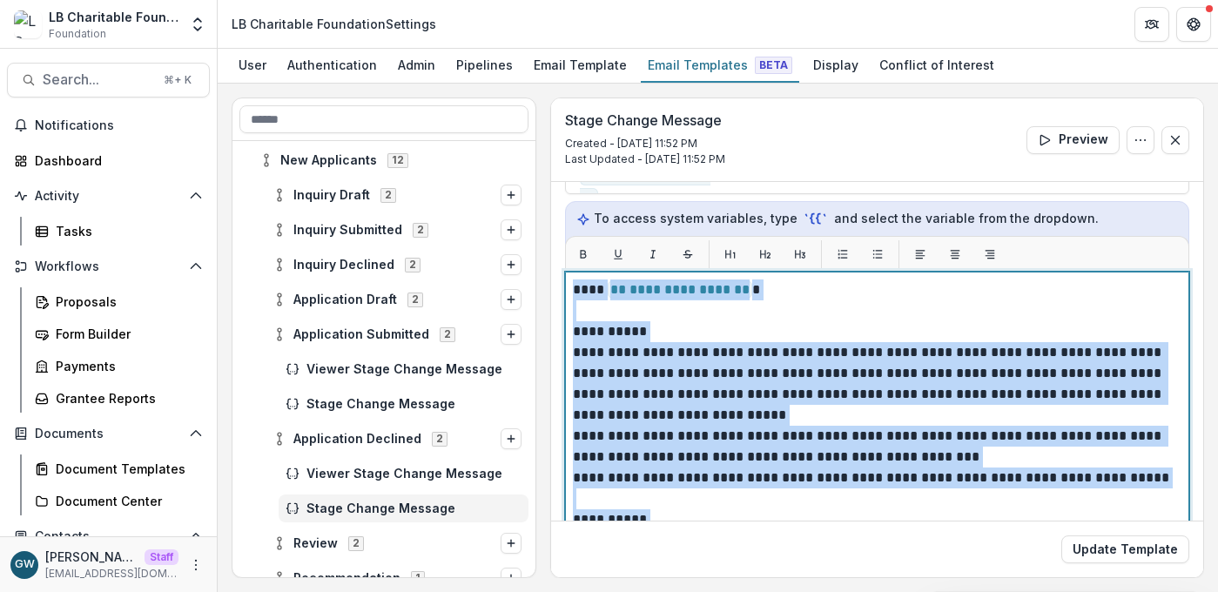
drag, startPoint x: 810, startPoint y: 419, endPoint x: 555, endPoint y: 295, distance: 283.6
click at [555, 295] on div "**********" at bounding box center [877, 349] width 652 height 743
copy div "**********"
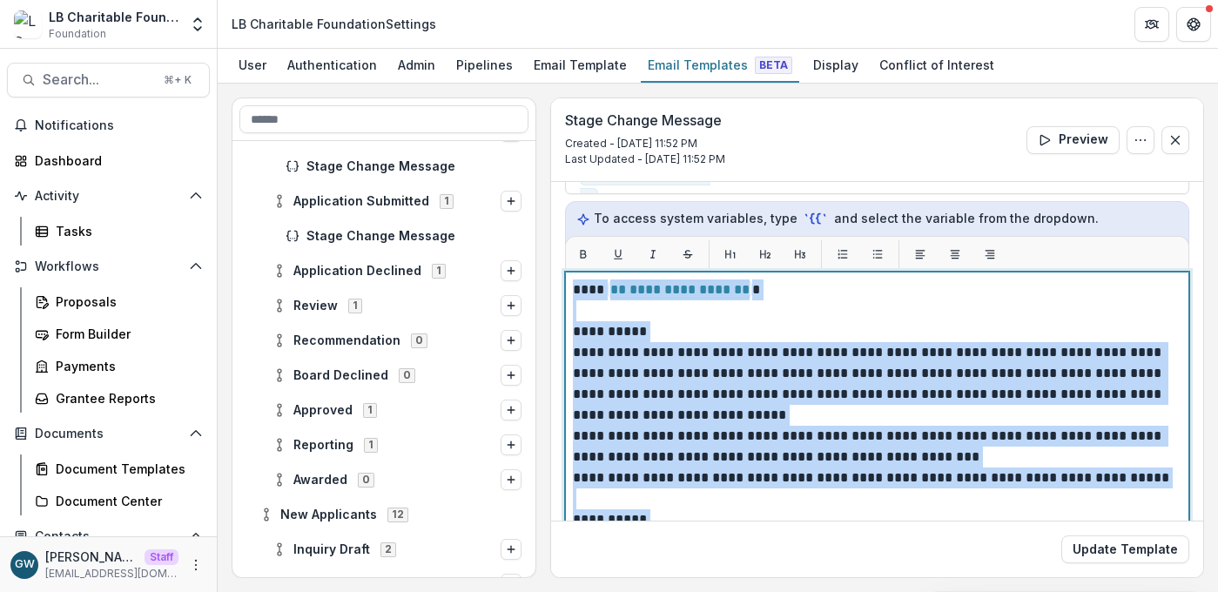
scroll to position [177, 0]
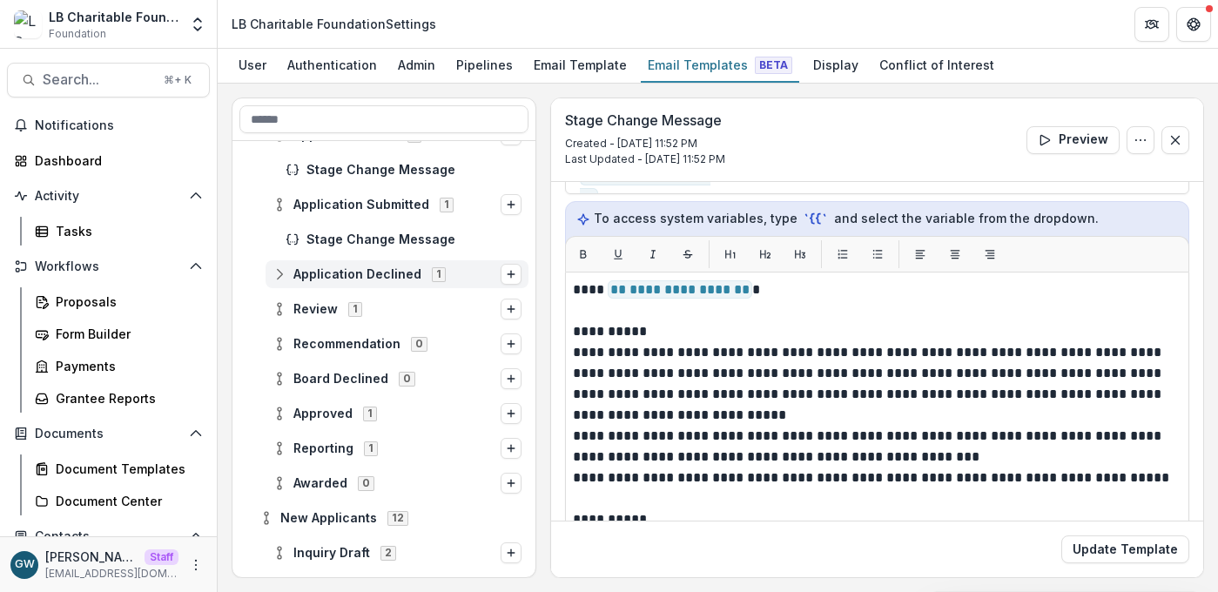
click at [330, 278] on span "Application Declined" at bounding box center [358, 274] width 128 height 15
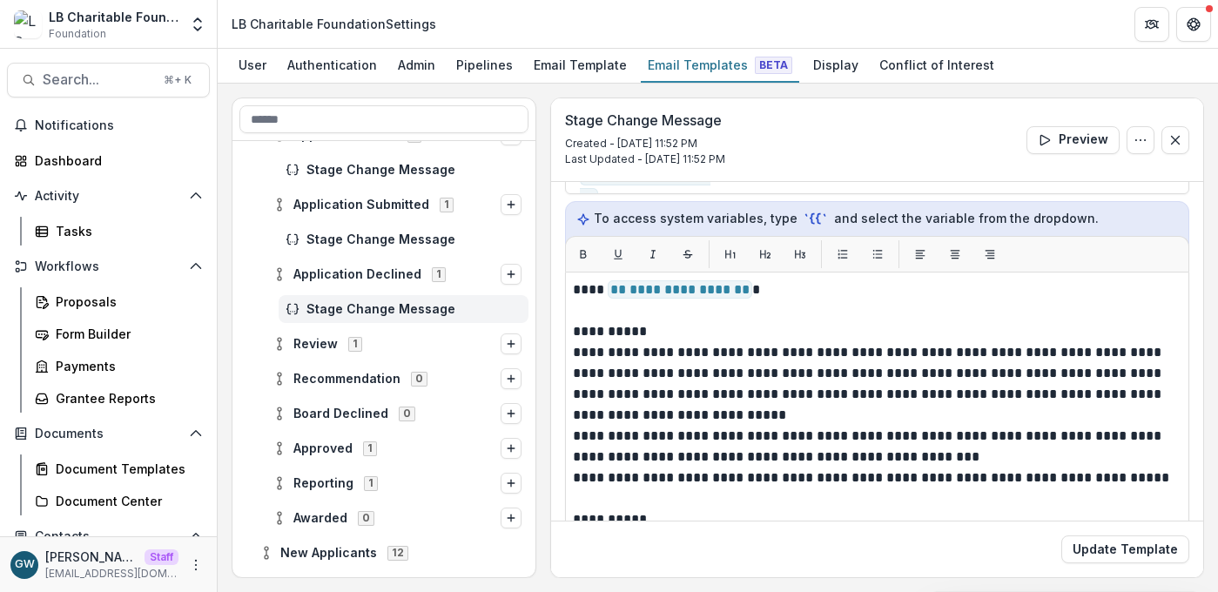
click at [344, 307] on span "Stage Change Message" at bounding box center [414, 309] width 215 height 15
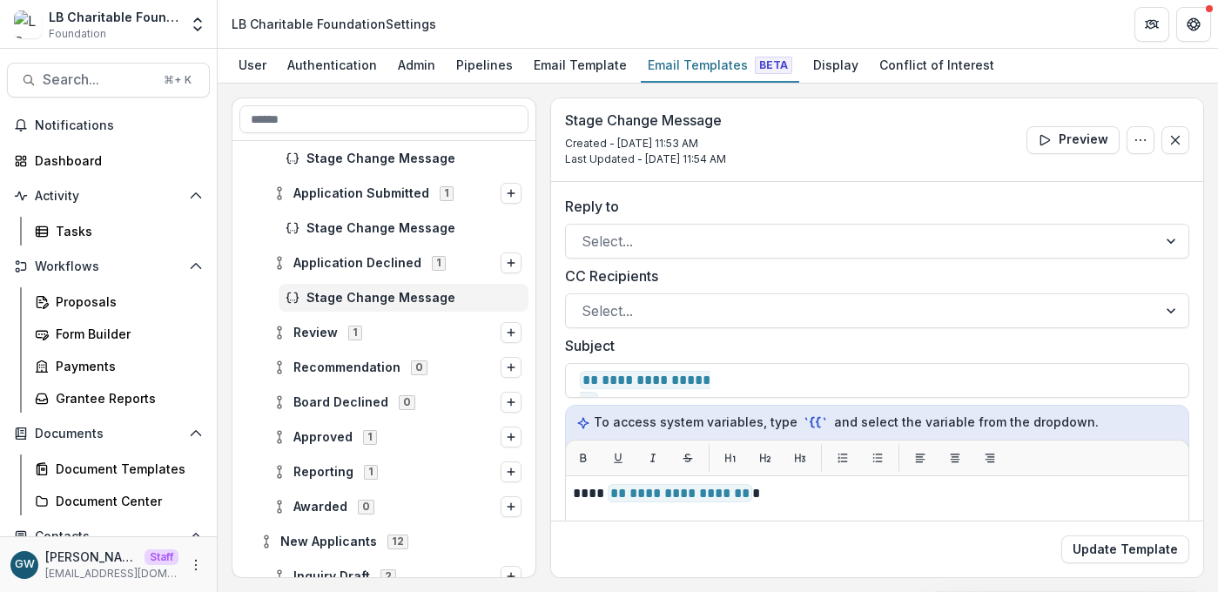
scroll to position [197, 0]
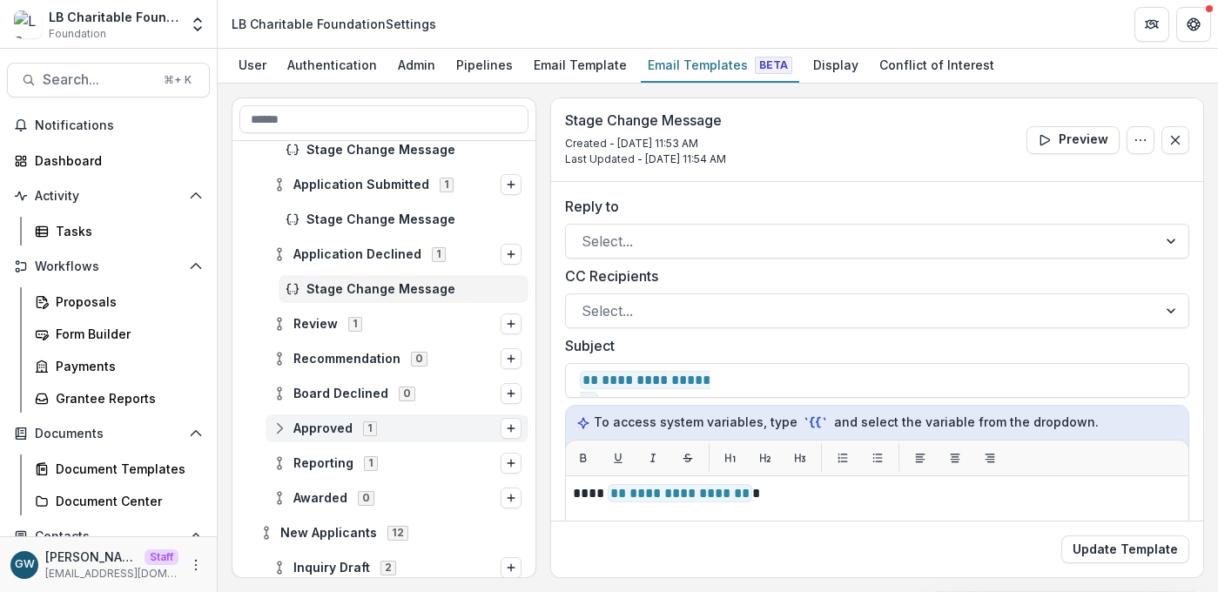
click at [312, 425] on span "Approved" at bounding box center [323, 429] width 59 height 15
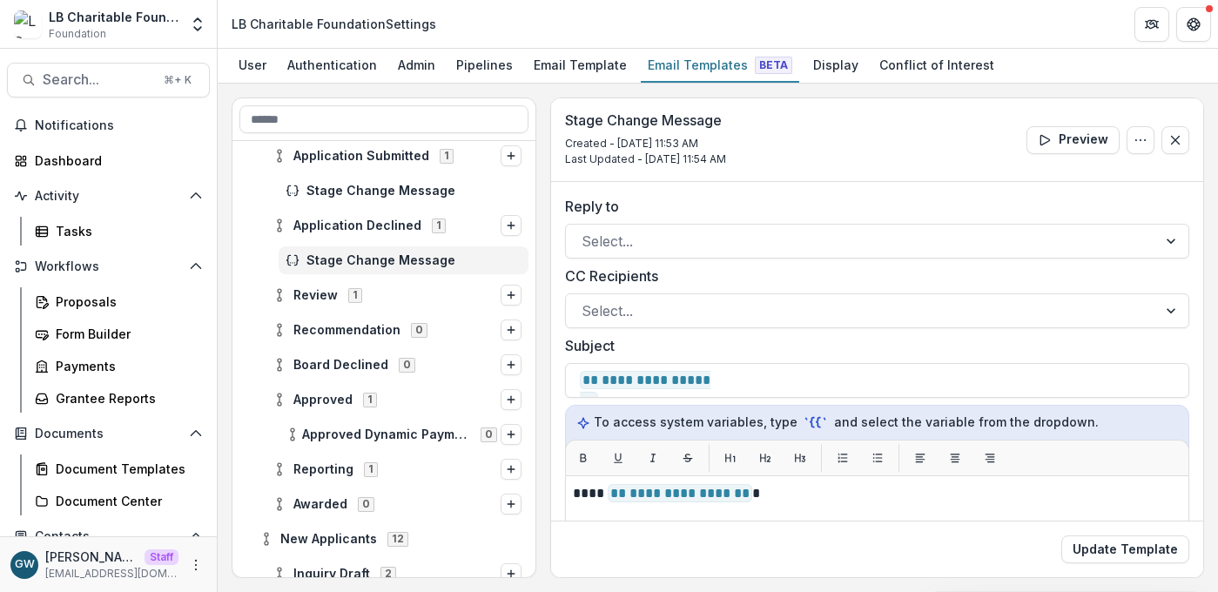
scroll to position [320, 0]
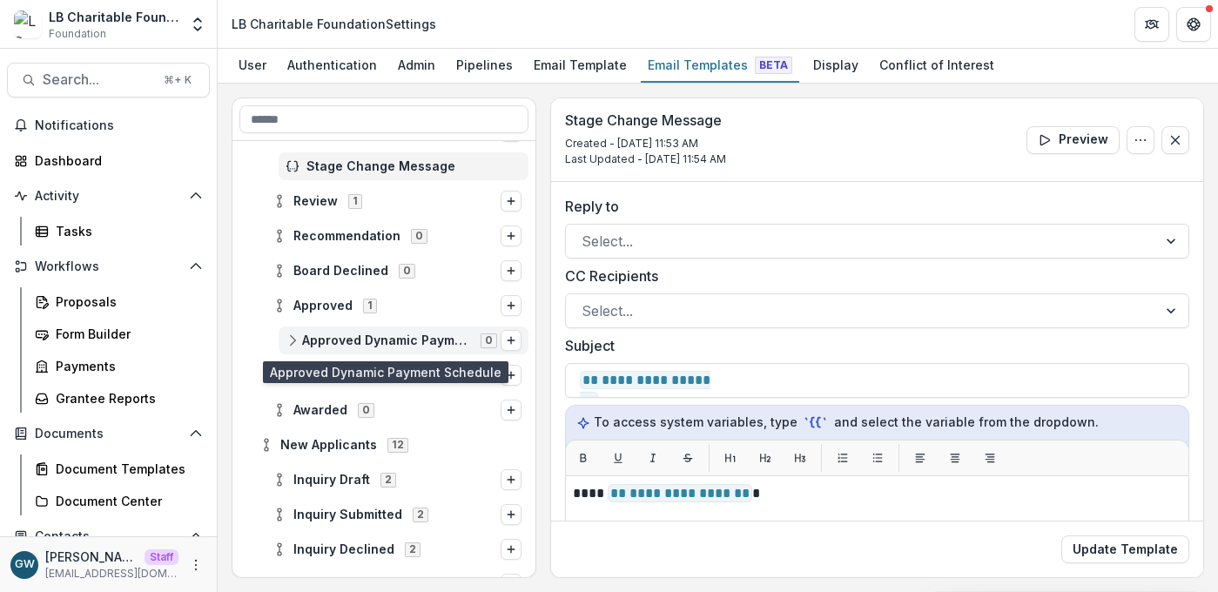
click at [352, 341] on span "Approved Dynamic Payment Schedule" at bounding box center [386, 341] width 168 height 15
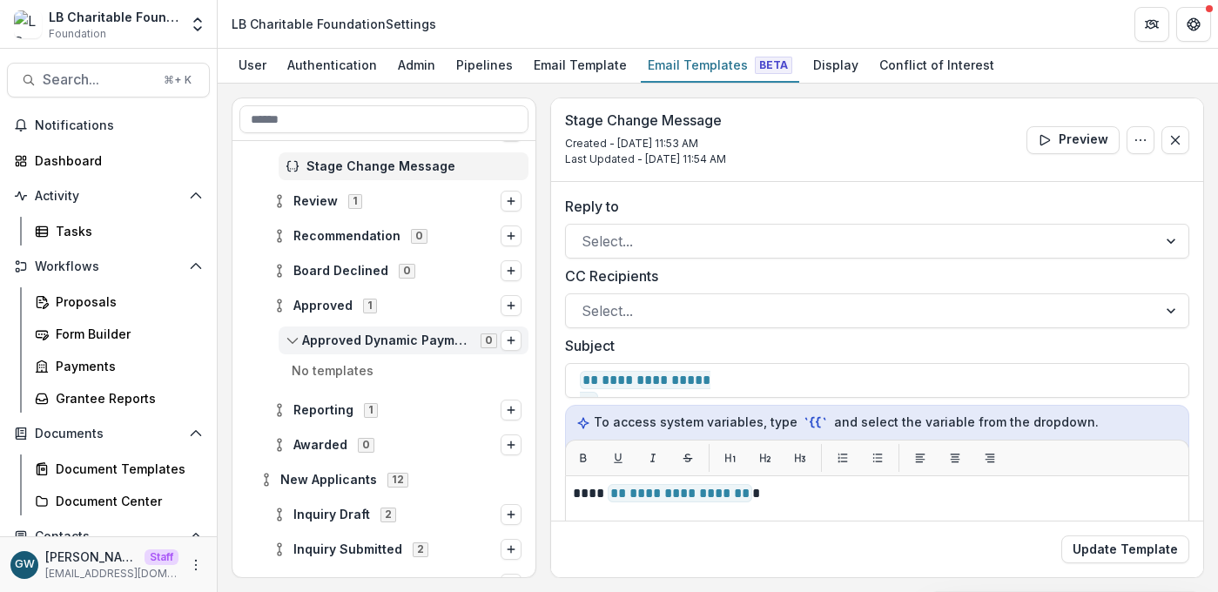
click at [354, 338] on span "Approved Dynamic Payment Schedule" at bounding box center [386, 341] width 168 height 15
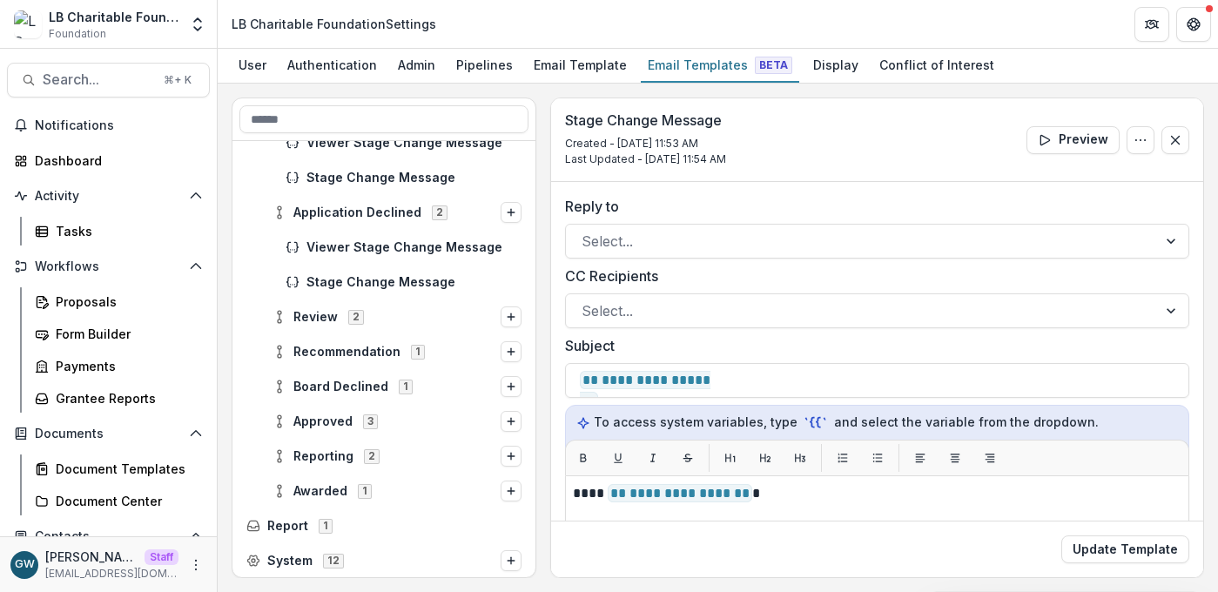
scroll to position [828, 0]
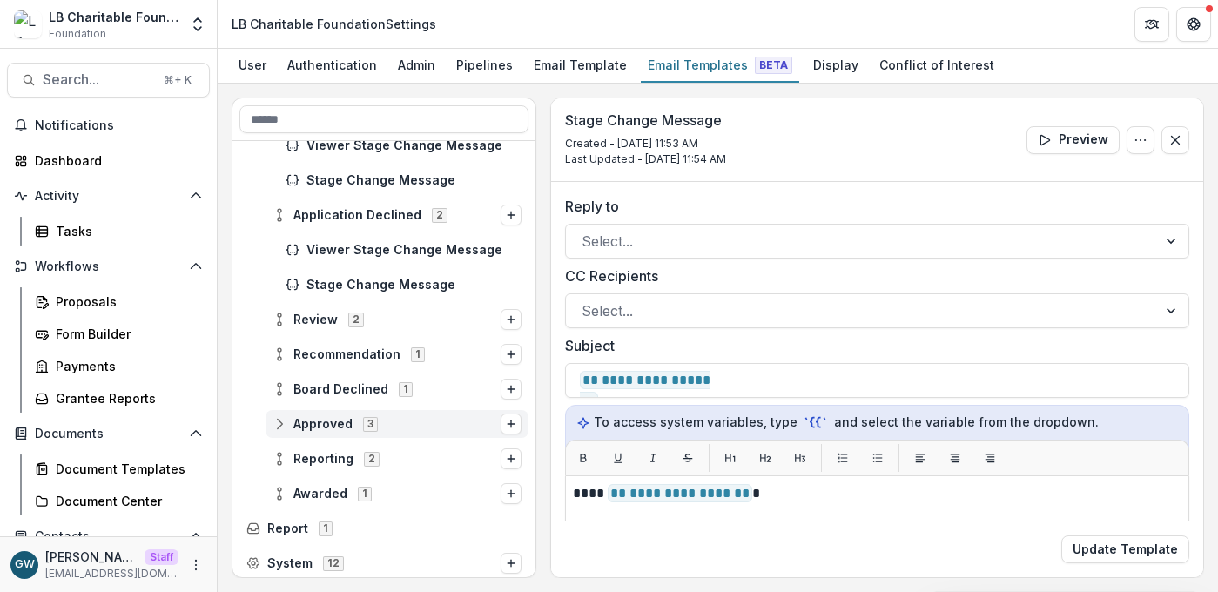
click at [307, 419] on span "Approved" at bounding box center [323, 424] width 59 height 15
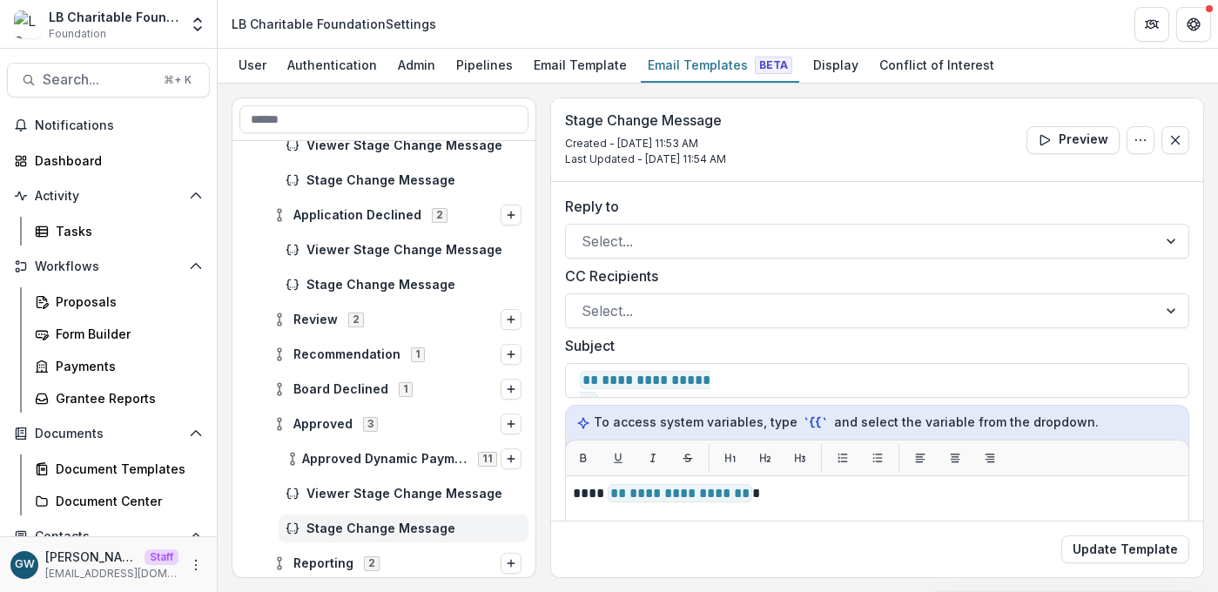
click at [335, 522] on span "Stage Change Message" at bounding box center [414, 529] width 215 height 15
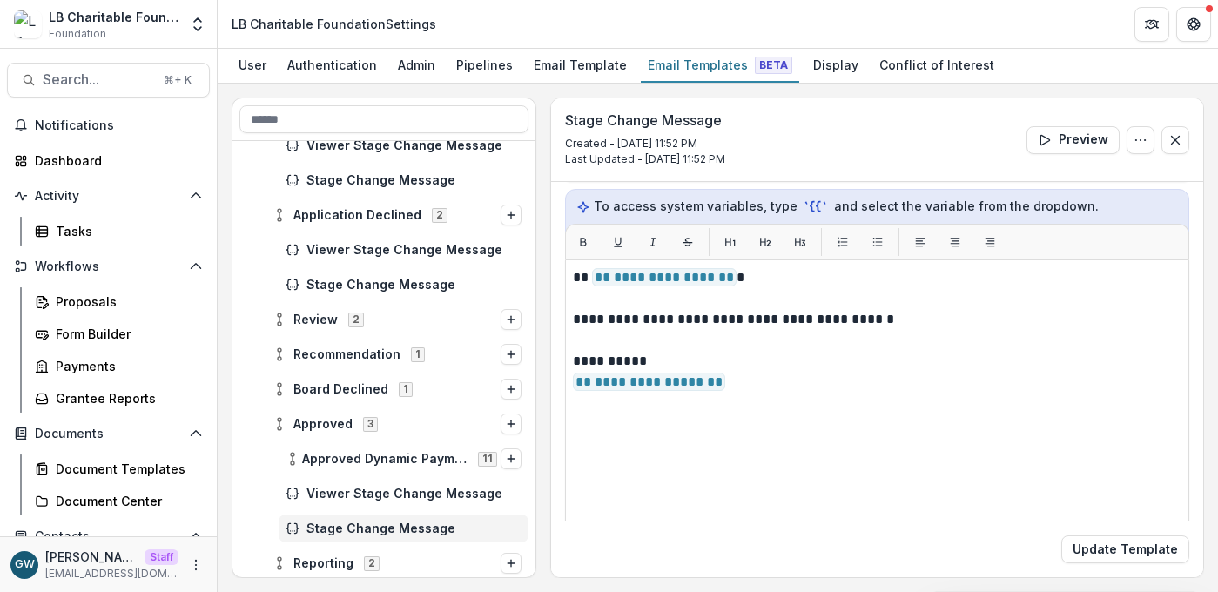
scroll to position [197, 0]
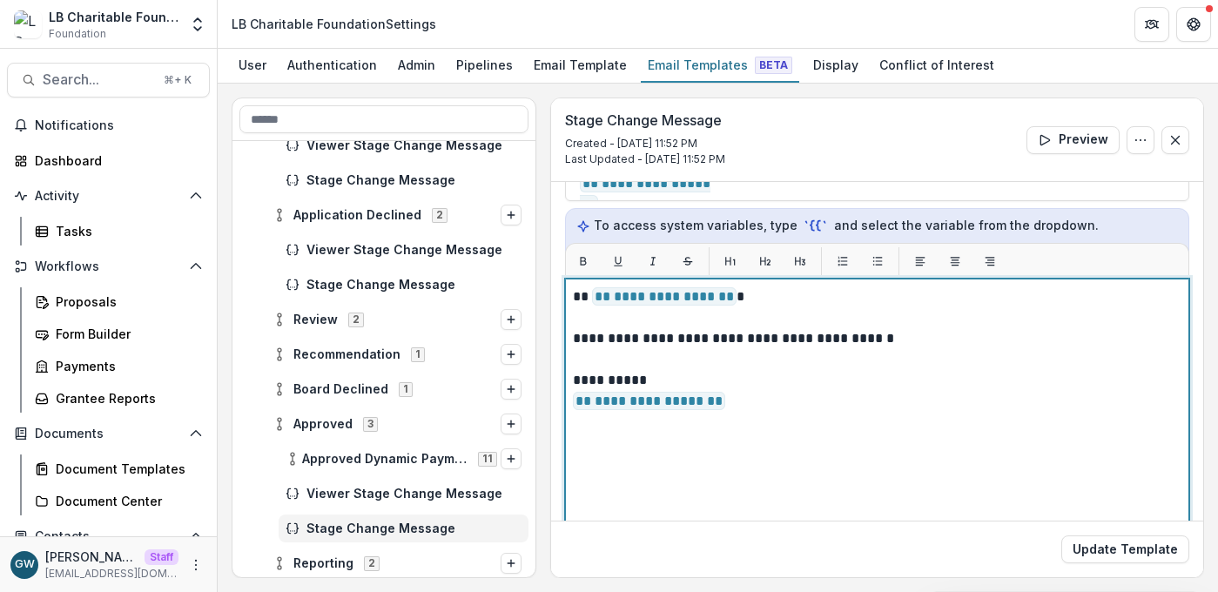
drag, startPoint x: 728, startPoint y: 403, endPoint x: 566, endPoint y: 273, distance: 208.1
click at [566, 273] on div "**********" at bounding box center [877, 478] width 624 height 471
drag, startPoint x: 732, startPoint y: 395, endPoint x: 580, endPoint y: 299, distance: 180.5
click at [580, 299] on div "**********" at bounding box center [877, 497] width 609 height 420
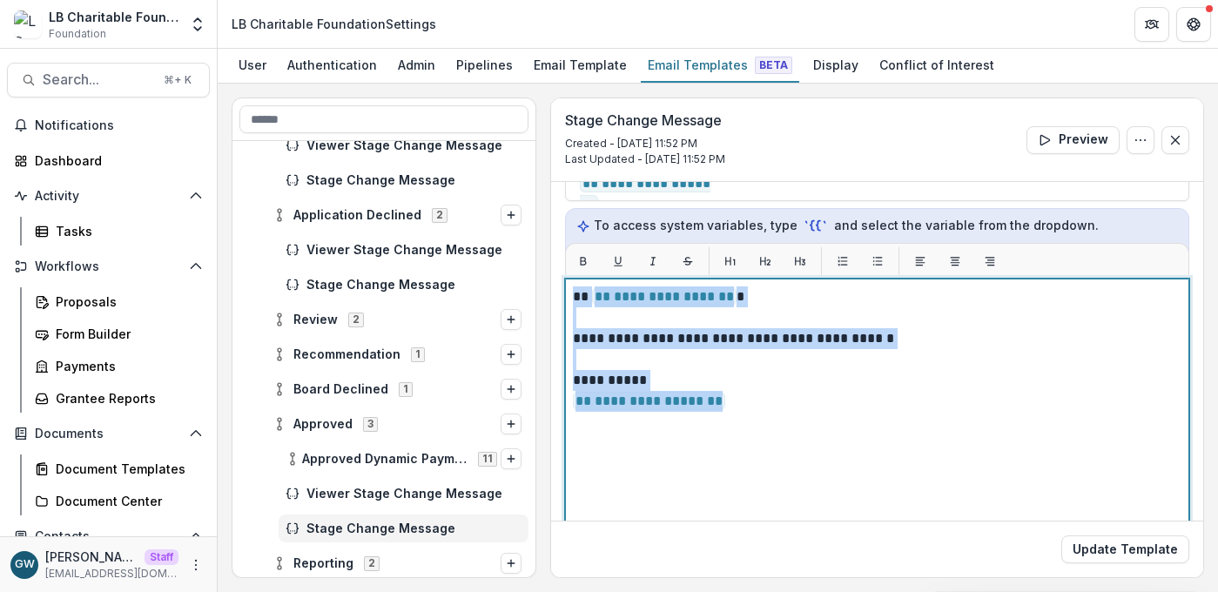
drag, startPoint x: 575, startPoint y: 294, endPoint x: 822, endPoint y: 423, distance: 278.9
click at [822, 423] on div "**********" at bounding box center [877, 497] width 609 height 420
copy div "**********"
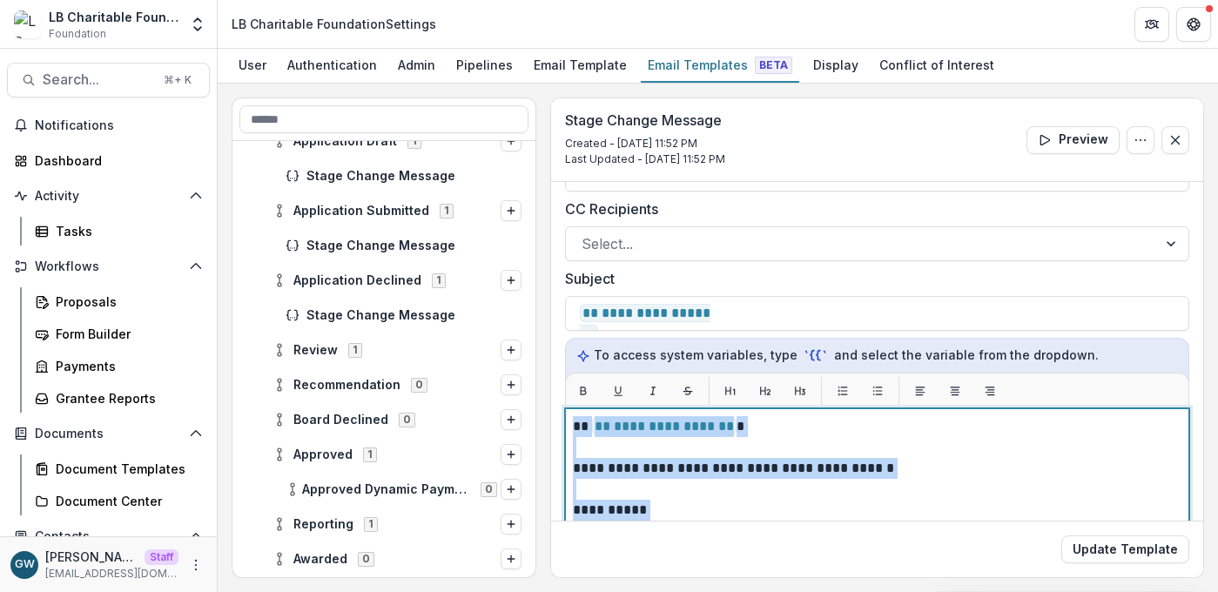
scroll to position [187, 0]
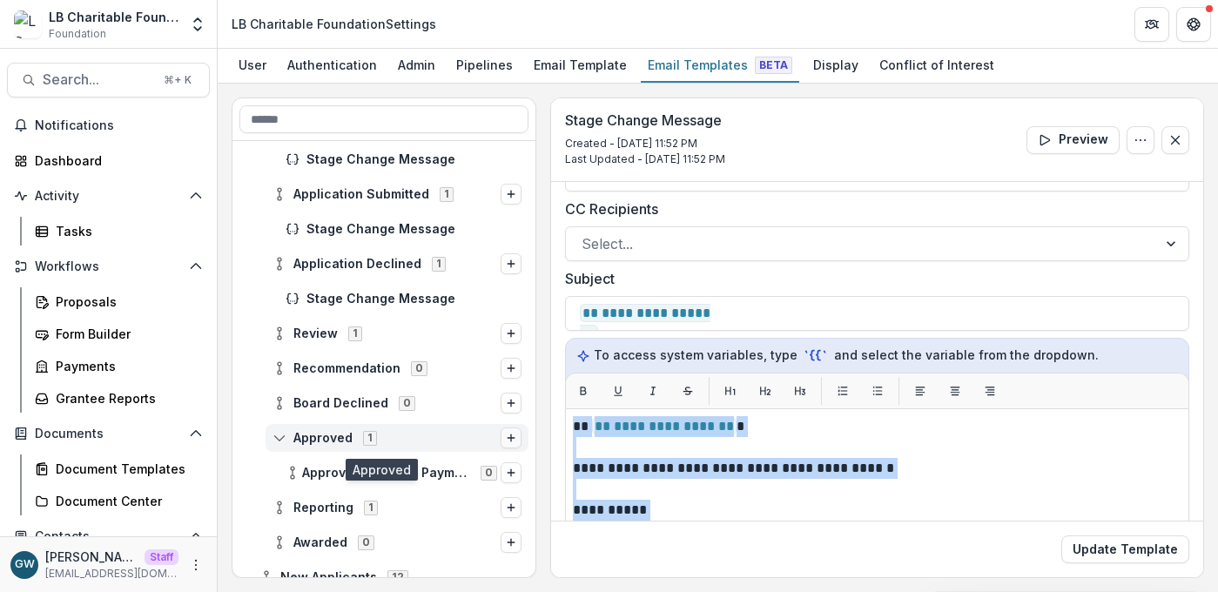
click at [511, 439] on line "Options" at bounding box center [511, 438] width 0 height 7
click at [440, 468] on button "Stage Change Message" at bounding box center [399, 472] width 235 height 25
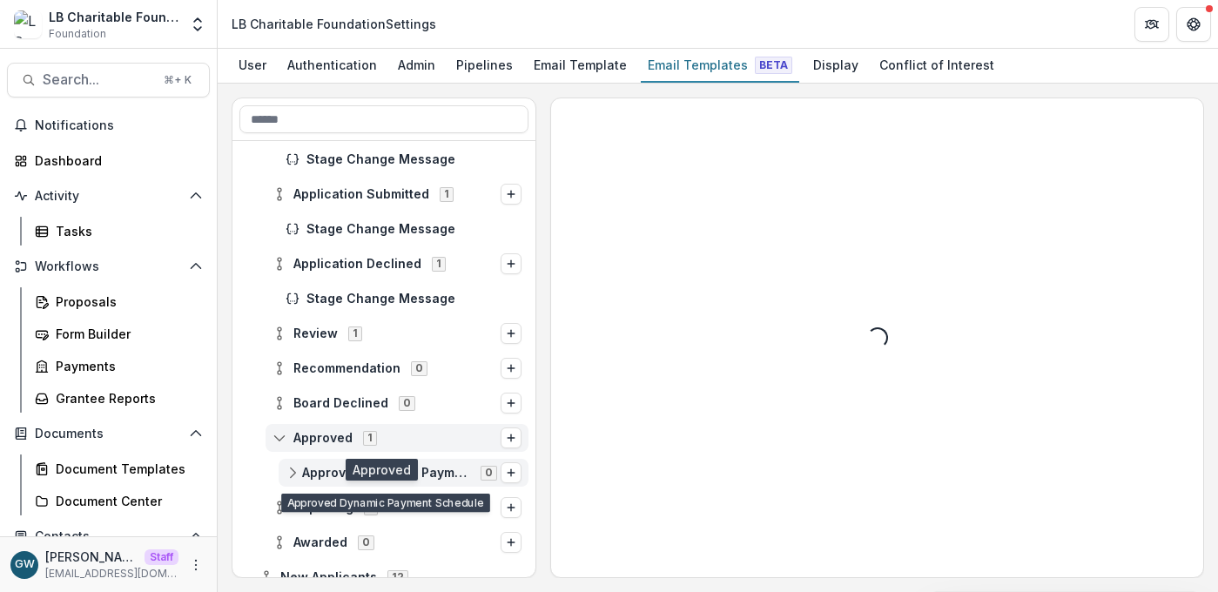
scroll to position [0, 0]
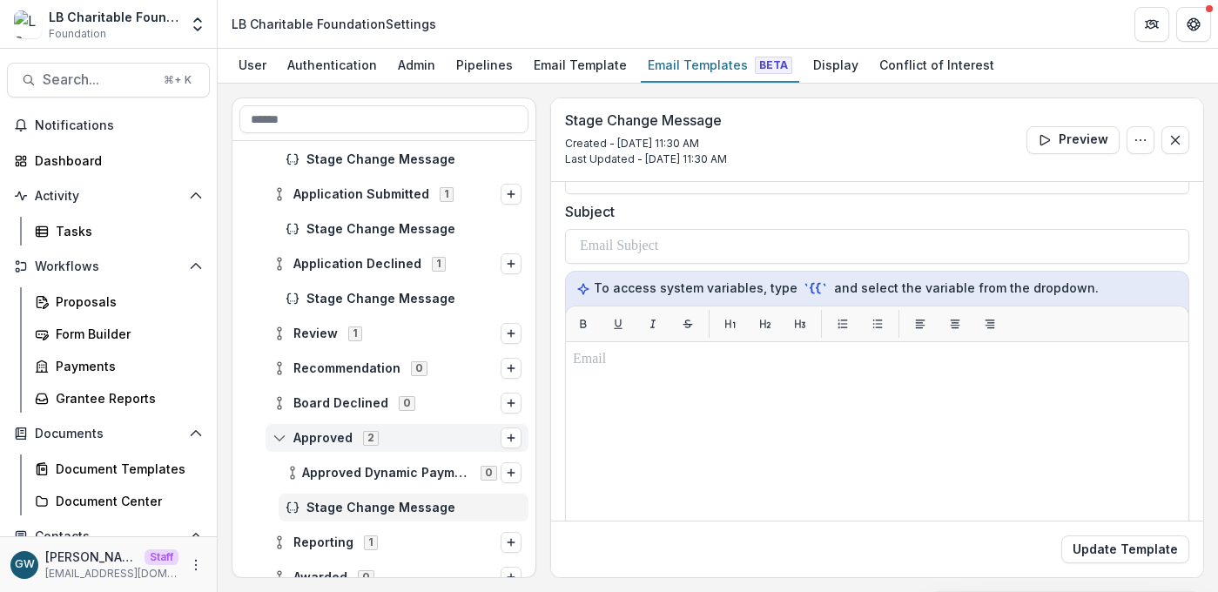
scroll to position [143, 0]
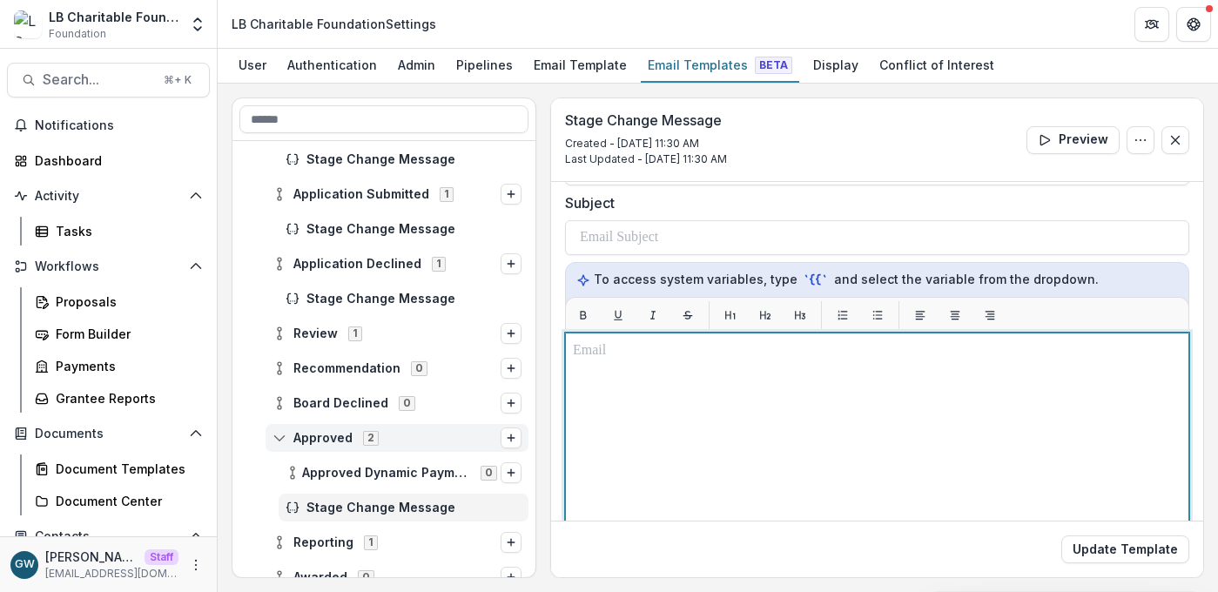
click at [674, 415] on div at bounding box center [877, 551] width 609 height 420
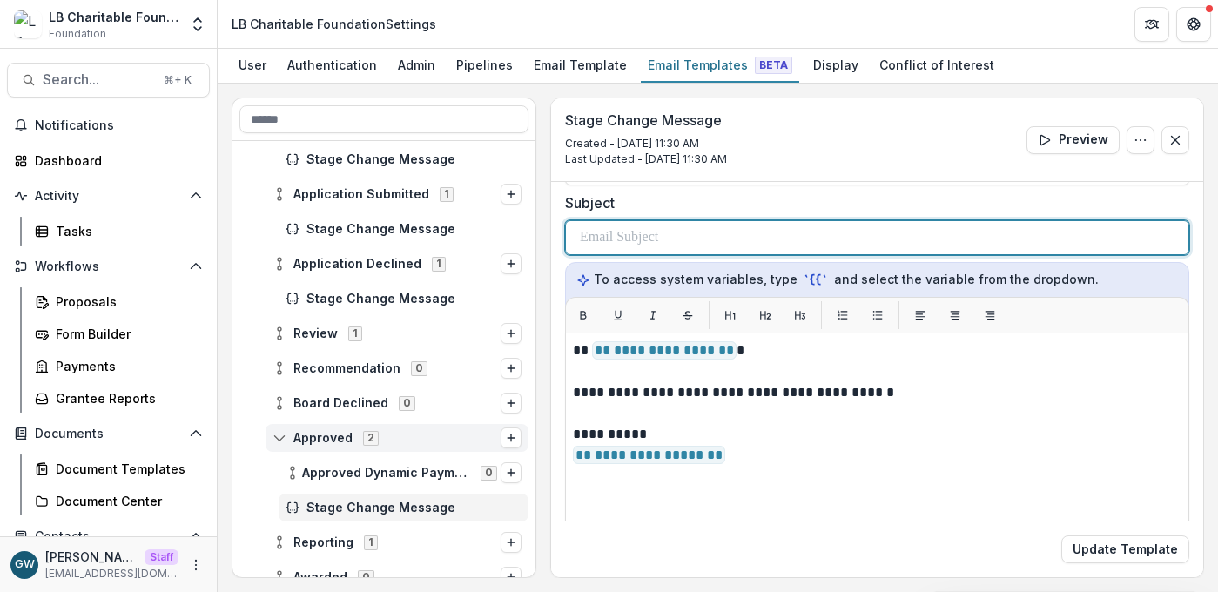
click at [750, 233] on div at bounding box center [877, 237] width 595 height 33
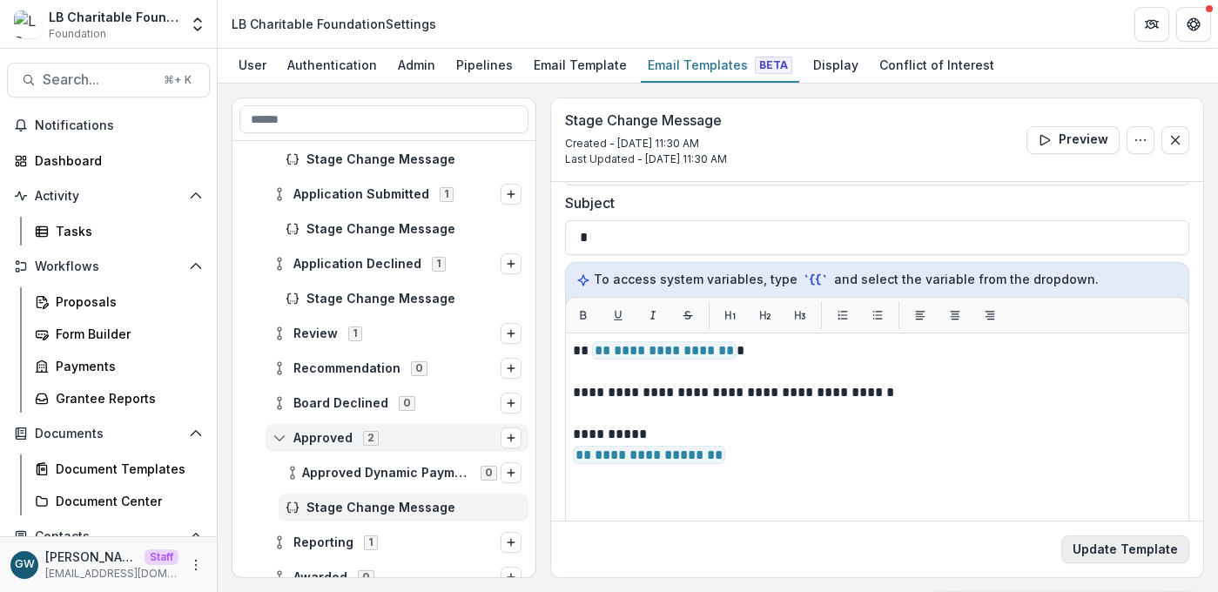
click at [1126, 551] on button "Update Template" at bounding box center [1126, 550] width 128 height 28
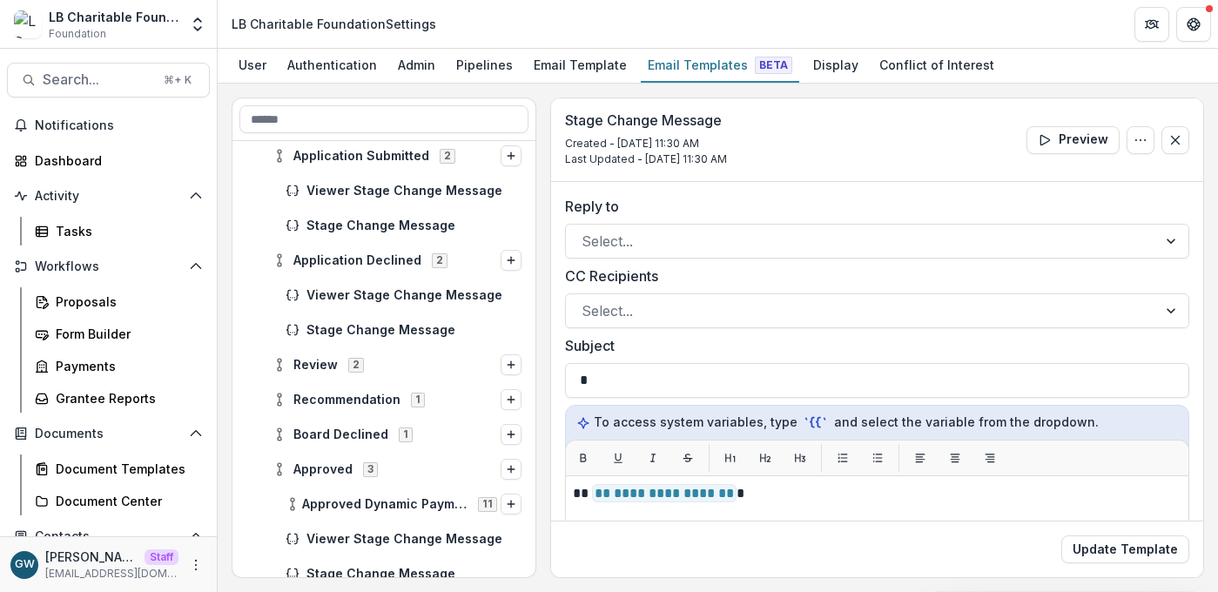
scroll to position [856, 0]
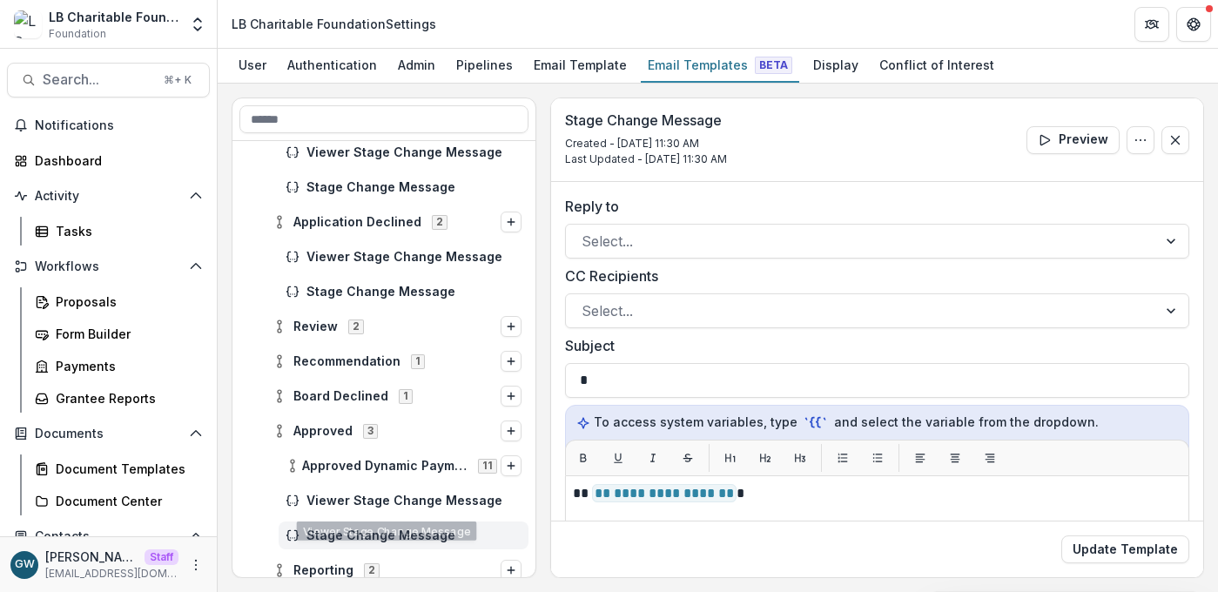
click at [390, 533] on span "Stage Change Message" at bounding box center [414, 536] width 215 height 15
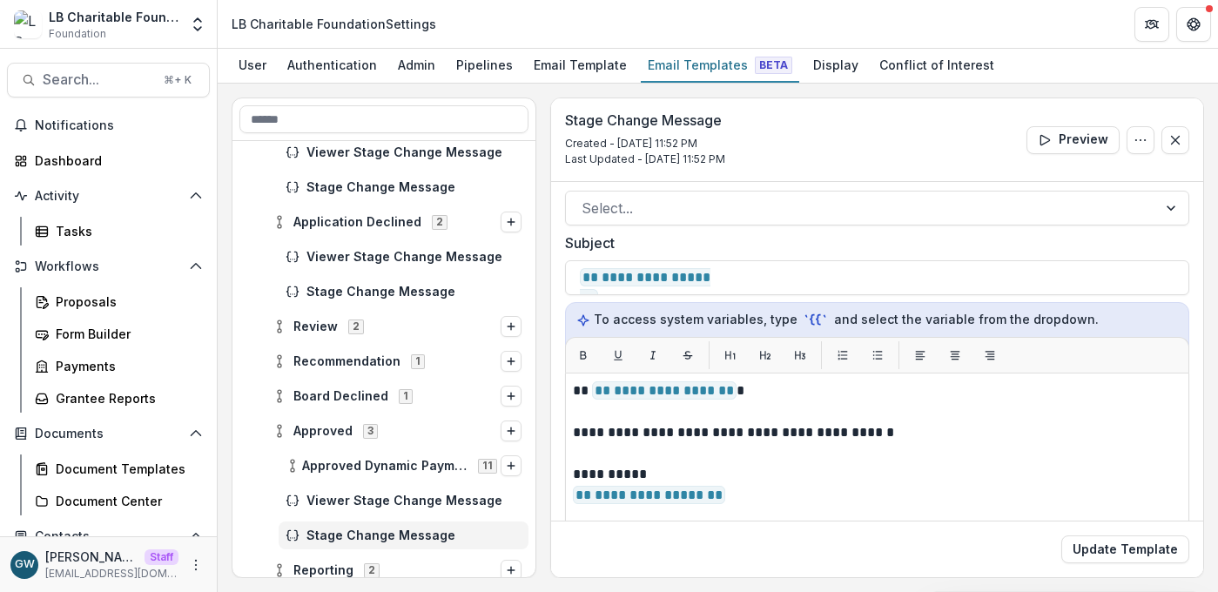
scroll to position [123, 0]
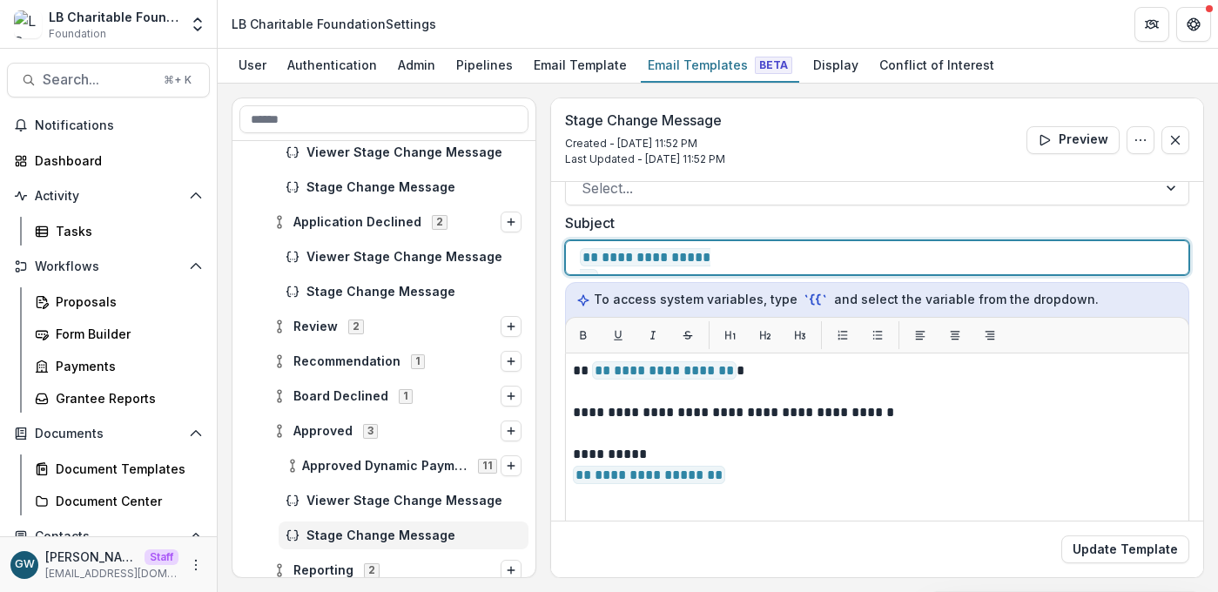
click at [813, 258] on p "**********" at bounding box center [794, 257] width 429 height 21
copy p "****"
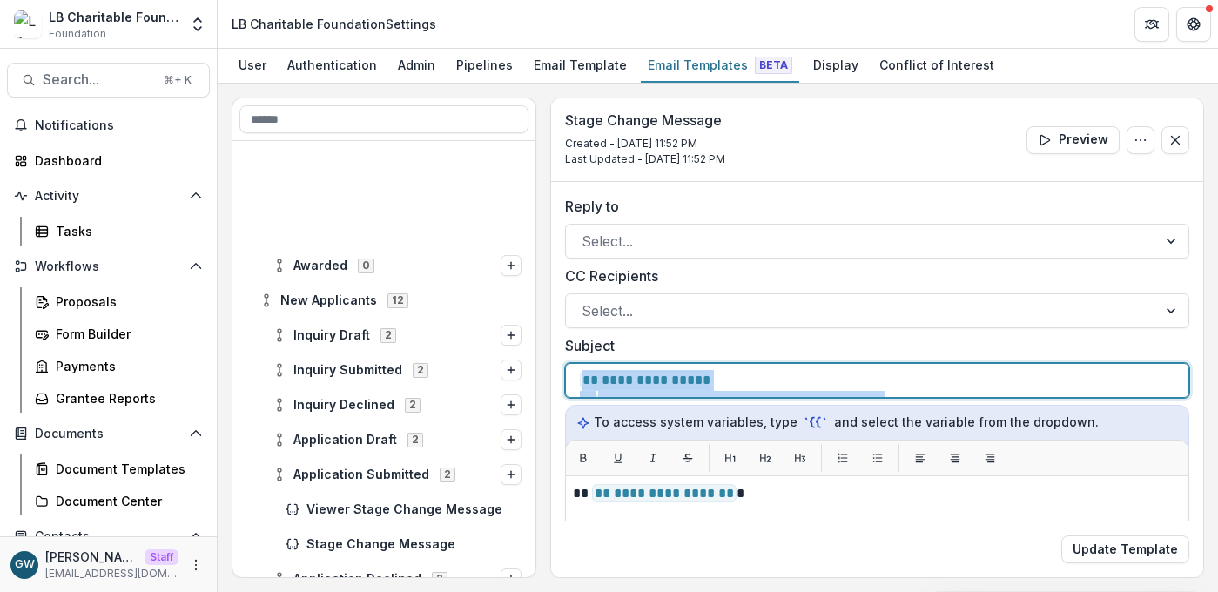
scroll to position [374, 0]
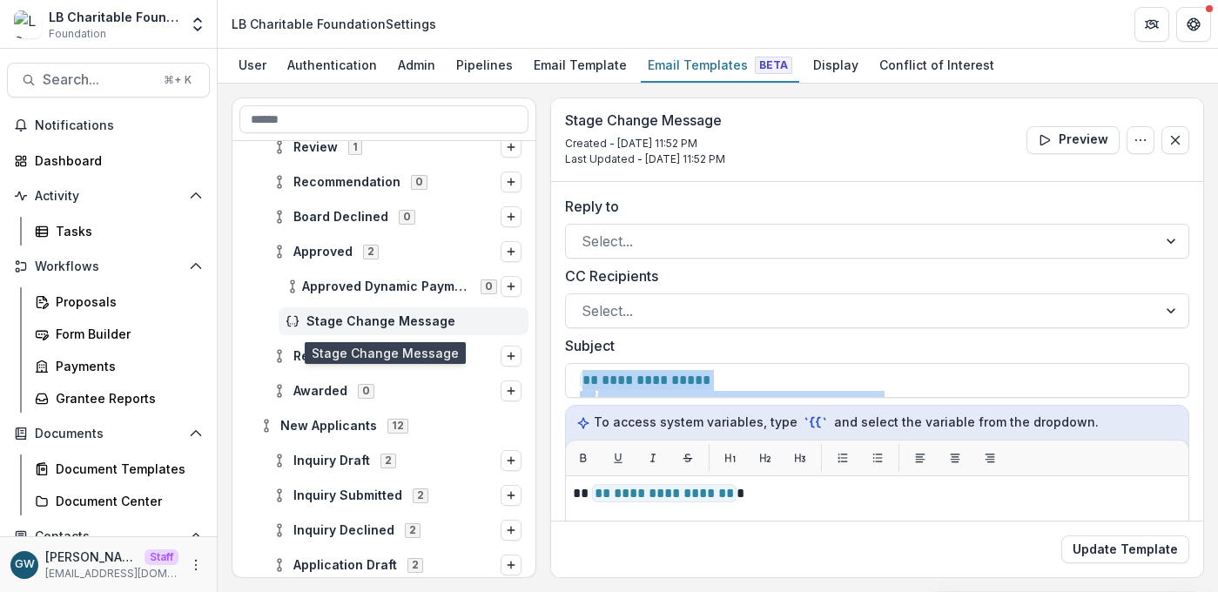
click at [411, 317] on span "Stage Change Message" at bounding box center [414, 321] width 215 height 15
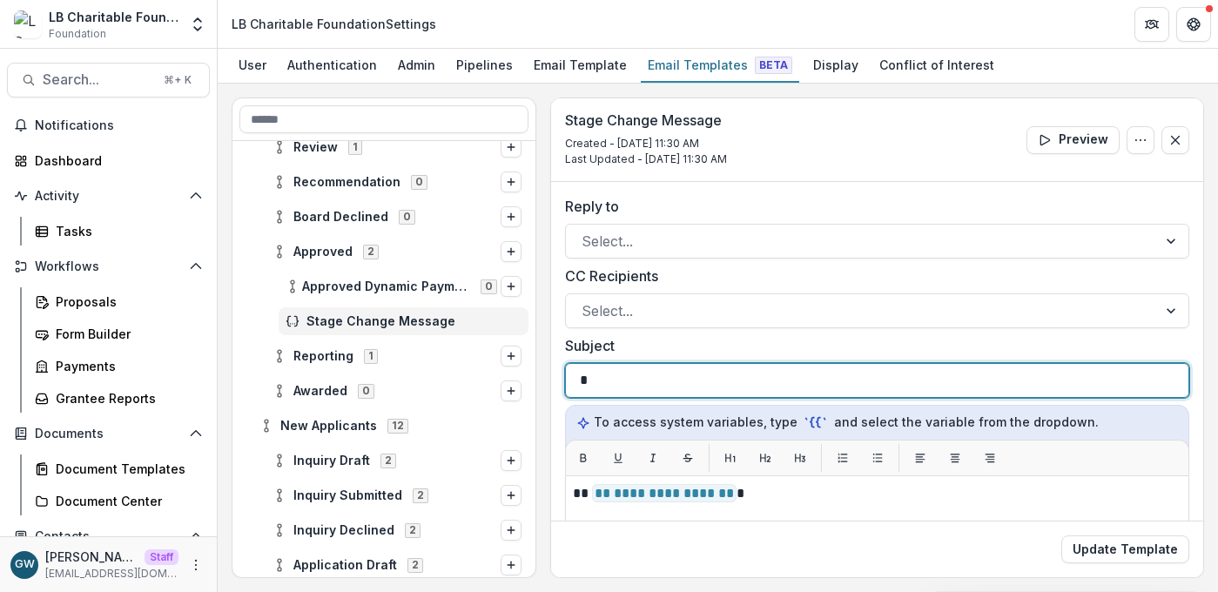
click at [633, 384] on div "*" at bounding box center [877, 380] width 595 height 33
paste div
click at [584, 383] on p "**********" at bounding box center [798, 380] width 437 height 21
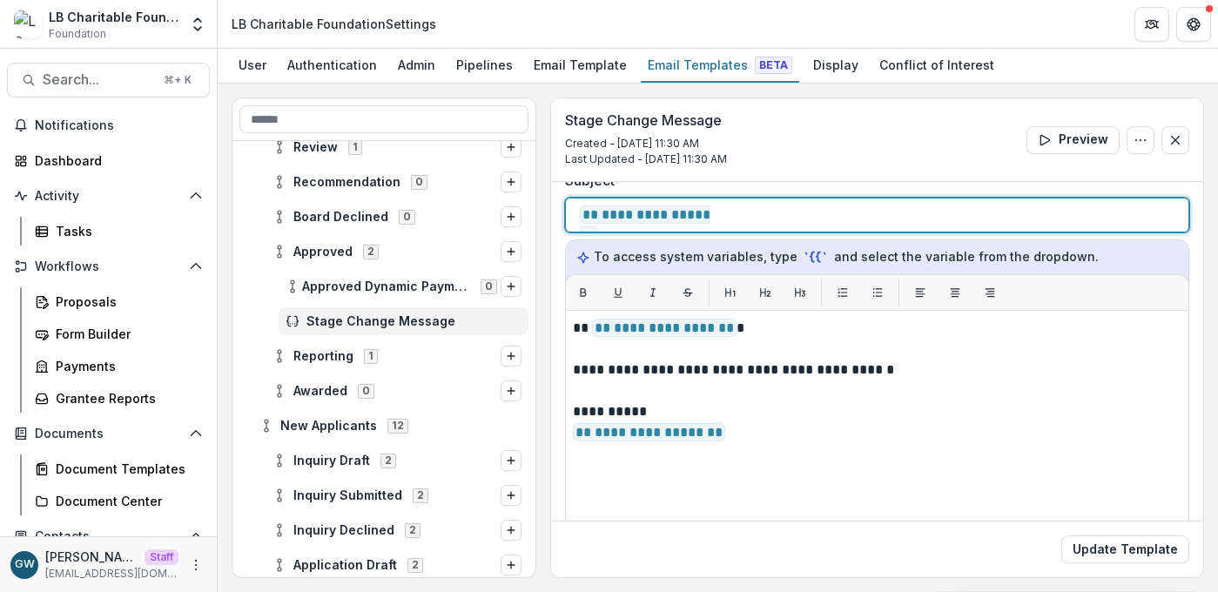
scroll to position [166, 0]
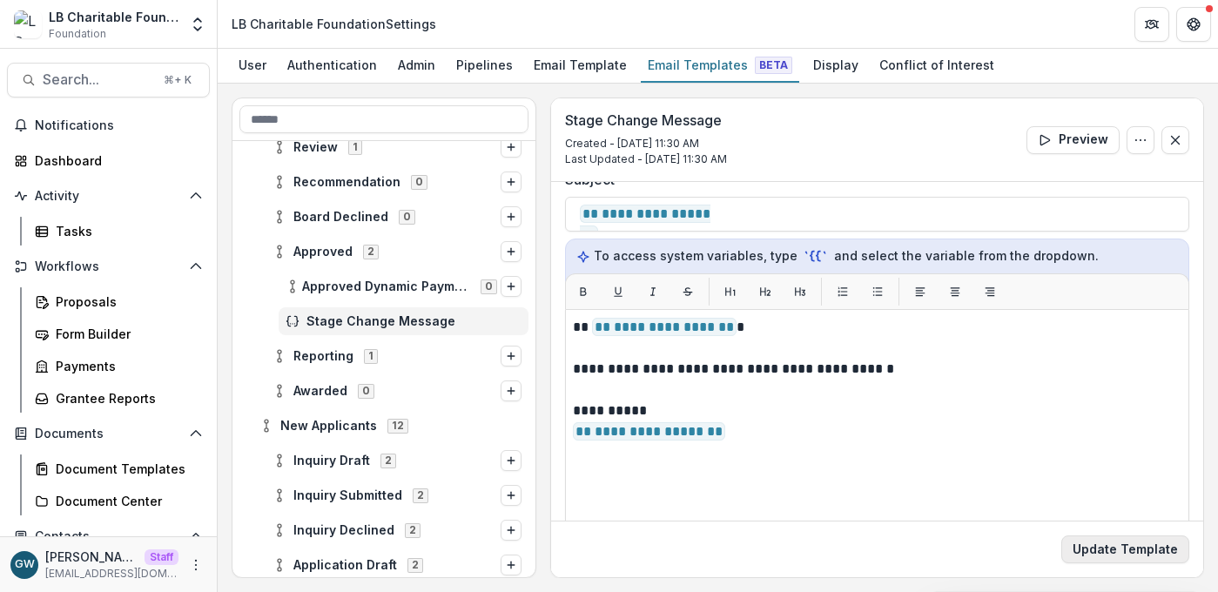
click at [1097, 548] on button "Update Template" at bounding box center [1126, 550] width 128 height 28
